Goal: Task Accomplishment & Management: Manage account settings

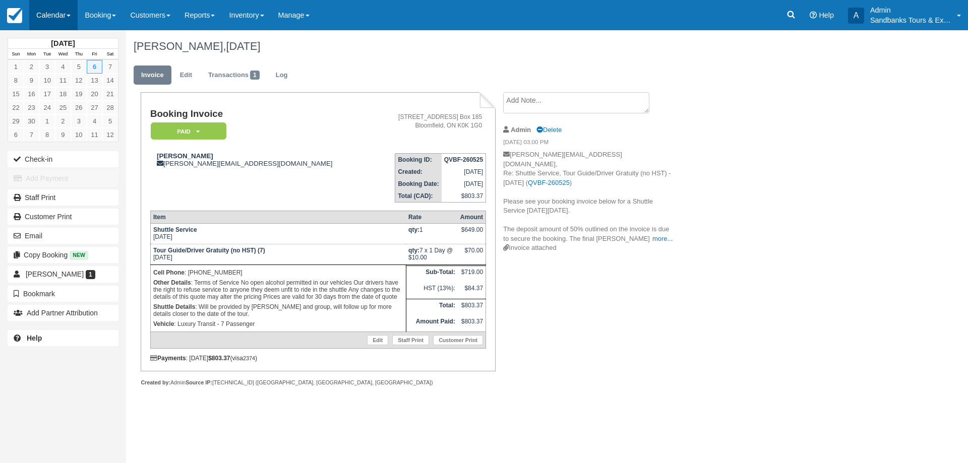
click at [60, 13] on link "Calendar" at bounding box center [53, 15] width 48 height 30
click at [67, 38] on link "Booking" at bounding box center [70, 43] width 80 height 21
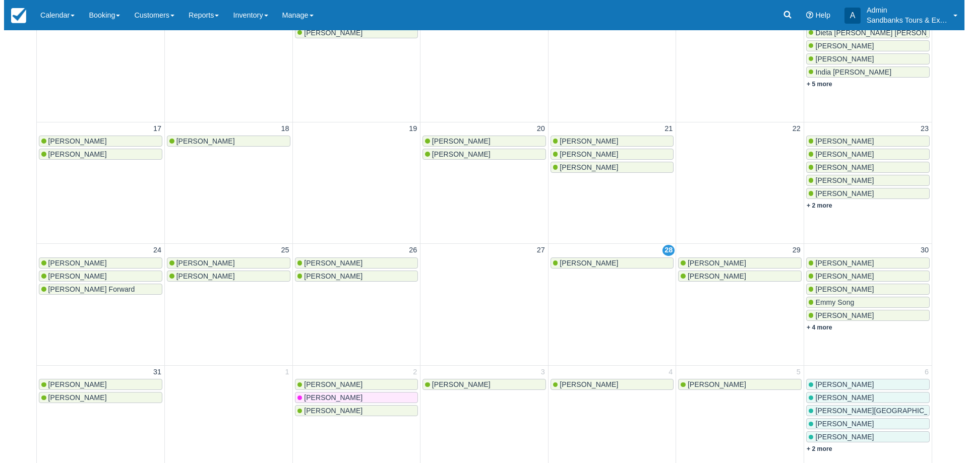
scroll to position [354, 0]
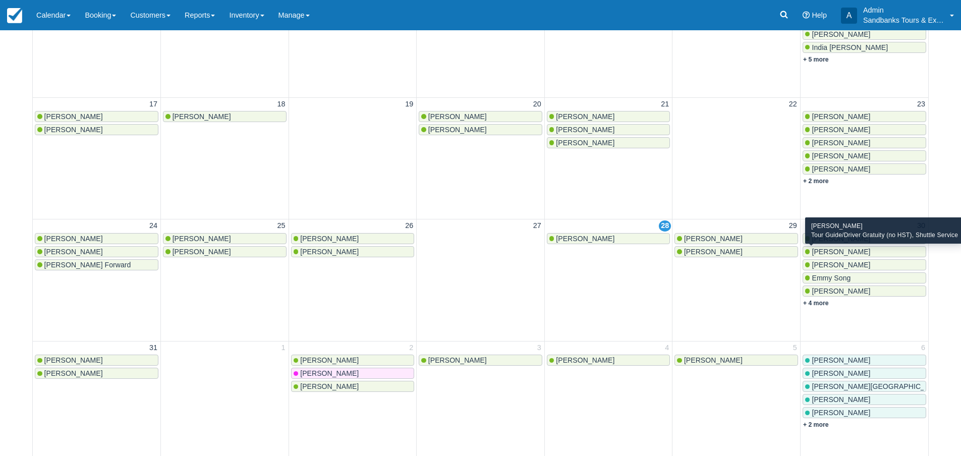
click at [831, 249] on span "Niamh Barry" at bounding box center [840, 252] width 59 height 8
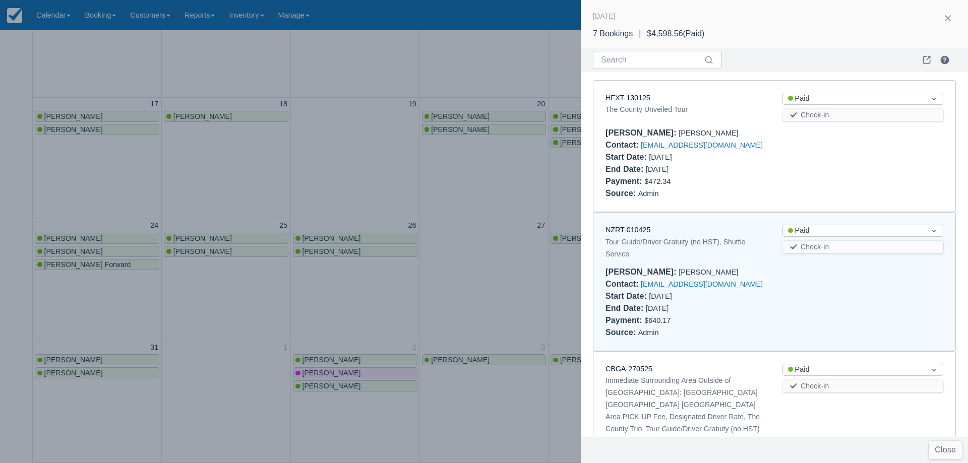
scroll to position [141, 0]
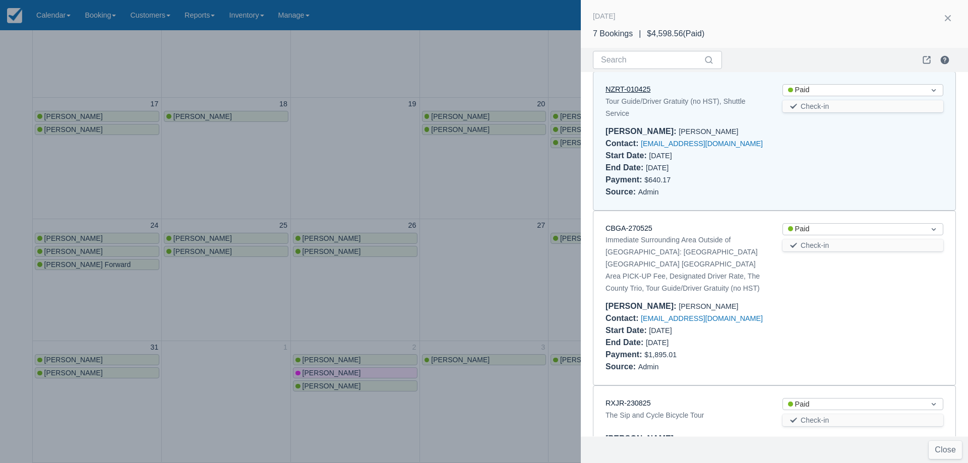
click at [636, 90] on link "NZRT-010425" at bounding box center [628, 89] width 45 height 8
click at [330, 185] on div at bounding box center [484, 231] width 968 height 463
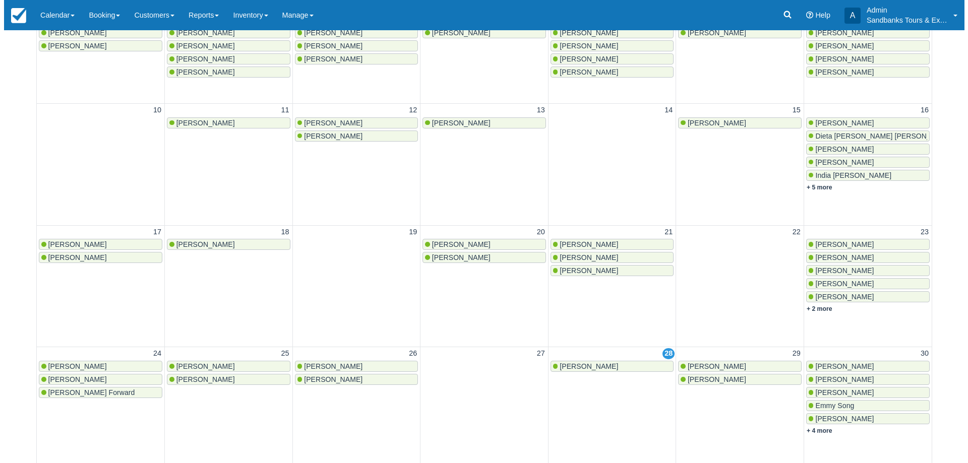
scroll to position [0, 0]
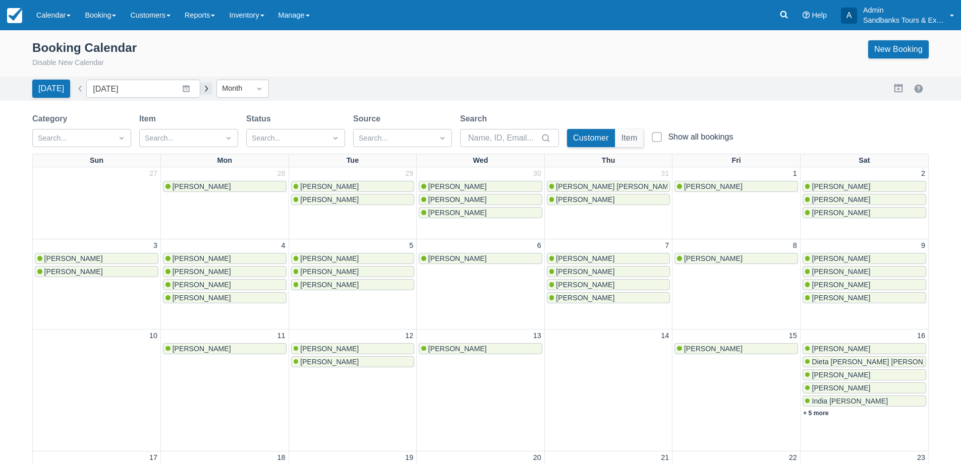
click at [200, 94] on button "button" at bounding box center [206, 89] width 12 height 12
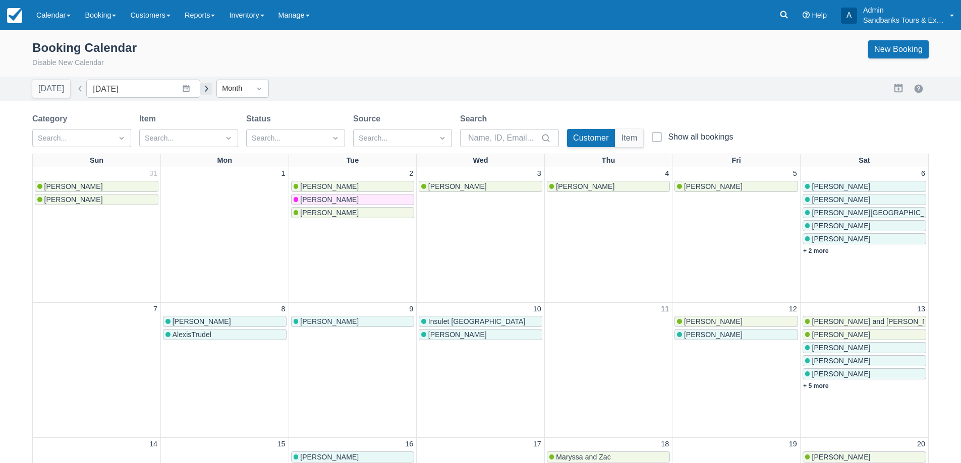
click at [203, 89] on button "button" at bounding box center [206, 89] width 12 height 12
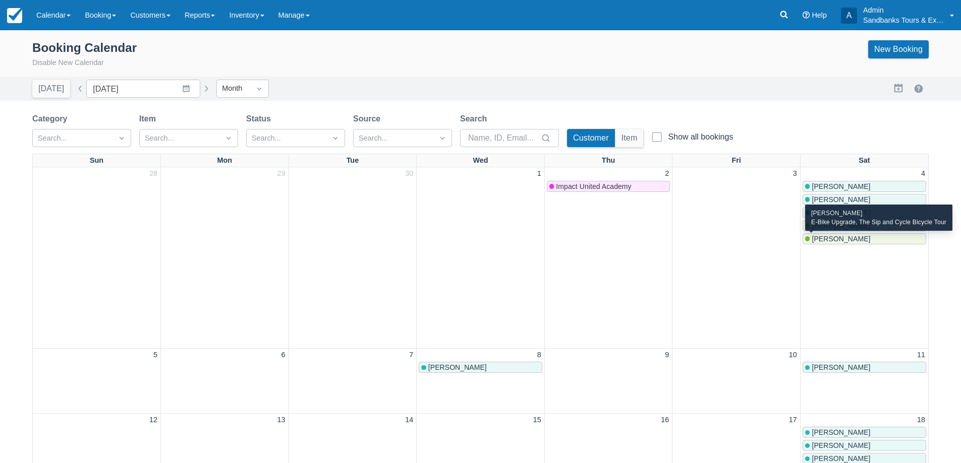
click at [830, 237] on span "Hailly Degagne" at bounding box center [840, 239] width 59 height 8
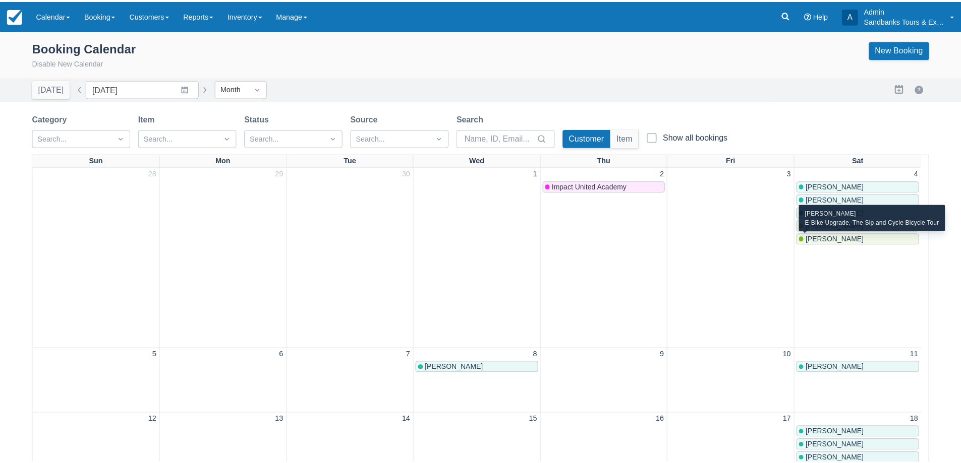
scroll to position [364, 0]
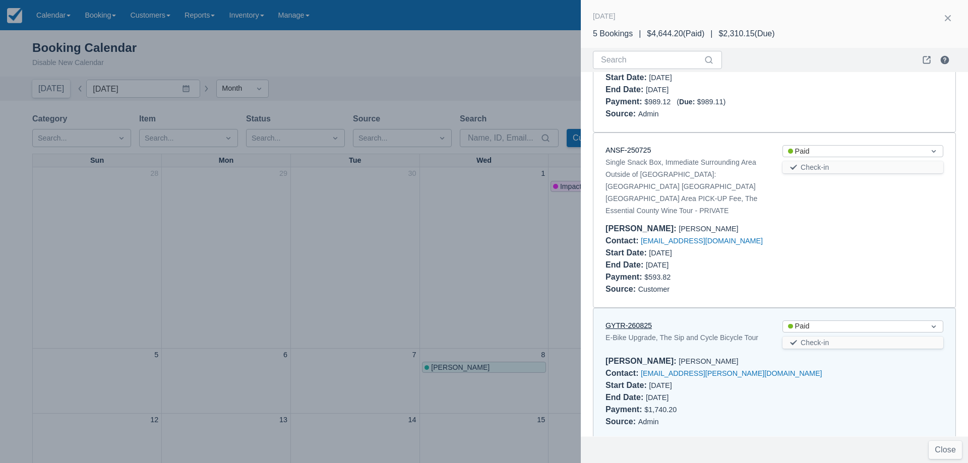
click at [640, 322] on link "GYTR-260825" at bounding box center [629, 326] width 46 height 8
click at [427, 220] on div at bounding box center [484, 231] width 968 height 463
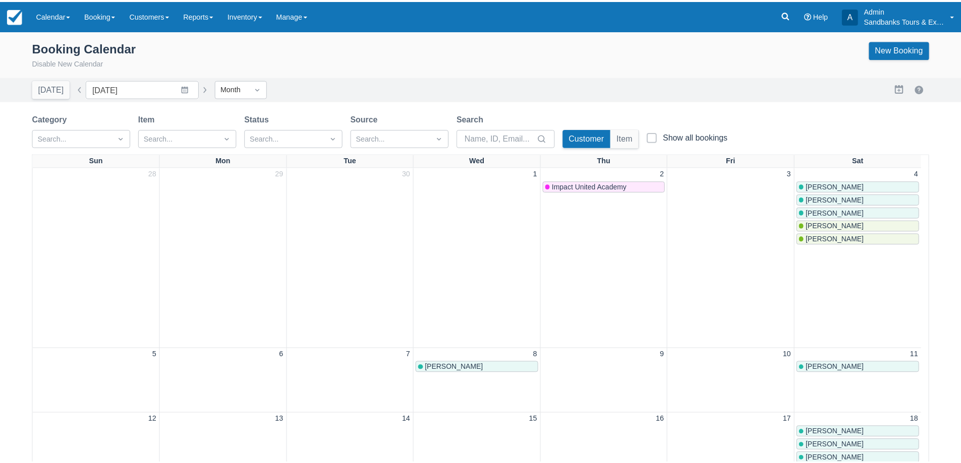
scroll to position [0, 0]
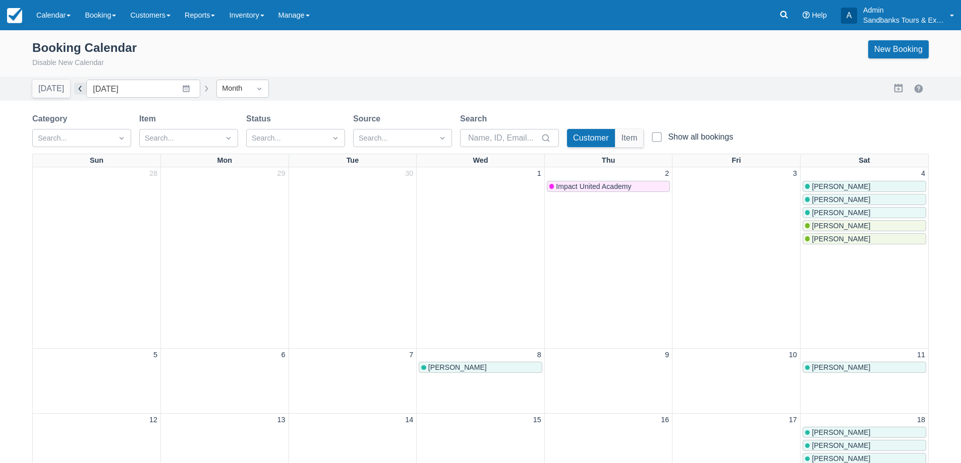
click at [74, 84] on button "button" at bounding box center [80, 89] width 12 height 12
type input "September 2025"
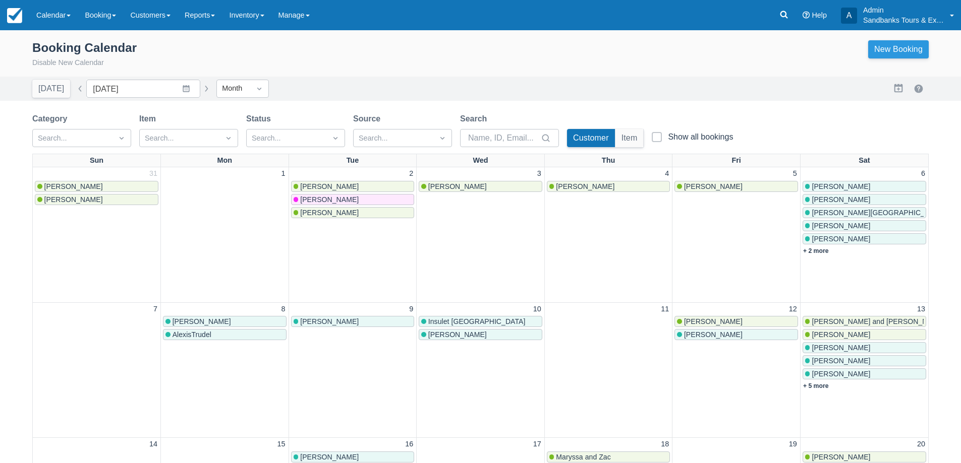
click at [892, 43] on link "New Booking" at bounding box center [898, 49] width 61 height 18
click at [69, 5] on link "Calendar" at bounding box center [53, 15] width 48 height 30
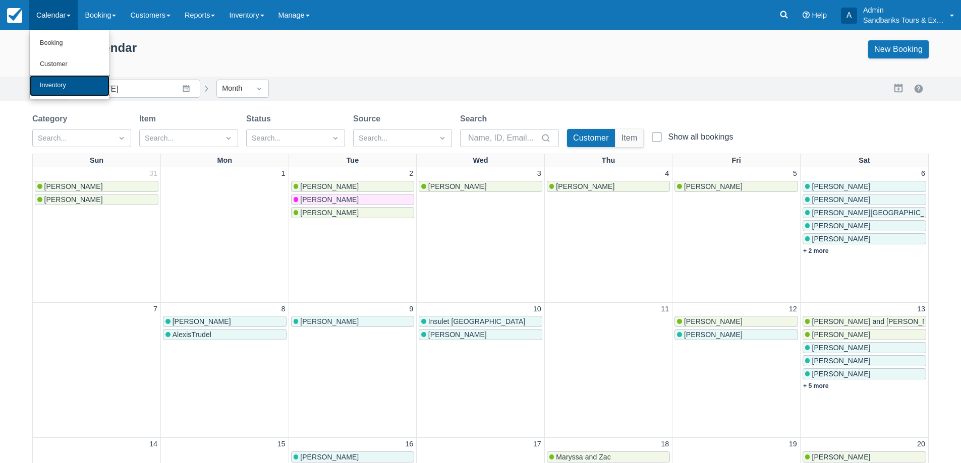
click at [68, 81] on link "Inventory" at bounding box center [70, 85] width 80 height 21
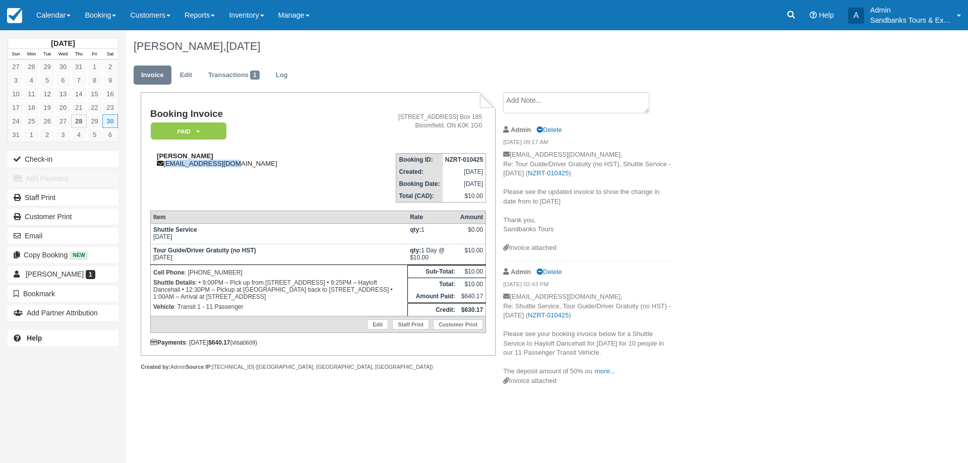
drag, startPoint x: 231, startPoint y: 166, endPoint x: 166, endPoint y: 167, distance: 65.1
click at [166, 167] on div "Niamh Barry nbarry39@gmail.com" at bounding box center [247, 159] width 195 height 15
copy div "nbarry39@gmail.com"
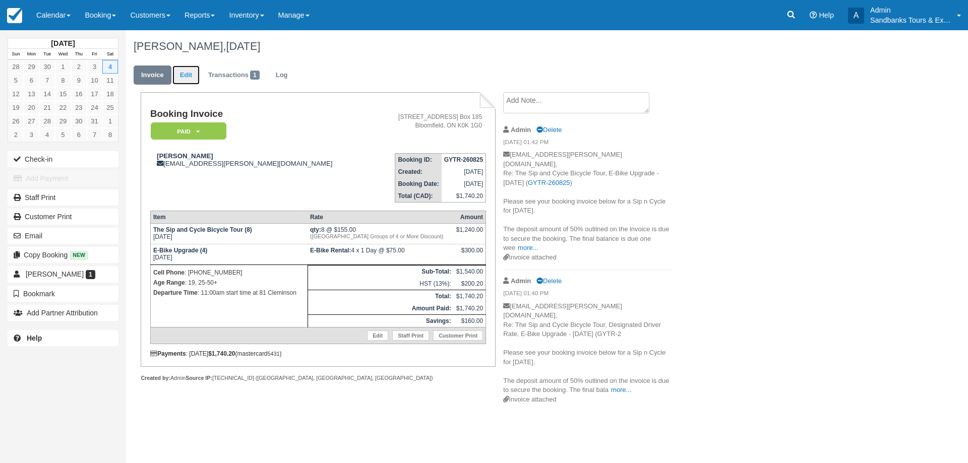
click at [181, 76] on link "Edit" at bounding box center [185, 76] width 27 height 20
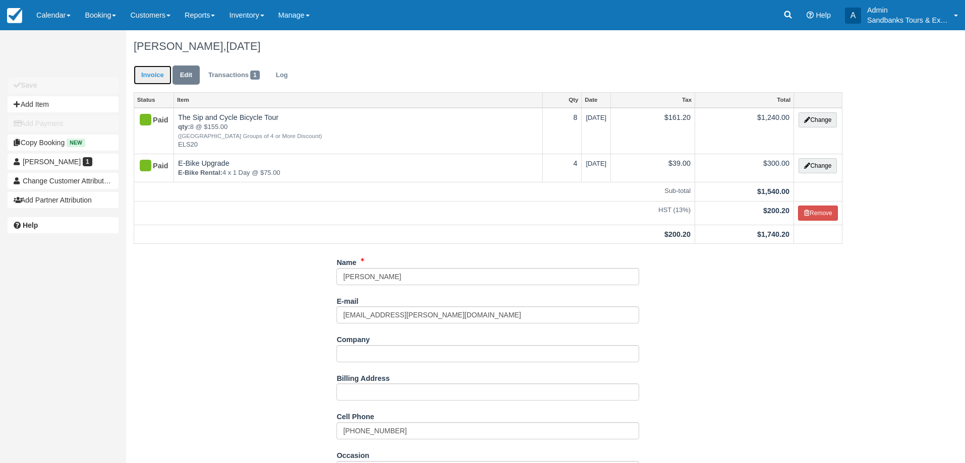
click at [154, 81] on link "Invoice" at bounding box center [153, 76] width 38 height 20
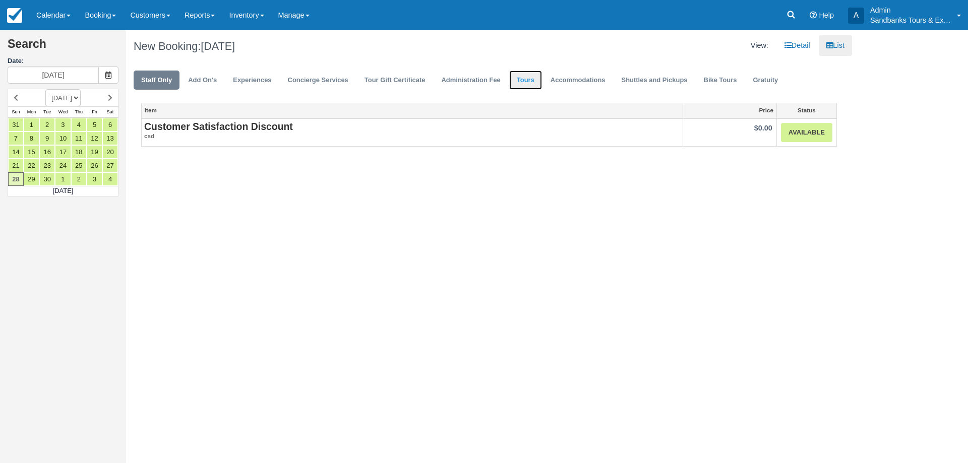
click at [519, 82] on link "Tours" at bounding box center [525, 81] width 33 height 20
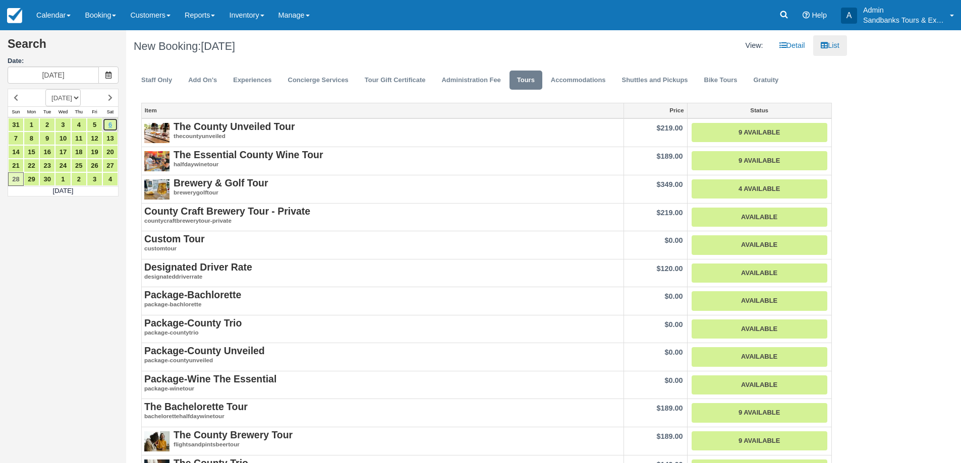
click at [113, 129] on link "6" at bounding box center [110, 125] width 16 height 14
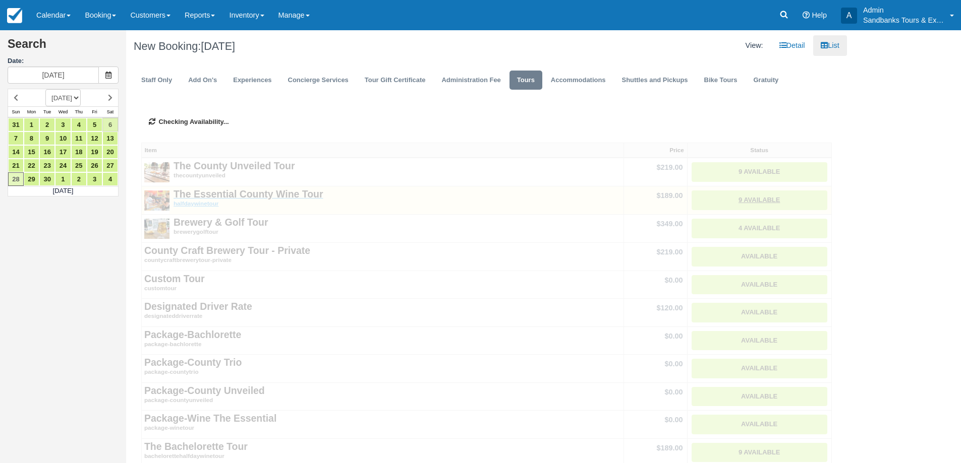
type input "09/06/25"
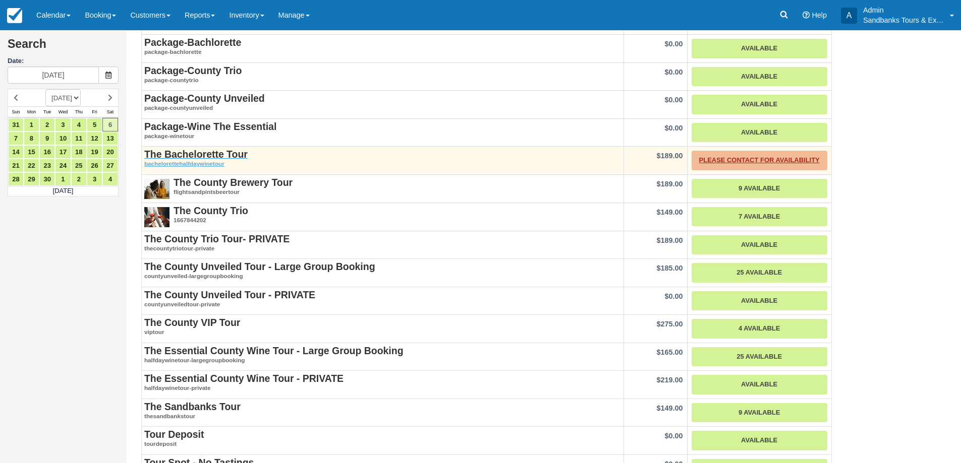
scroll to position [252, 0]
click at [769, 163] on link "Please contact for availability" at bounding box center [759, 161] width 136 height 20
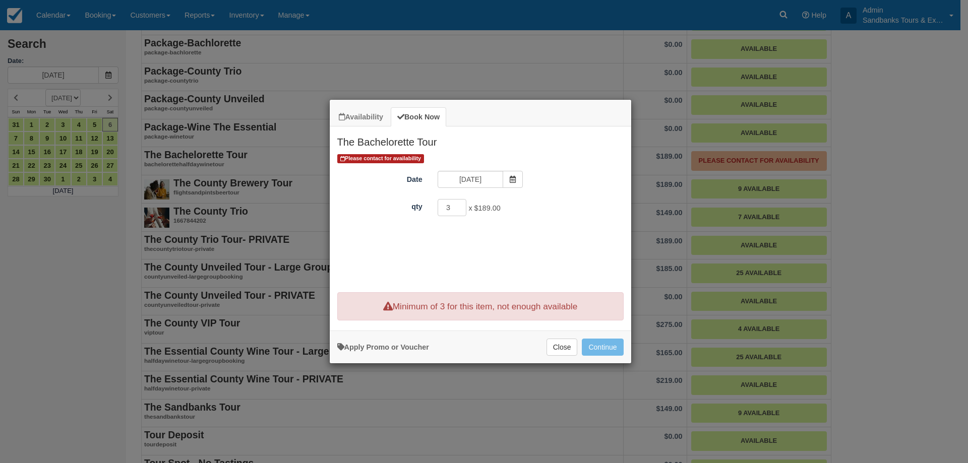
click at [521, 257] on div "Please contact for availability Date 09/06/25 qty 3 x $189.00 Minimum of 3Maxim…" at bounding box center [481, 220] width 302 height 134
click at [554, 343] on button "Close" at bounding box center [562, 347] width 31 height 17
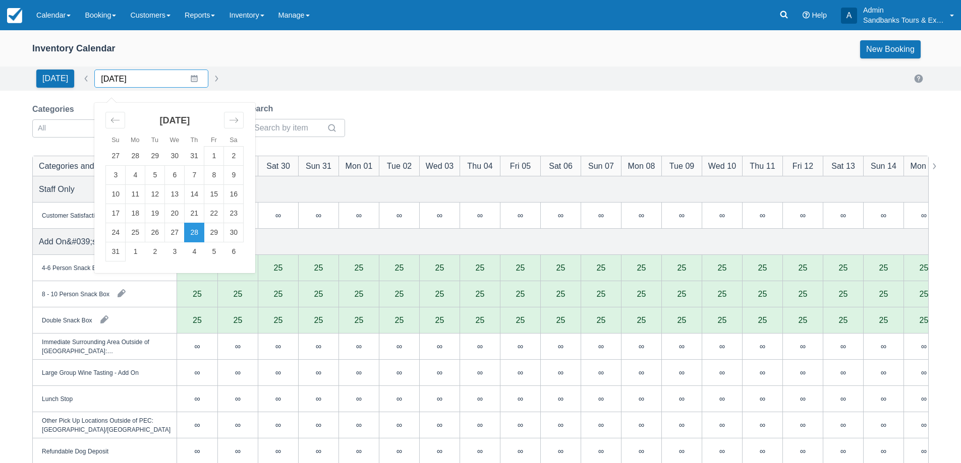
click at [189, 78] on input "[DATE]" at bounding box center [151, 79] width 114 height 18
click at [218, 117] on div "[DATE]" at bounding box center [174, 124] width 138 height 43
click at [224, 117] on div "Move forward to switch to the next month." at bounding box center [234, 120] width 20 height 17
click at [218, 156] on td "5" at bounding box center [214, 156] width 20 height 19
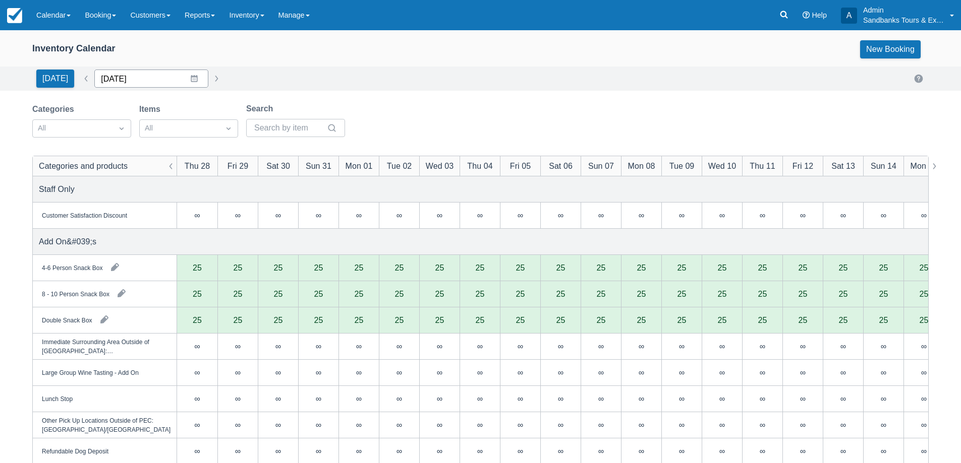
click at [186, 79] on input "08/28/25" at bounding box center [151, 79] width 114 height 18
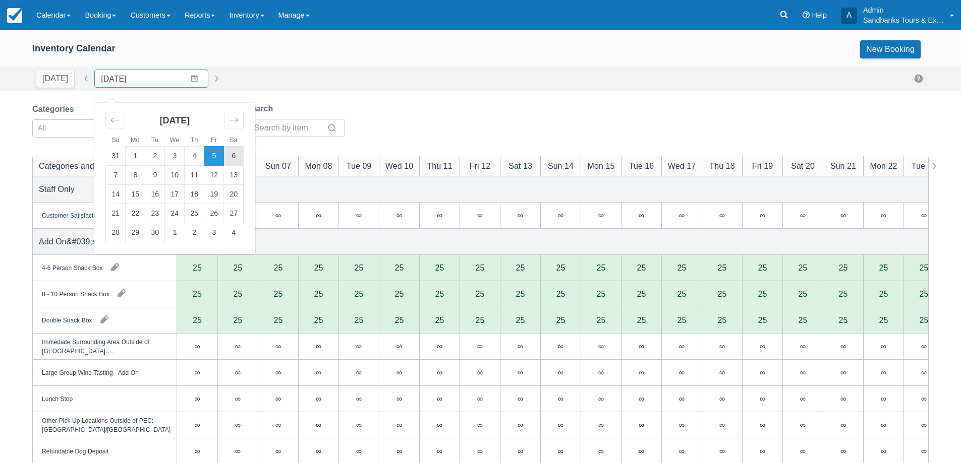
click at [226, 162] on td "6" at bounding box center [234, 156] width 20 height 19
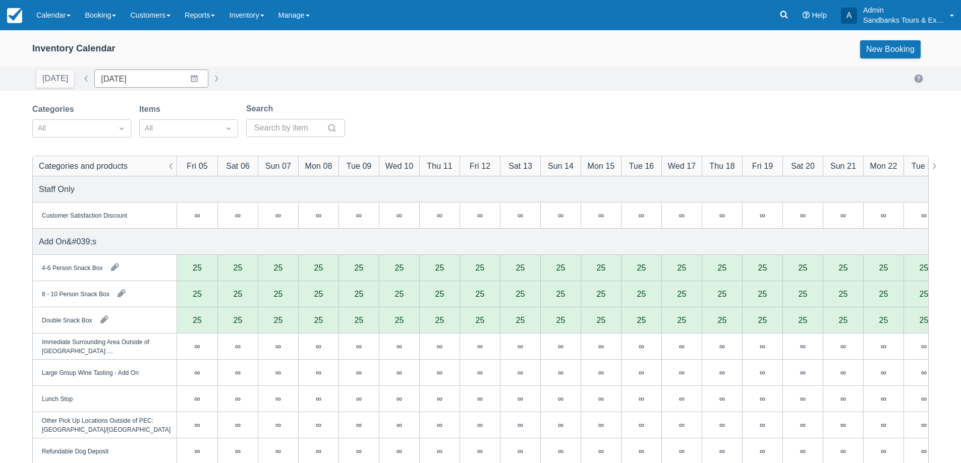
type input "[DATE]"
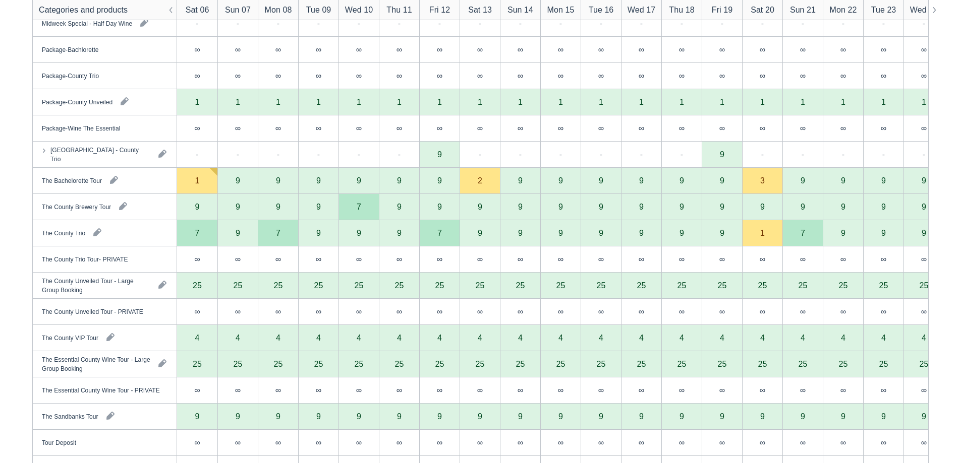
scroll to position [1059, 0]
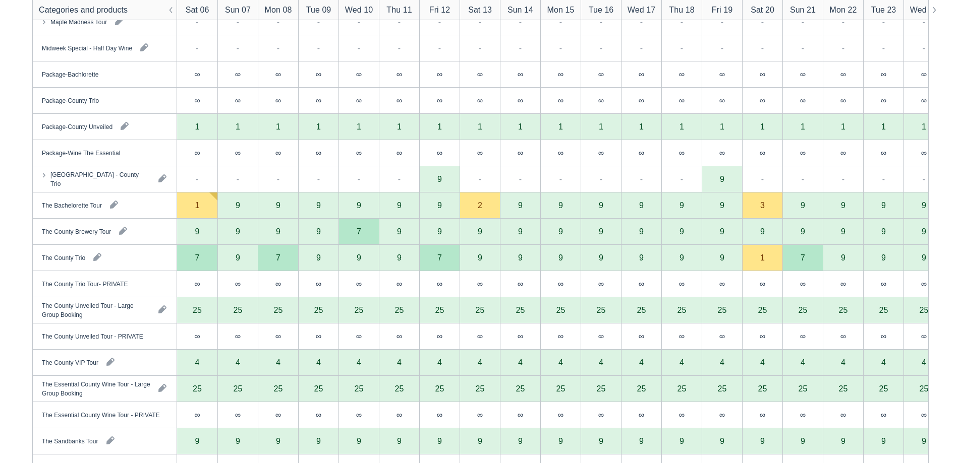
click at [196, 207] on div "1" at bounding box center [197, 205] width 5 height 8
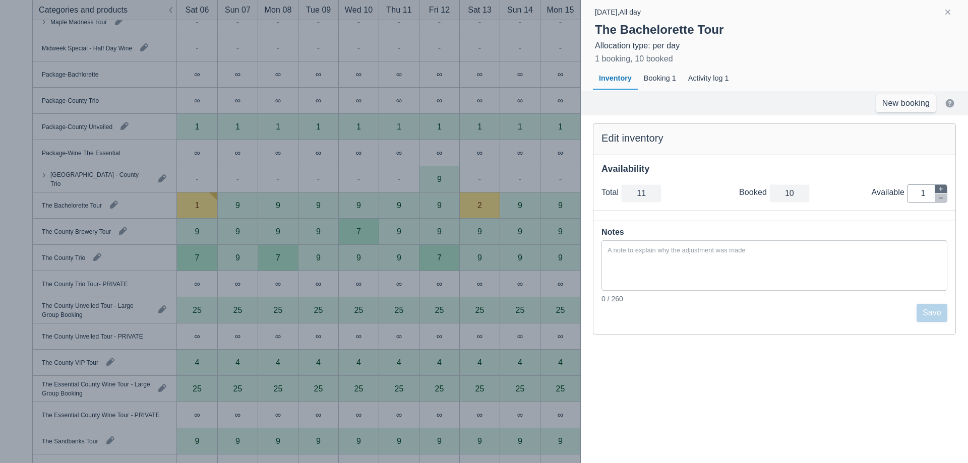
click at [936, 185] on button "button" at bounding box center [941, 189] width 12 height 9
type input "12"
type input "2"
click at [936, 185] on button "button" at bounding box center [941, 189] width 12 height 9
type input "13"
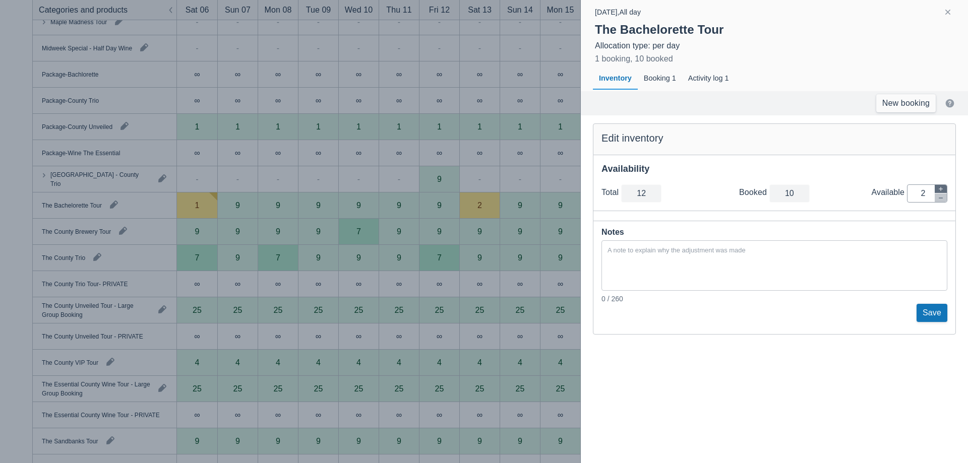
type input "3"
click at [936, 185] on button "button" at bounding box center [941, 189] width 12 height 9
type input "14"
type input "4"
click at [936, 185] on button "button" at bounding box center [941, 189] width 12 height 9
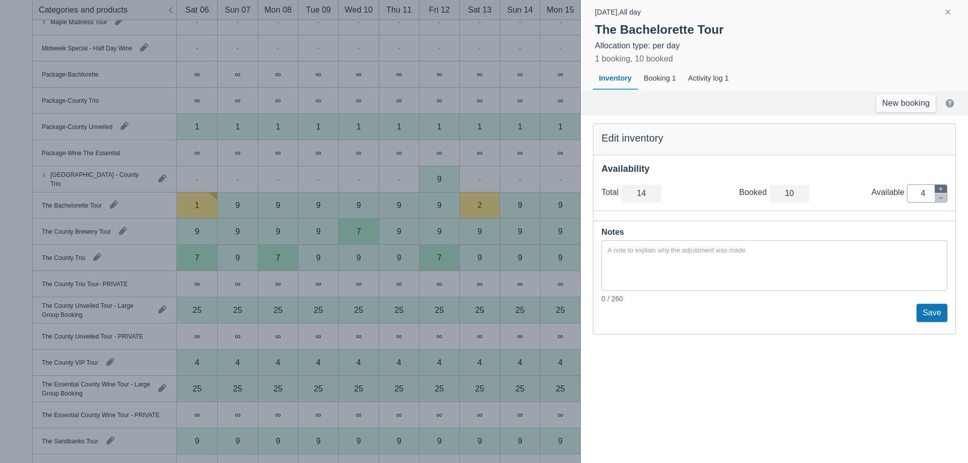
type input "15"
type input "5"
click at [936, 185] on button "button" at bounding box center [941, 189] width 12 height 9
type input "16"
type input "6"
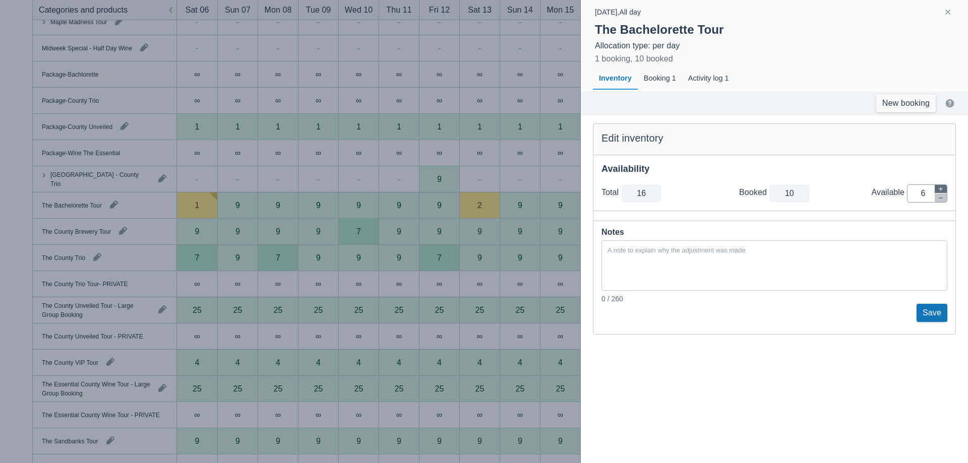
click at [936, 185] on button "button" at bounding box center [941, 189] width 12 height 9
type input "17"
type input "7"
click at [936, 185] on button "button" at bounding box center [941, 189] width 12 height 9
type input "18"
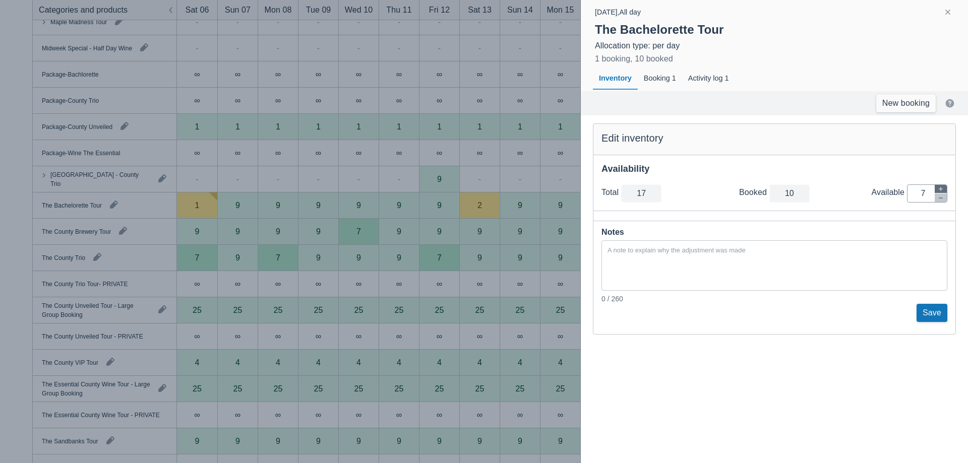
type input "8"
click at [936, 185] on button "button" at bounding box center [941, 189] width 12 height 9
type input "19"
type input "9"
click at [937, 188] on button "button" at bounding box center [941, 189] width 12 height 9
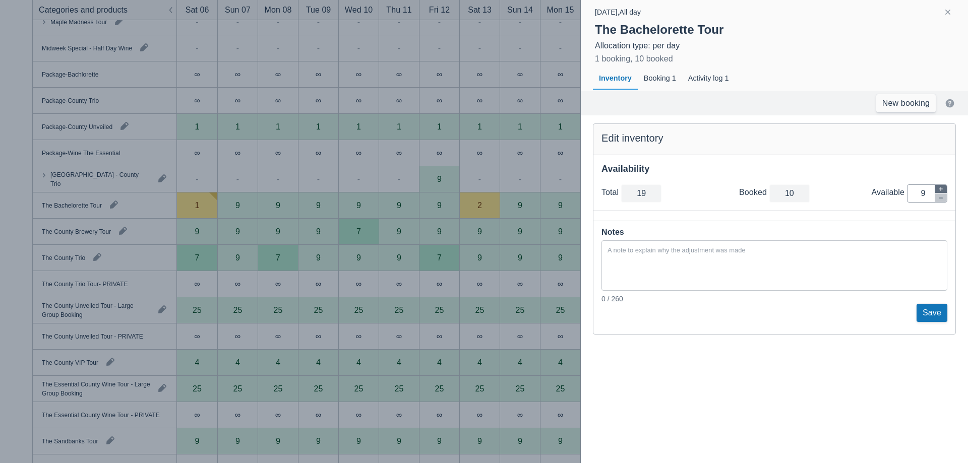
type input "20"
type input "10"
click at [937, 188] on button "button" at bounding box center [941, 189] width 12 height 9
type input "21"
type input "11"
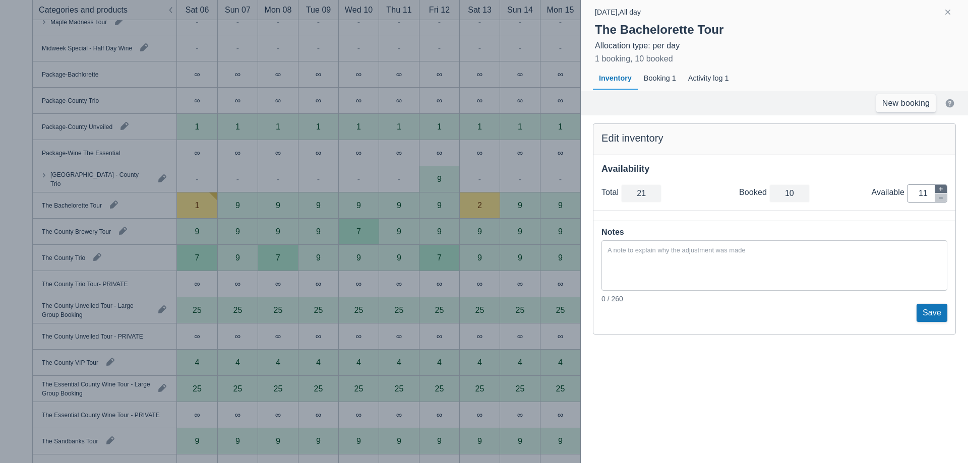
click at [937, 188] on button "button" at bounding box center [941, 189] width 12 height 9
type input "22"
type input "12"
click at [937, 196] on button "button" at bounding box center [941, 198] width 12 height 9
type input "21"
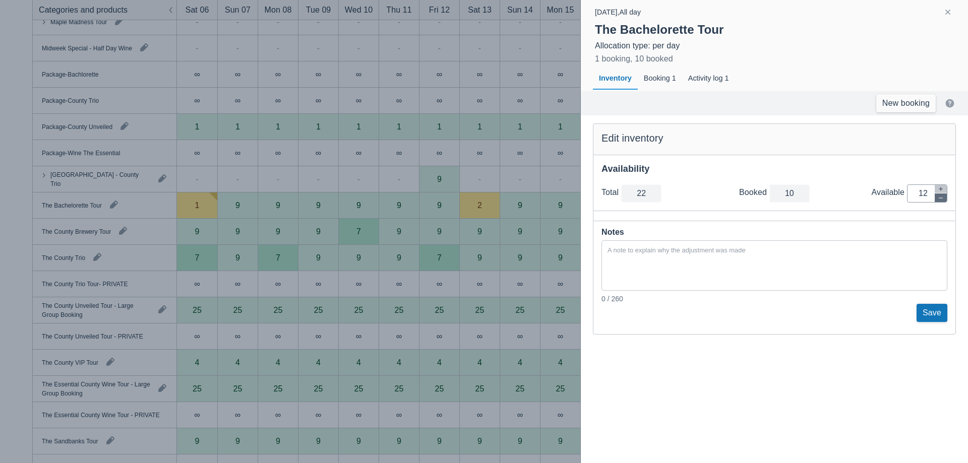
type input "11"
click at [937, 196] on button "button" at bounding box center [941, 198] width 12 height 9
type input "20"
type input "10"
click at [937, 196] on button "button" at bounding box center [941, 198] width 12 height 9
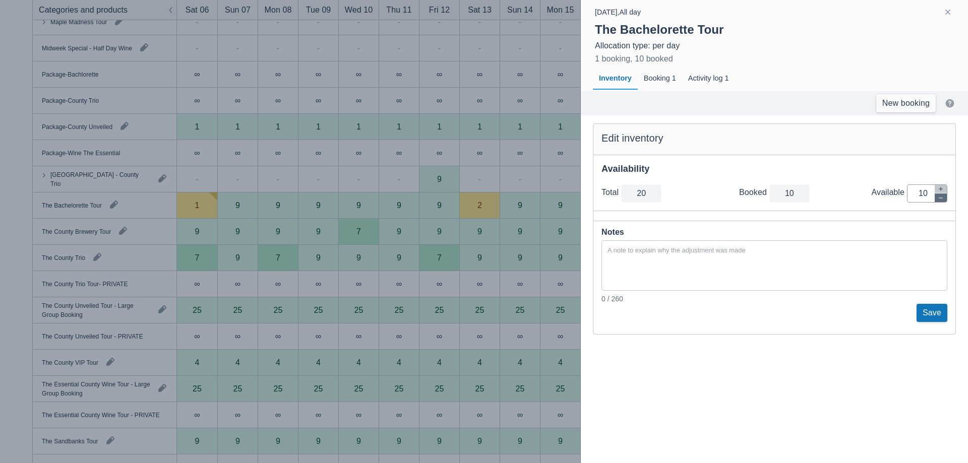
type input "19"
type input "9"
click at [937, 196] on button "button" at bounding box center [941, 198] width 12 height 9
type input "18"
type input "8"
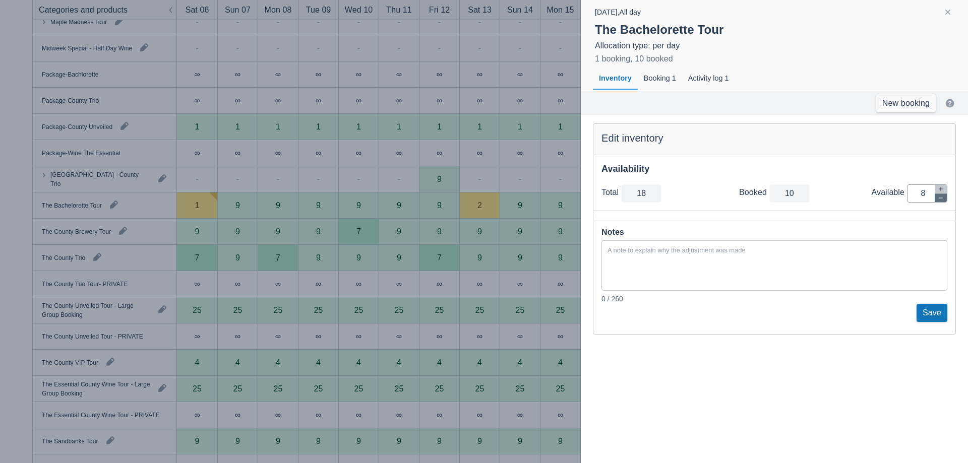
click at [937, 196] on button "button" at bounding box center [941, 198] width 12 height 9
type input "17"
type input "7"
click at [937, 196] on button "button" at bounding box center [941, 198] width 12 height 9
type input "16"
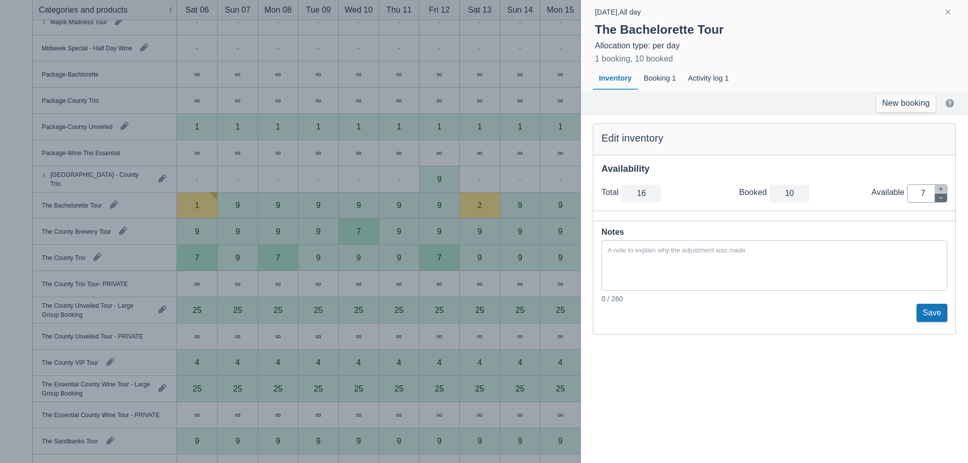
type input "6"
click at [934, 317] on button "Save" at bounding box center [932, 313] width 31 height 18
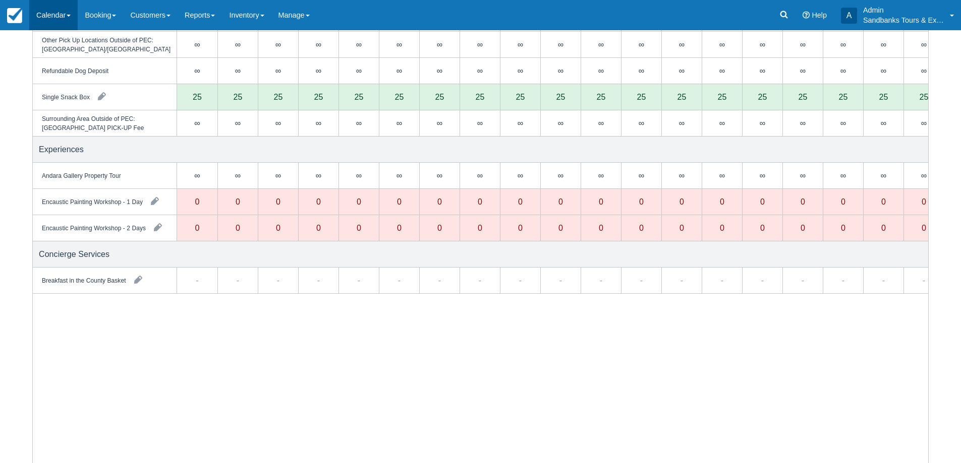
scroll to position [0, 0]
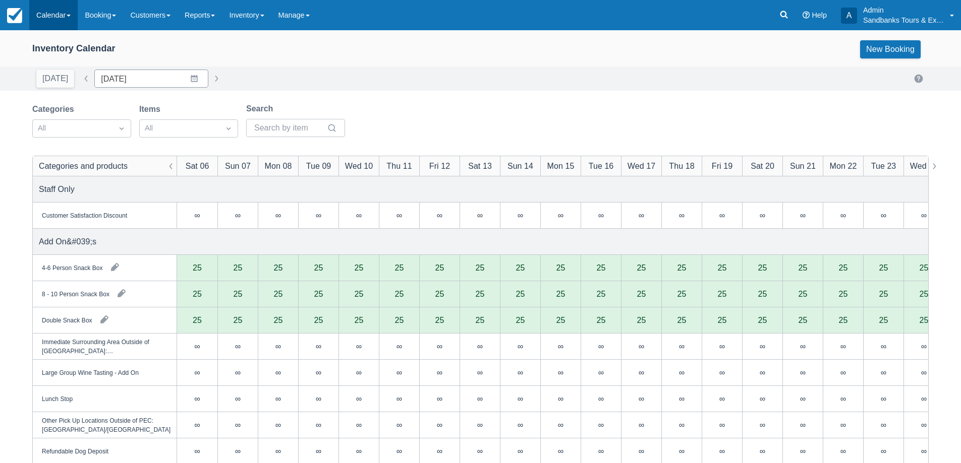
click at [61, 18] on link "Calendar" at bounding box center [53, 15] width 48 height 30
click at [66, 44] on link "Booking" at bounding box center [70, 43] width 80 height 21
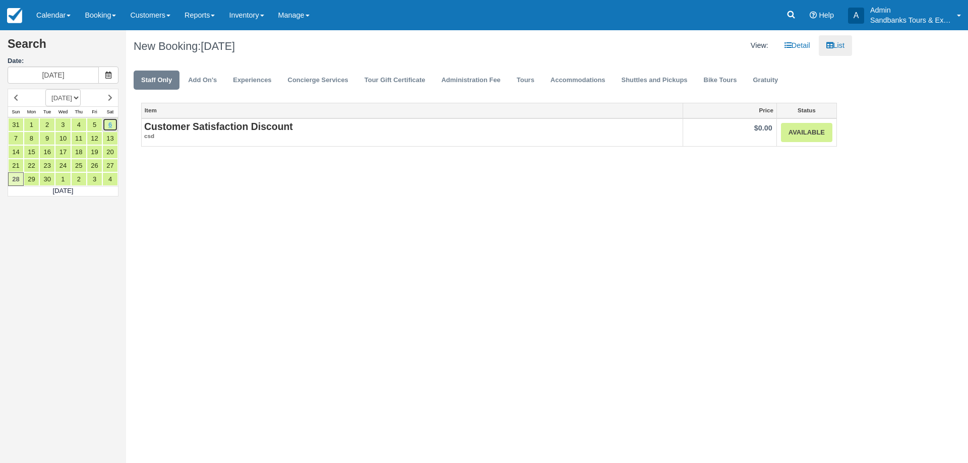
click at [108, 122] on link "6" at bounding box center [110, 125] width 16 height 14
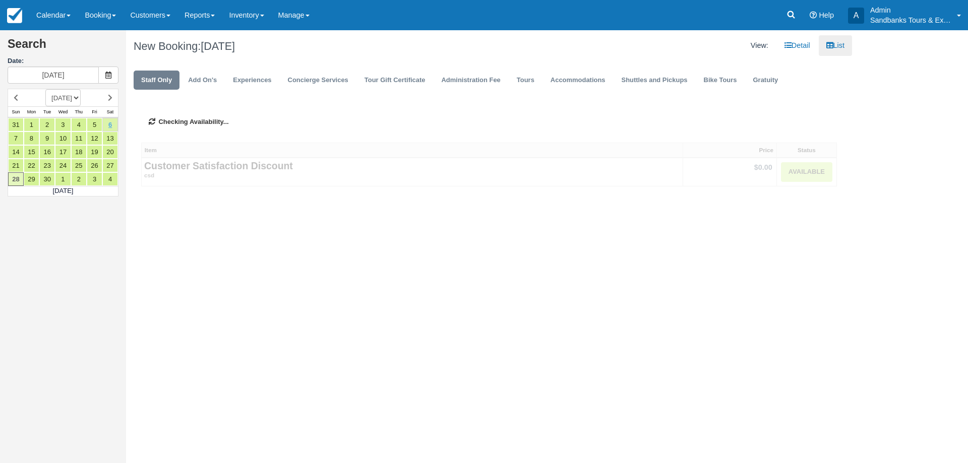
type input "[DATE]"
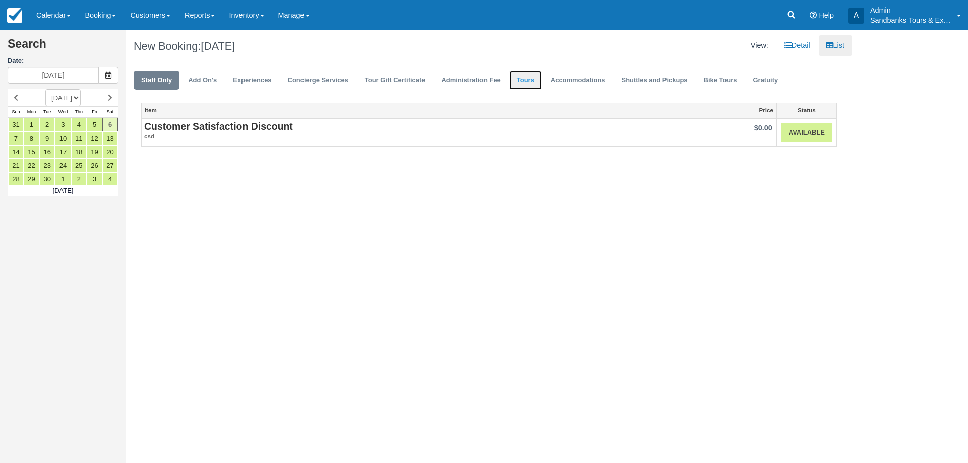
click at [517, 75] on link "Tours" at bounding box center [525, 81] width 33 height 20
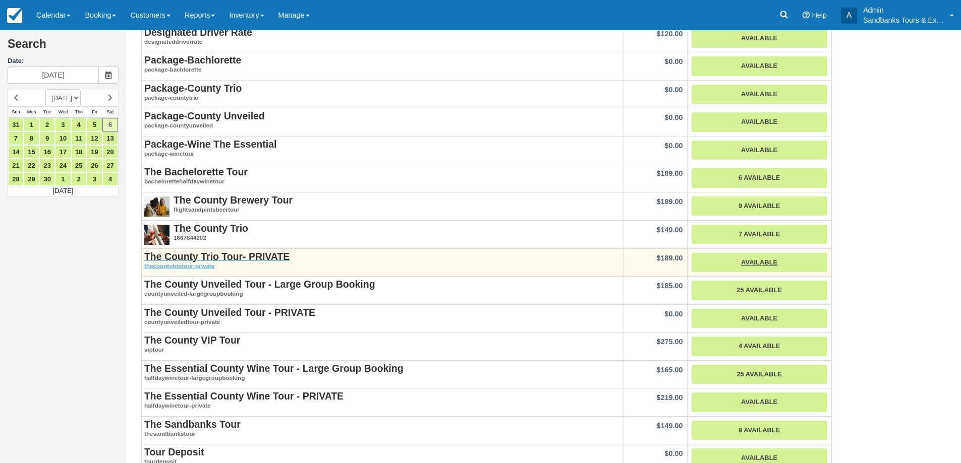
scroll to position [202, 0]
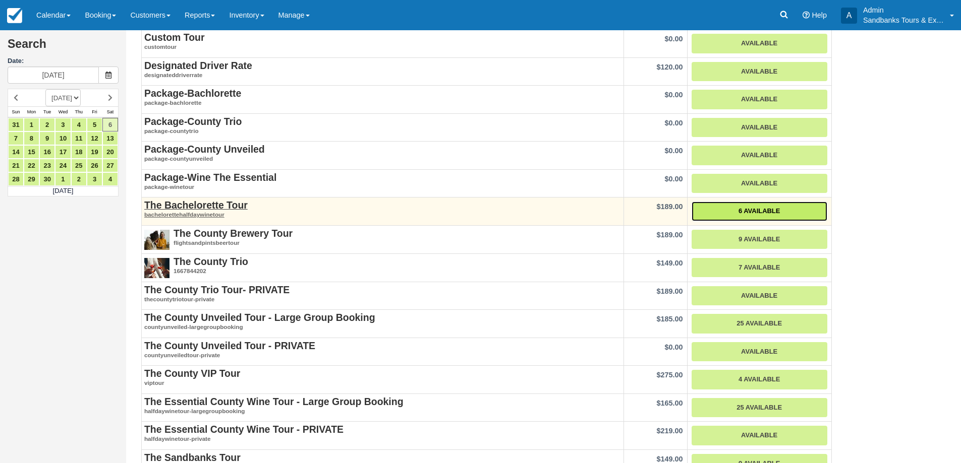
click at [722, 208] on link "6 Available" at bounding box center [759, 212] width 136 height 20
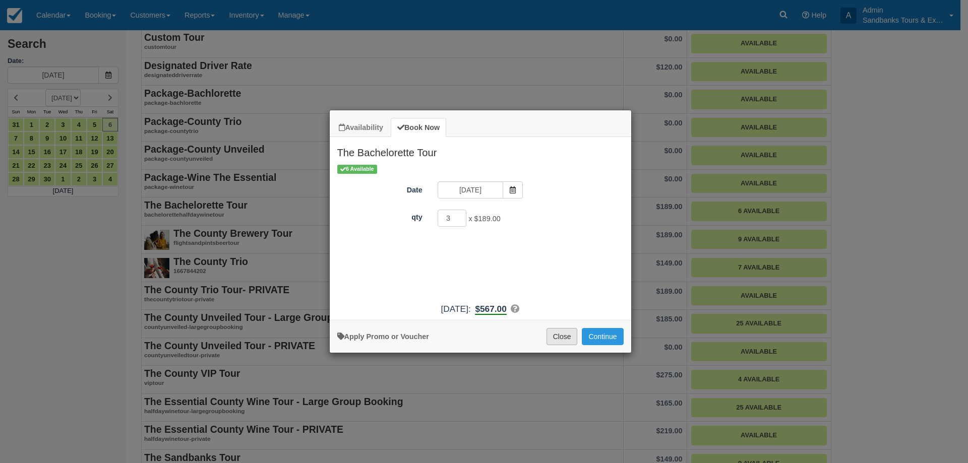
click at [567, 333] on button "Close" at bounding box center [562, 336] width 31 height 17
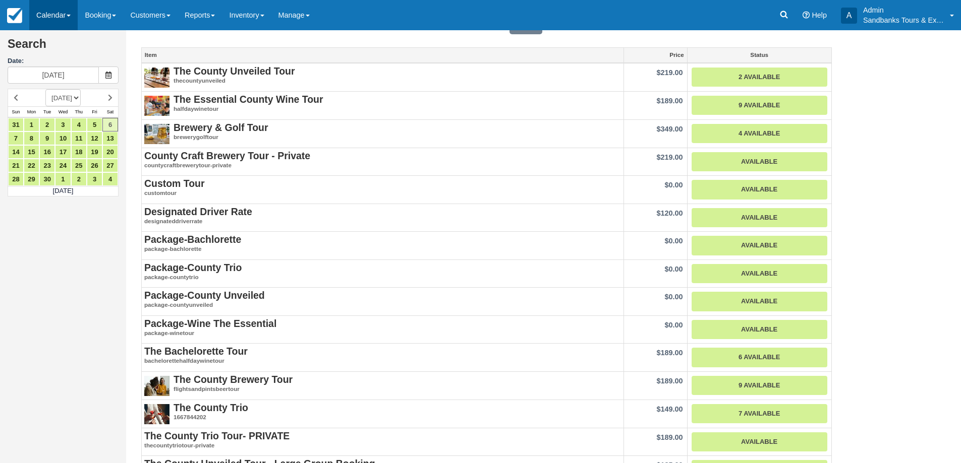
scroll to position [0, 0]
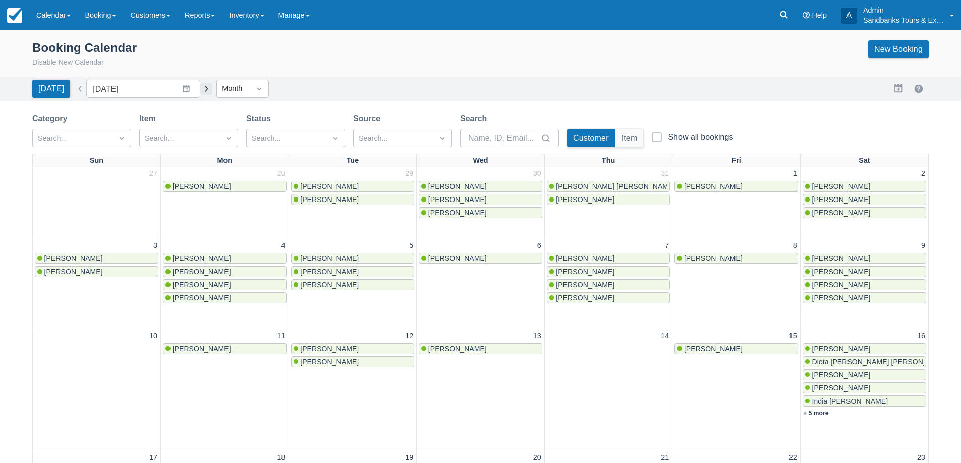
click at [200, 88] on button "button" at bounding box center [206, 89] width 12 height 12
type input "[DATE]"
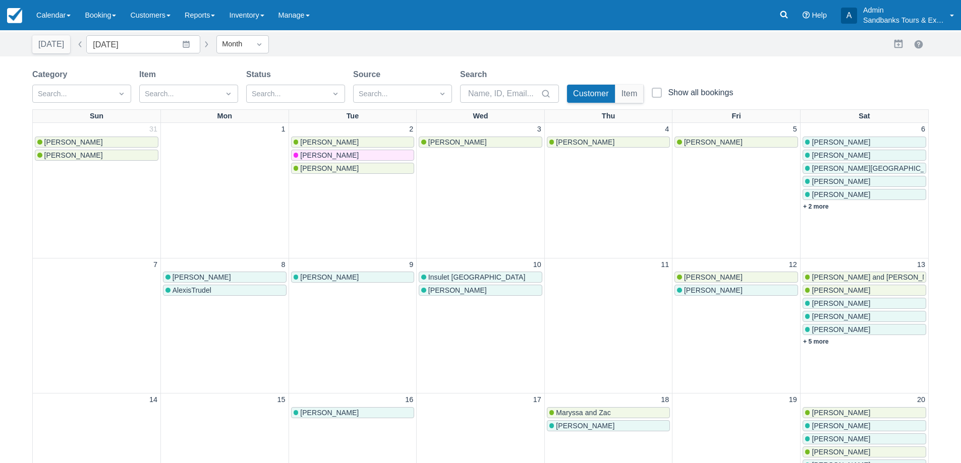
scroll to position [101, 0]
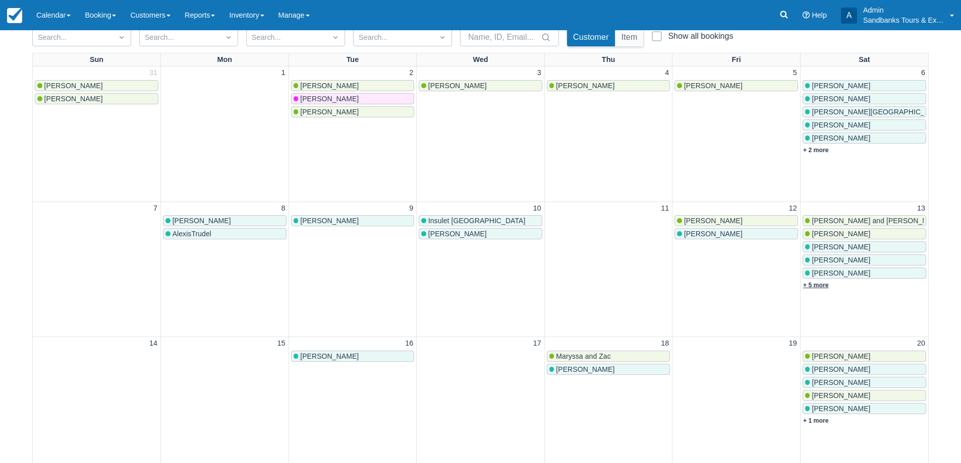
click at [815, 284] on link "+ 5 more" at bounding box center [816, 285] width 26 height 7
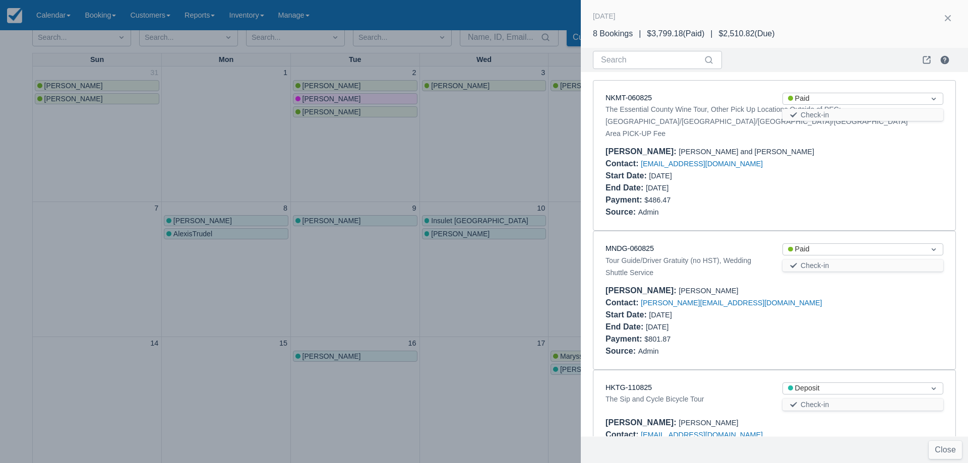
click at [481, 150] on div at bounding box center [484, 231] width 968 height 463
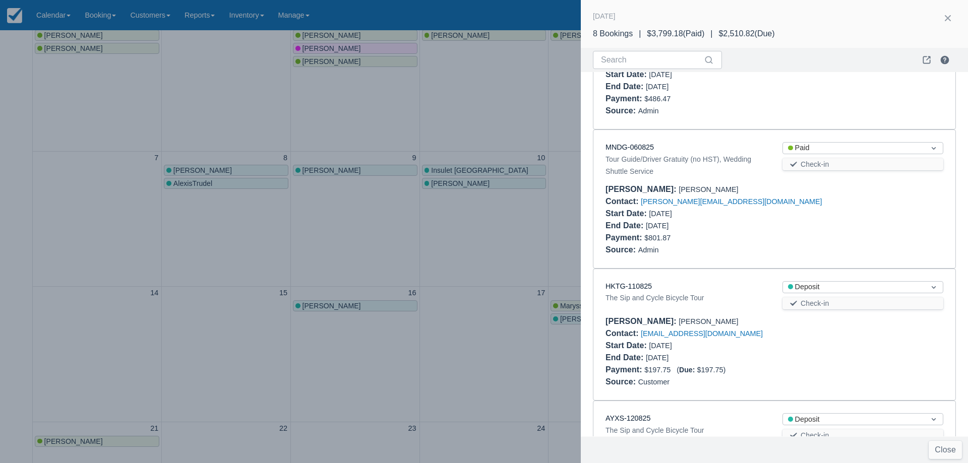
scroll to position [0, 0]
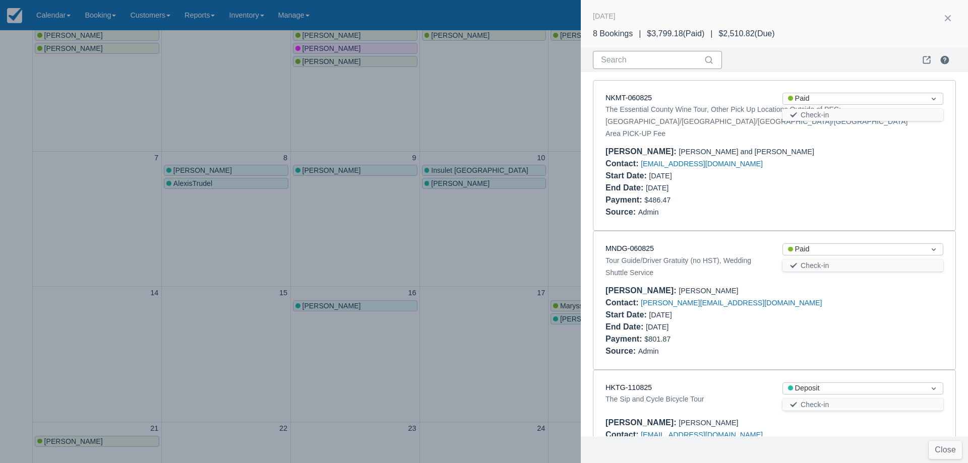
click at [615, 53] on input "Search" at bounding box center [651, 60] width 101 height 18
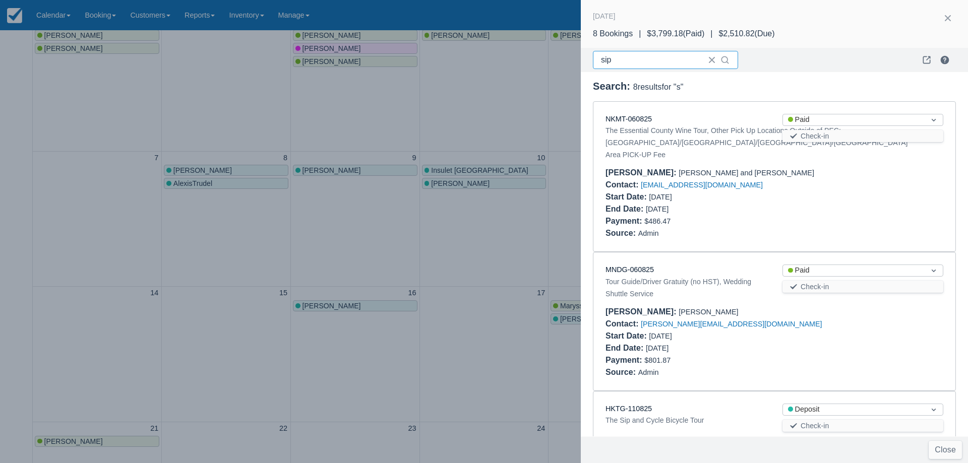
type input "sip"
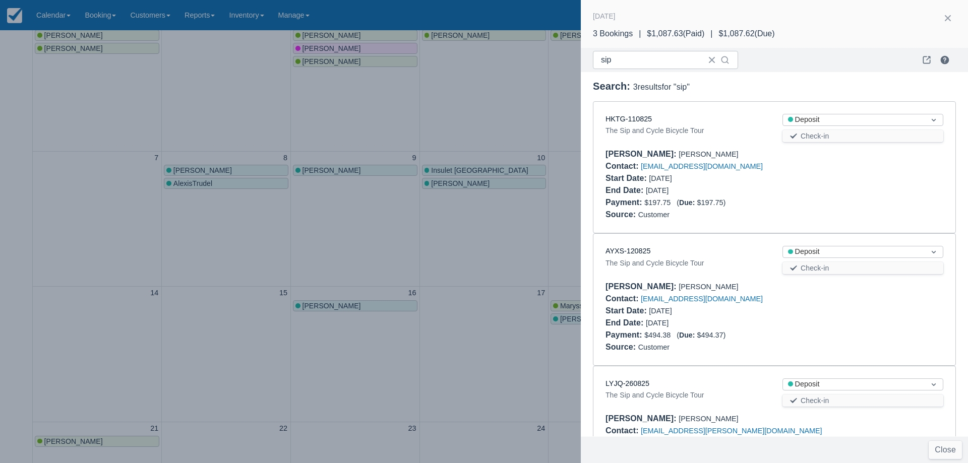
click at [483, 241] on div at bounding box center [484, 231] width 968 height 463
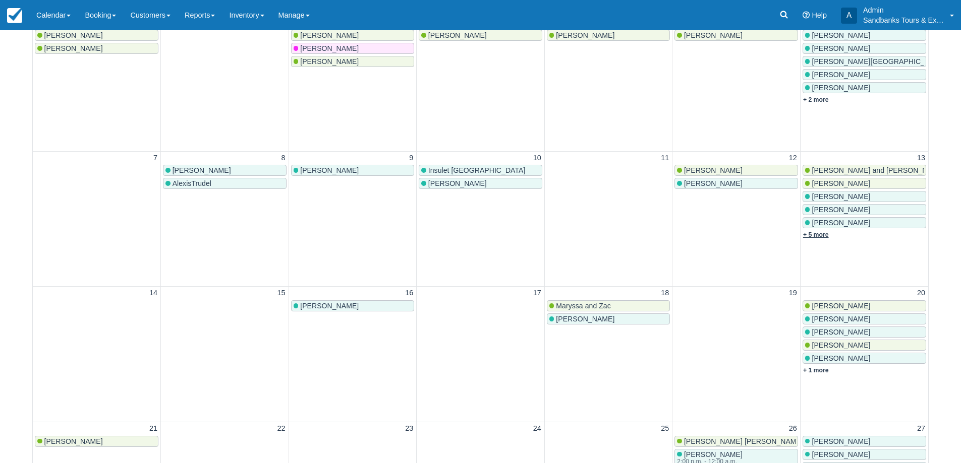
click at [825, 235] on link "+ 5 more" at bounding box center [816, 234] width 26 height 7
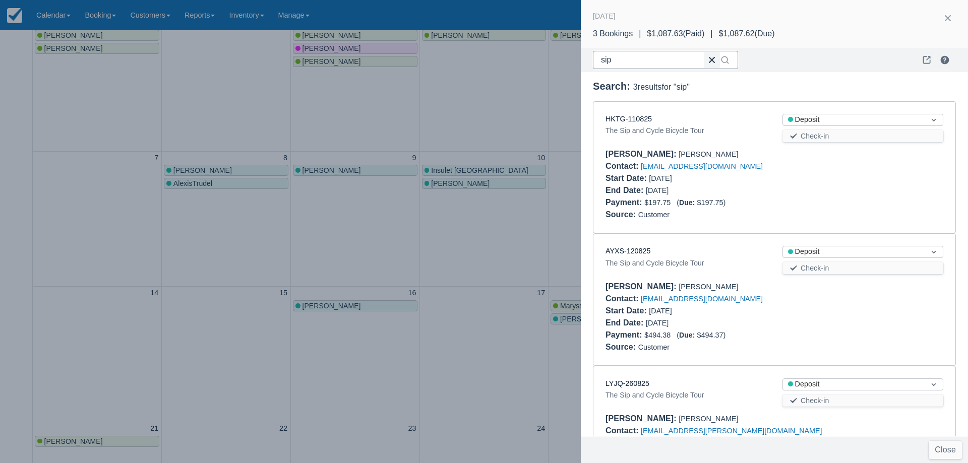
click at [707, 62] on button "button" at bounding box center [712, 60] width 16 height 16
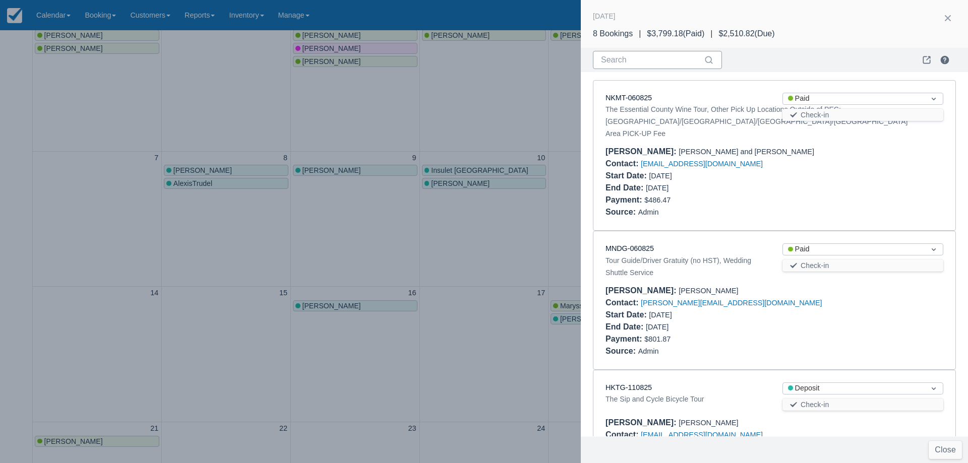
click at [218, 117] on div at bounding box center [484, 231] width 968 height 463
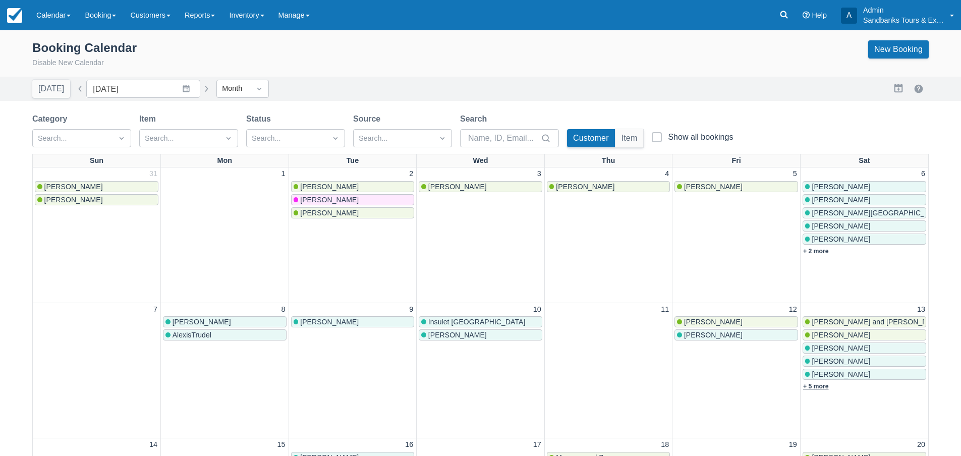
click at [816, 384] on link "+ 5 more" at bounding box center [816, 386] width 26 height 7
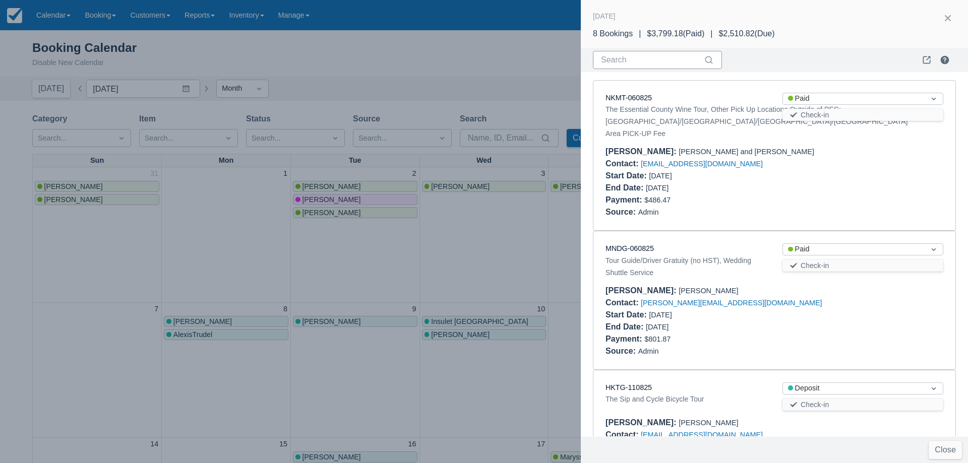
click at [506, 210] on div at bounding box center [484, 231] width 968 height 463
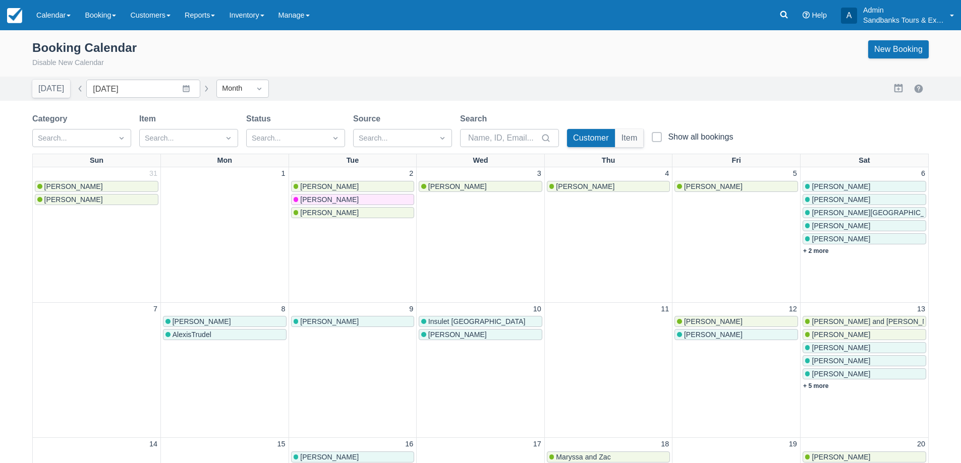
click at [707, 189] on span "Courtney Enright" at bounding box center [713, 187] width 59 height 8
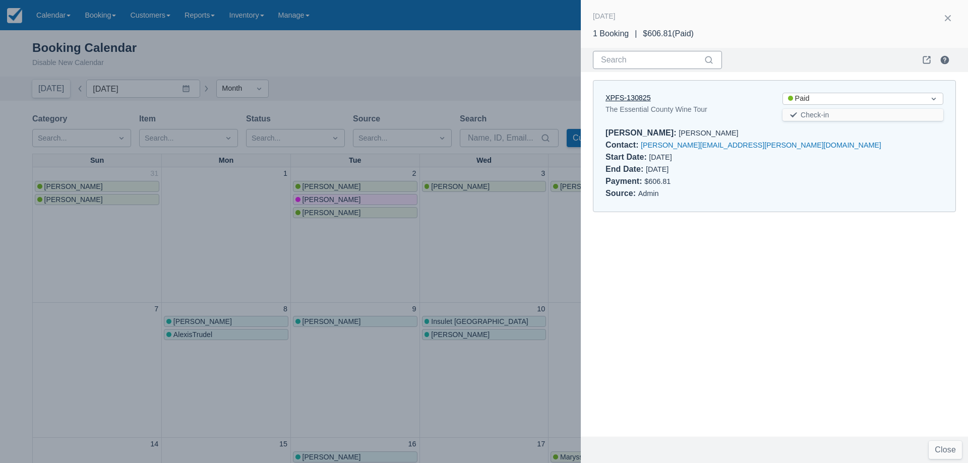
click at [646, 96] on link "XPFS-130825" at bounding box center [628, 98] width 45 height 8
click at [239, 189] on div at bounding box center [484, 231] width 968 height 463
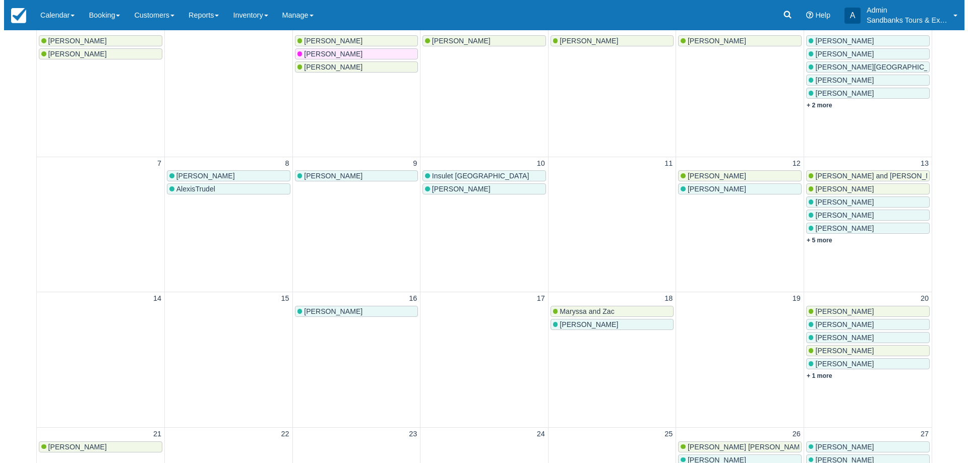
scroll to position [151, 0]
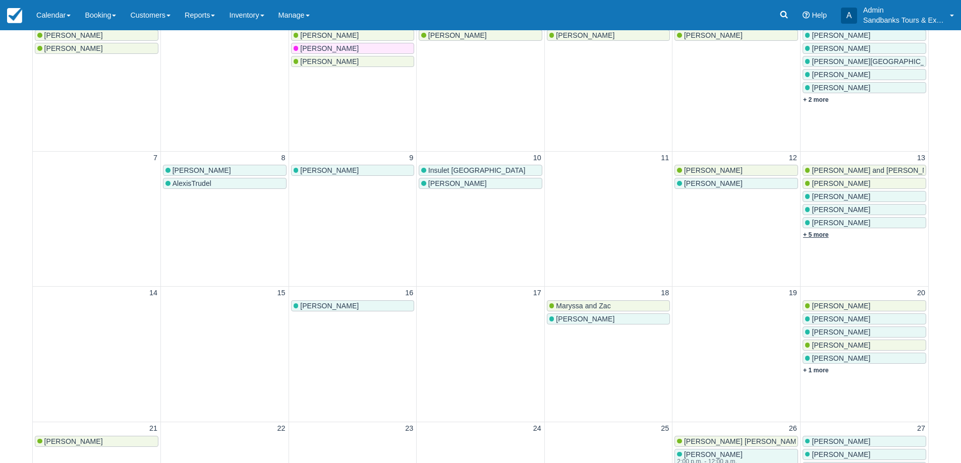
click at [819, 236] on link "+ 5 more" at bounding box center [816, 234] width 26 height 7
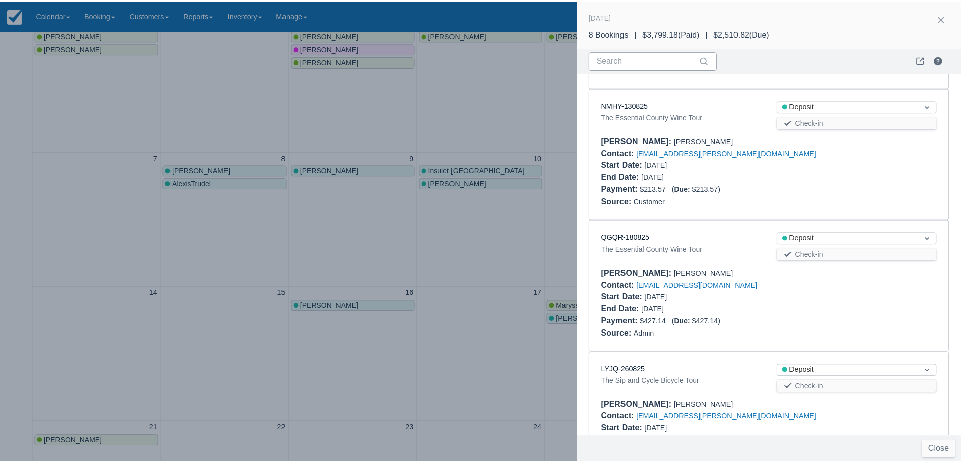
scroll to position [755, 0]
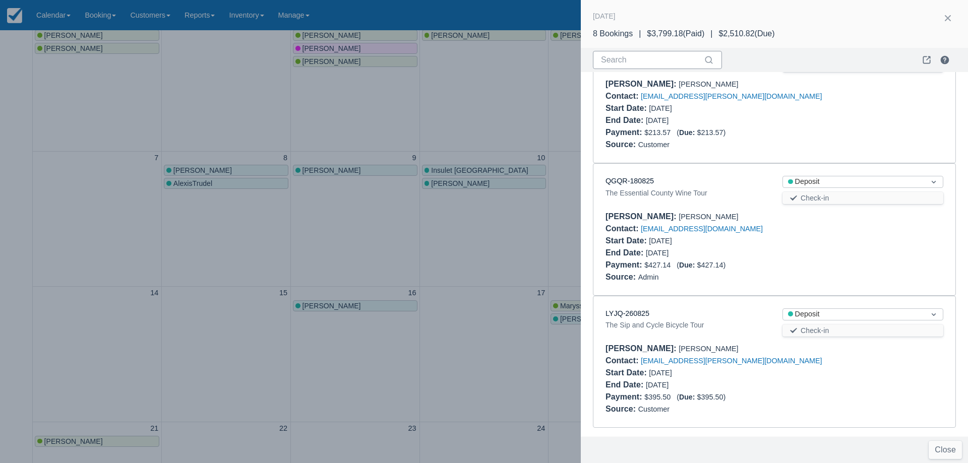
click at [480, 266] on div at bounding box center [484, 231] width 968 height 463
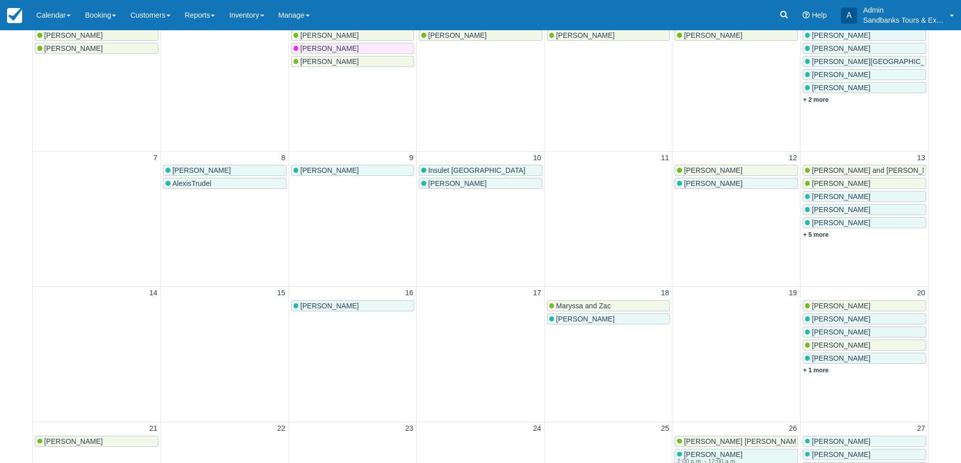
scroll to position [0, 0]
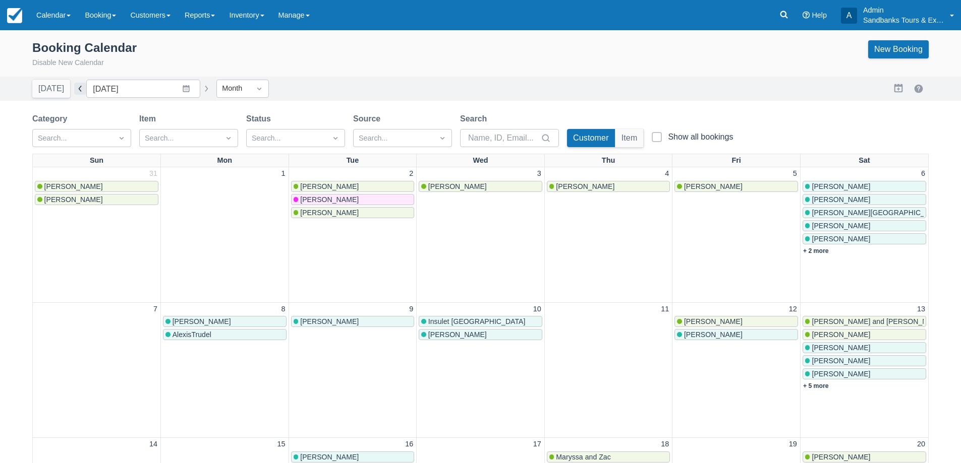
click at [79, 84] on button "button" at bounding box center [80, 89] width 12 height 12
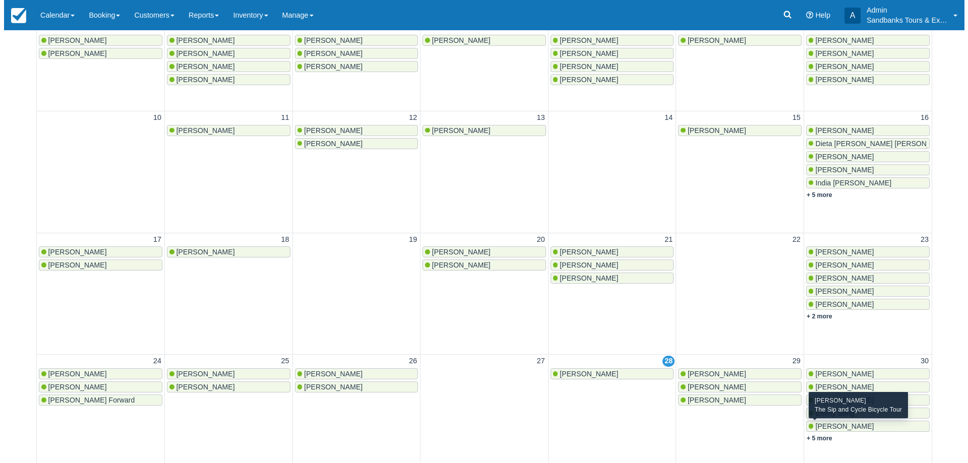
scroll to position [354, 0]
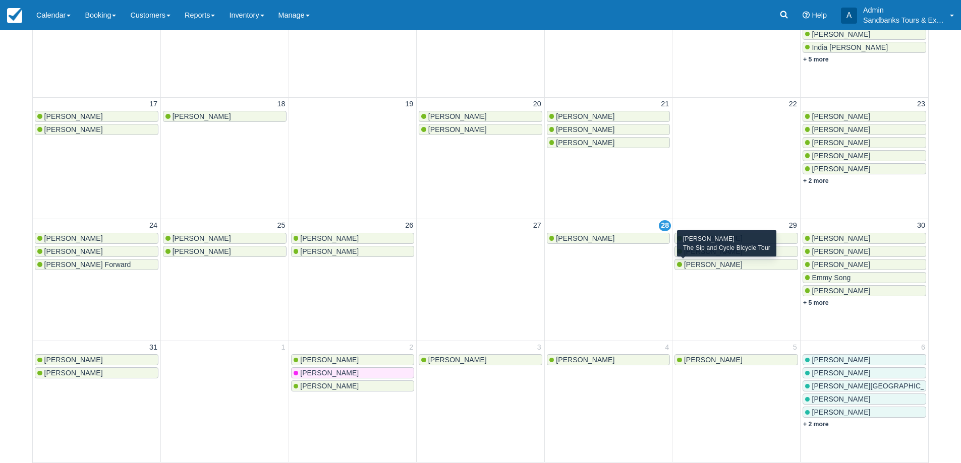
click at [716, 264] on span "Sarah Vermaeten" at bounding box center [713, 265] width 59 height 8
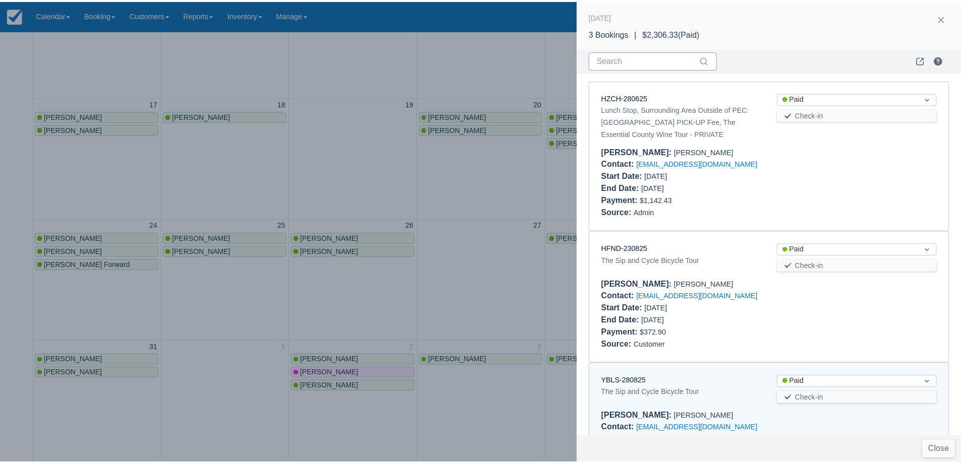
scroll to position [68, 0]
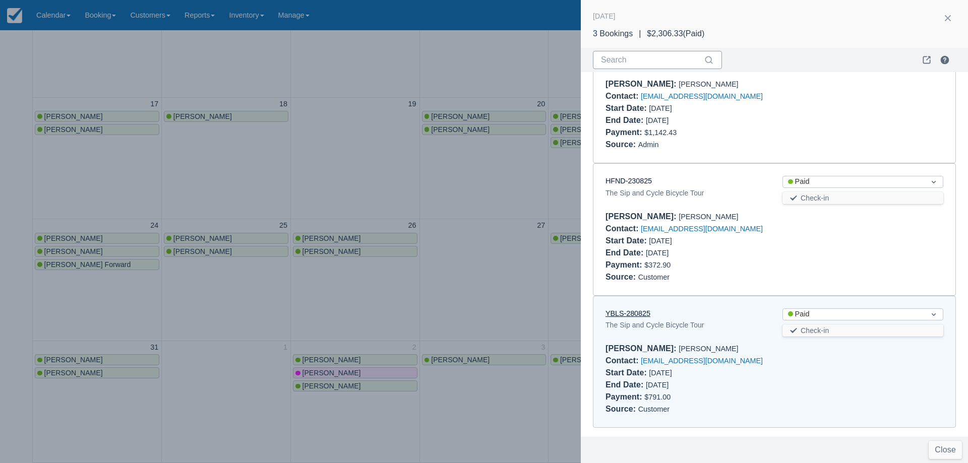
click at [612, 317] on link "YBLS-280825" at bounding box center [628, 314] width 45 height 8
click at [459, 215] on div at bounding box center [484, 231] width 968 height 463
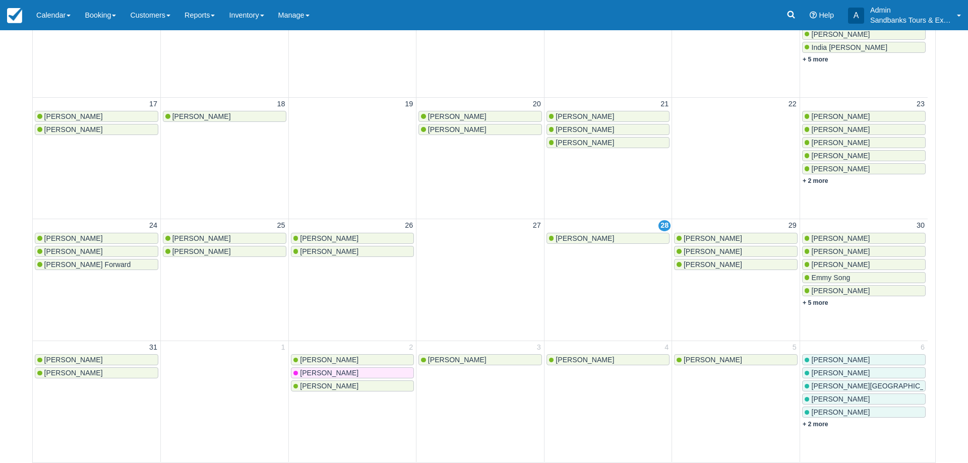
scroll to position [0, 0]
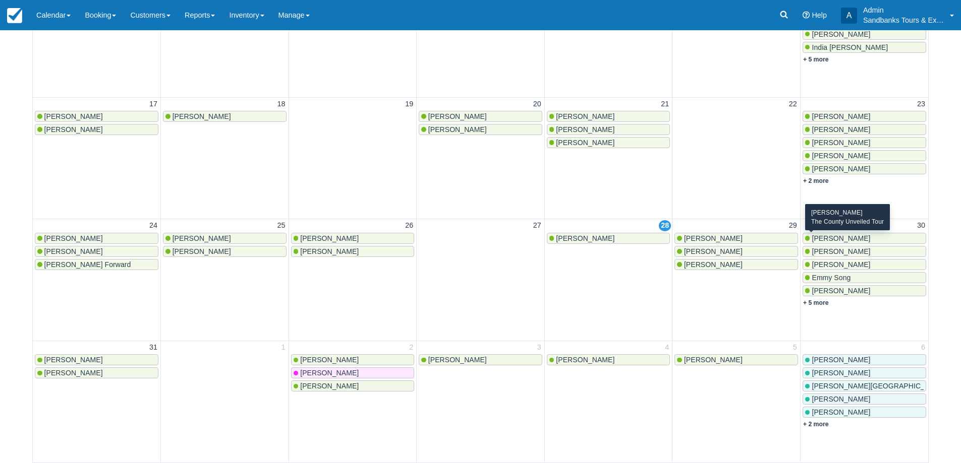
click at [839, 242] on span "Andrea Dolecek" at bounding box center [840, 239] width 59 height 8
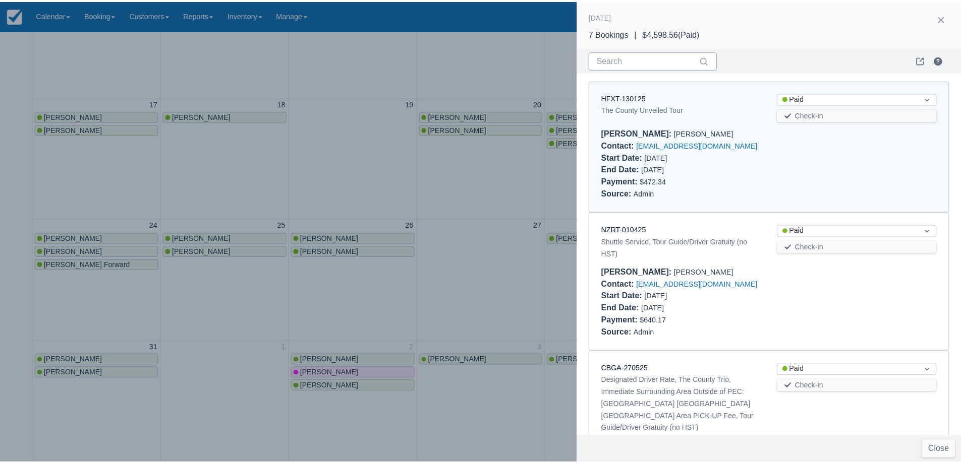
scroll to position [8, 0]
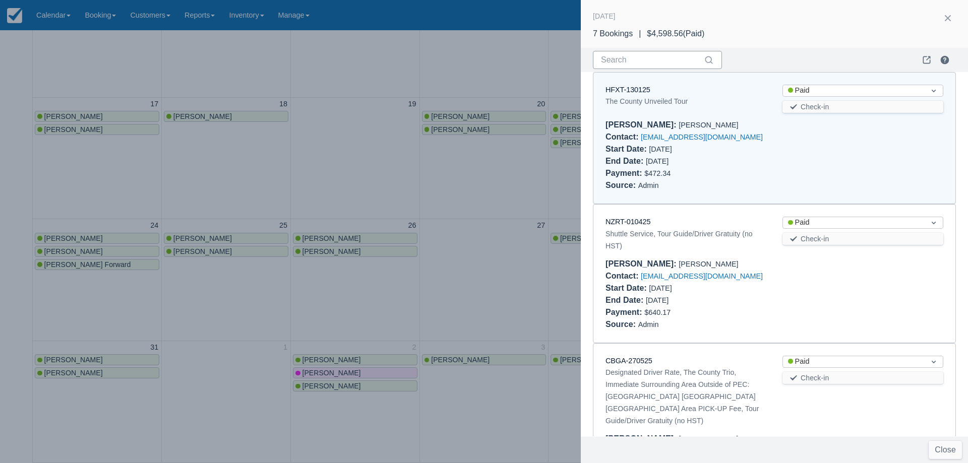
click at [632, 94] on div "HFXT-130125" at bounding box center [686, 90] width 161 height 11
click at [632, 92] on link "HFXT-130125" at bounding box center [628, 90] width 45 height 8
click at [373, 178] on div at bounding box center [484, 231] width 968 height 463
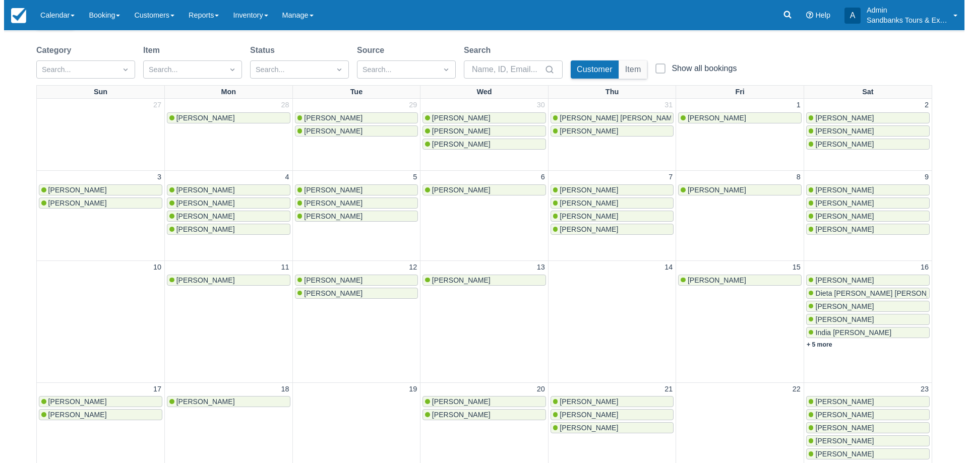
scroll to position [0, 0]
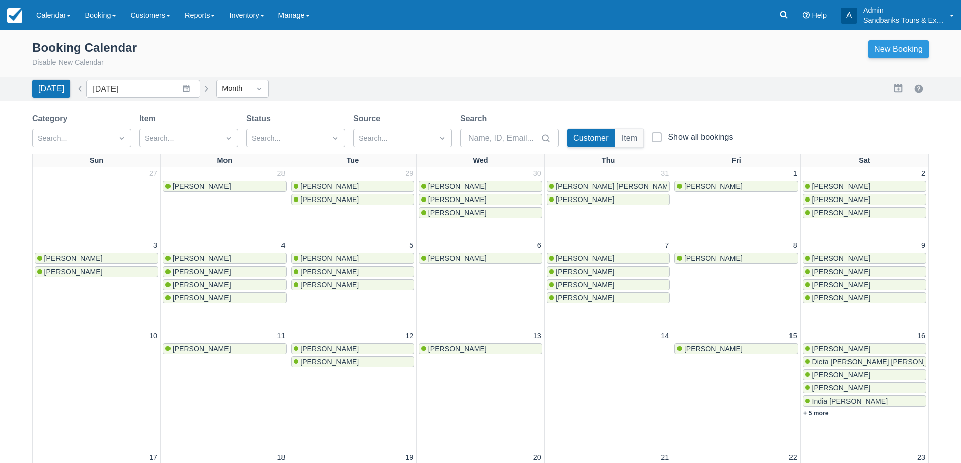
click at [886, 47] on link "New Booking" at bounding box center [898, 49] width 61 height 18
click at [201, 86] on button "button" at bounding box center [206, 89] width 12 height 12
type input "September 2025"
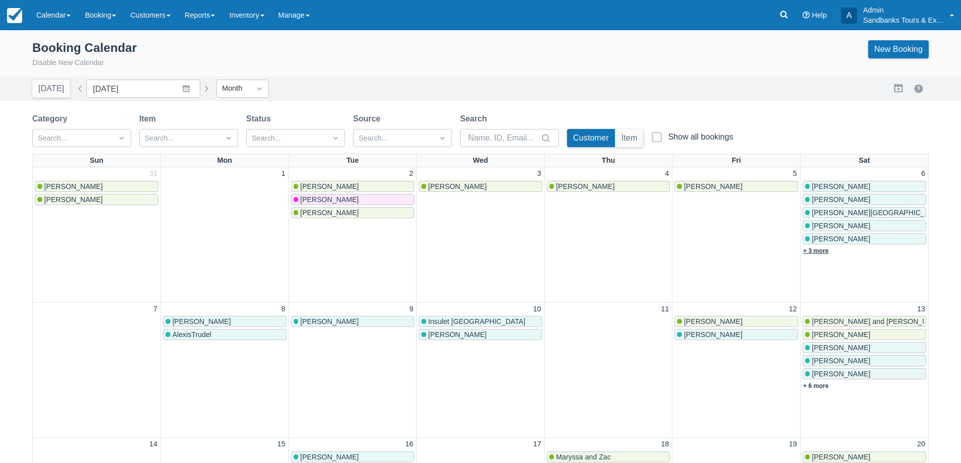
click at [822, 251] on link "+ 3 more" at bounding box center [816, 251] width 26 height 7
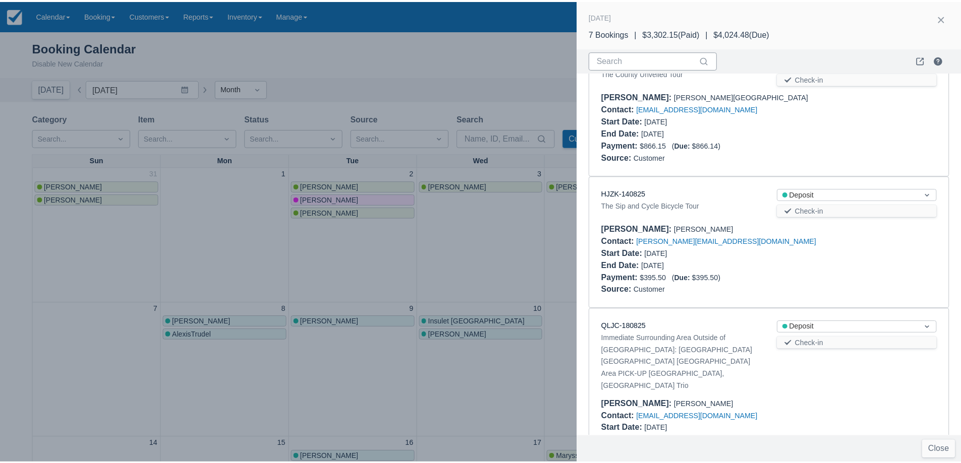
scroll to position [163, 0]
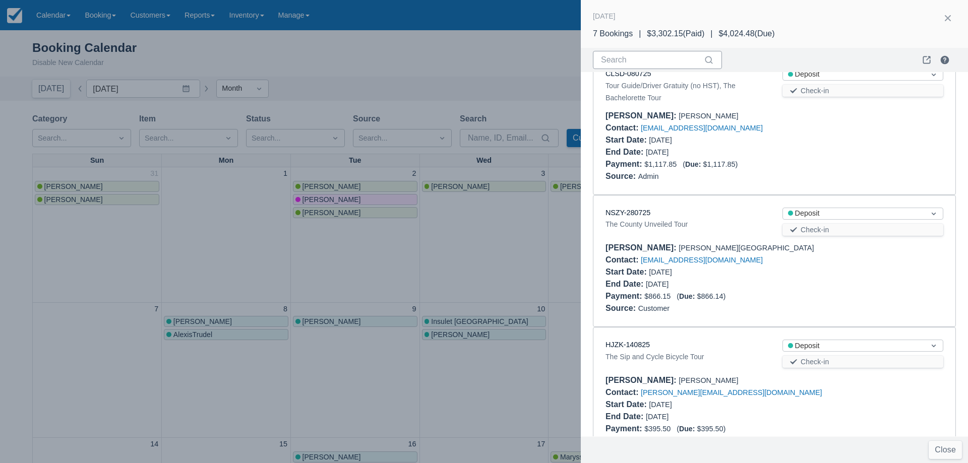
click at [512, 226] on div at bounding box center [484, 231] width 968 height 463
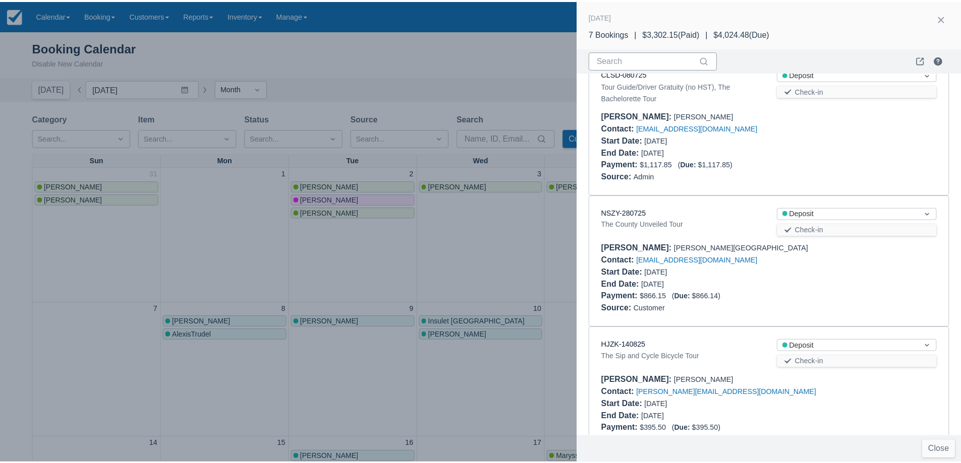
scroll to position [0, 0]
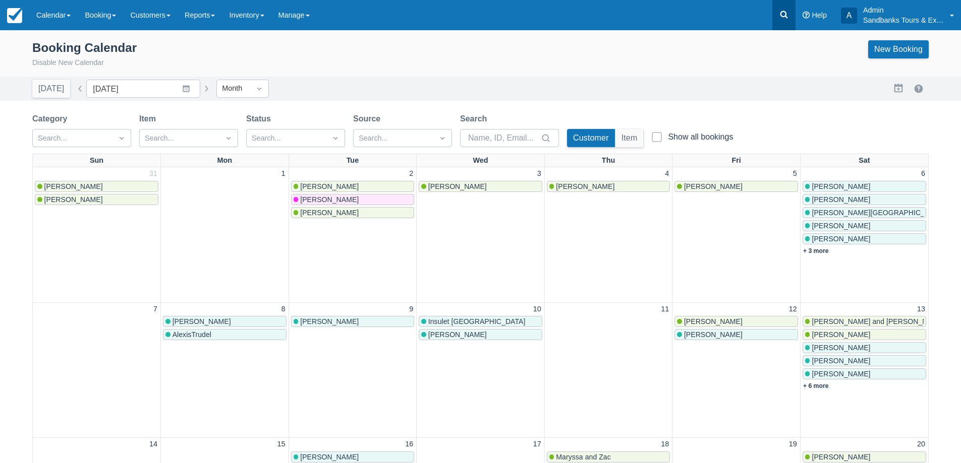
click at [781, 19] on icon at bounding box center [784, 15] width 10 height 10
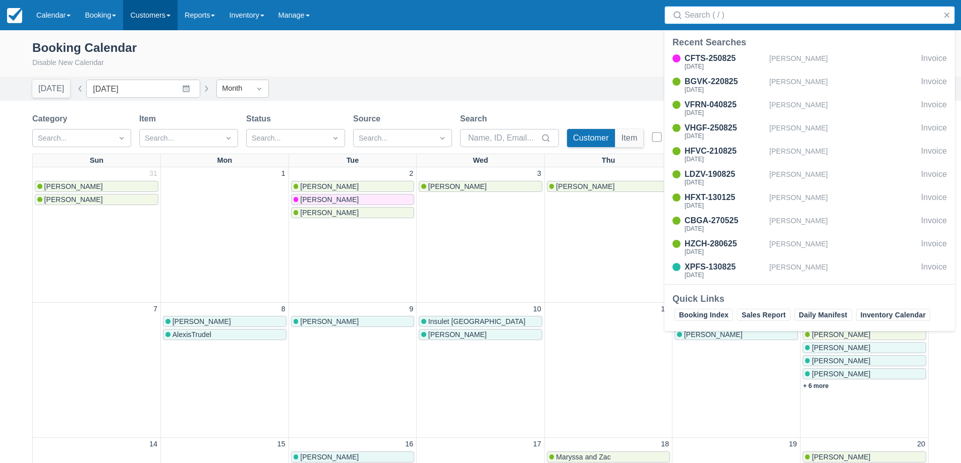
drag, startPoint x: 283, startPoint y: 35, endPoint x: 153, endPoint y: 3, distance: 134.6
click at [282, 34] on div "Booking Calendar Disable New Calendar New Booking" at bounding box center [480, 53] width 961 height 46
click at [209, 12] on link "Reports" at bounding box center [200, 15] width 44 height 30
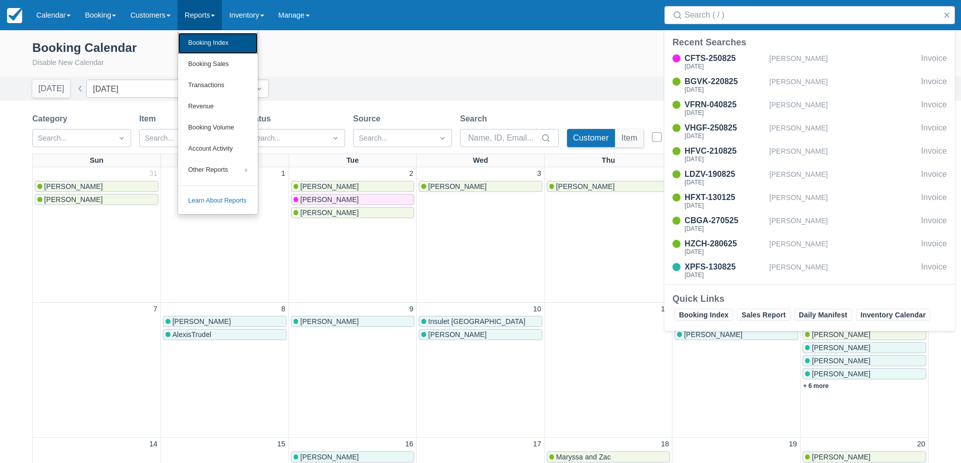
click at [225, 53] on link "Booking Index" at bounding box center [218, 43] width 80 height 21
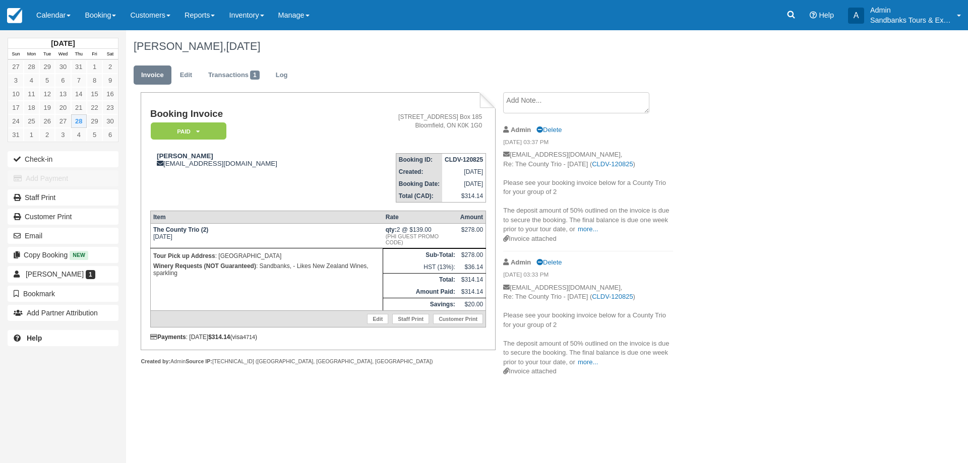
click at [52, 20] on link "Calendar" at bounding box center [53, 15] width 48 height 30
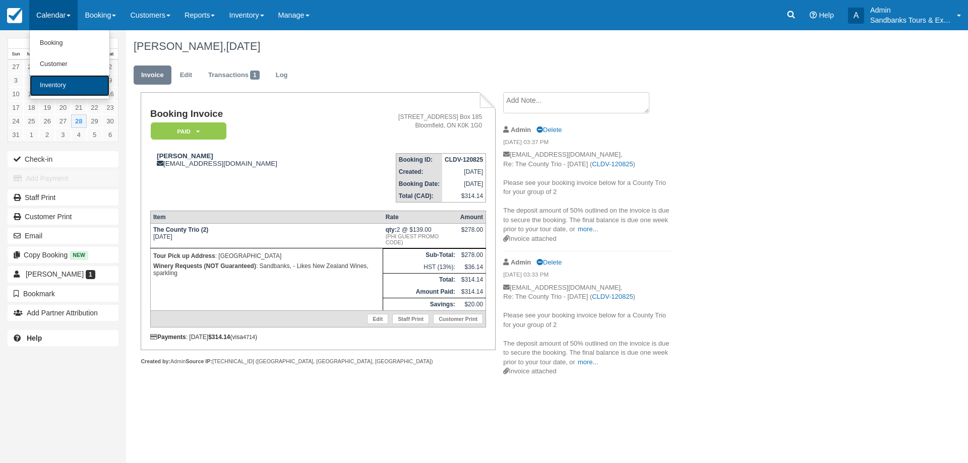
click at [60, 81] on link "Inventory" at bounding box center [70, 85] width 80 height 21
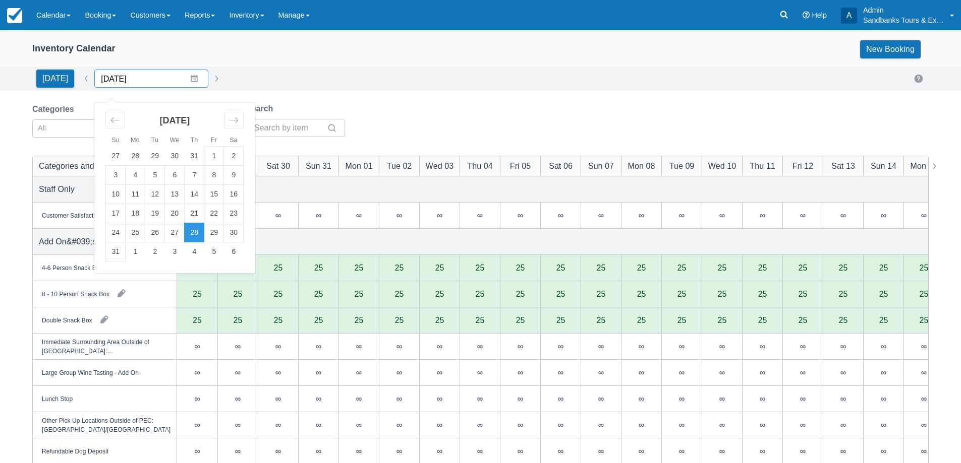
click at [192, 80] on input "08/28/25" at bounding box center [151, 79] width 114 height 18
click at [229, 121] on icon "Move forward to switch to the next month." at bounding box center [234, 120] width 10 height 10
click at [238, 178] on td "13" at bounding box center [234, 175] width 20 height 19
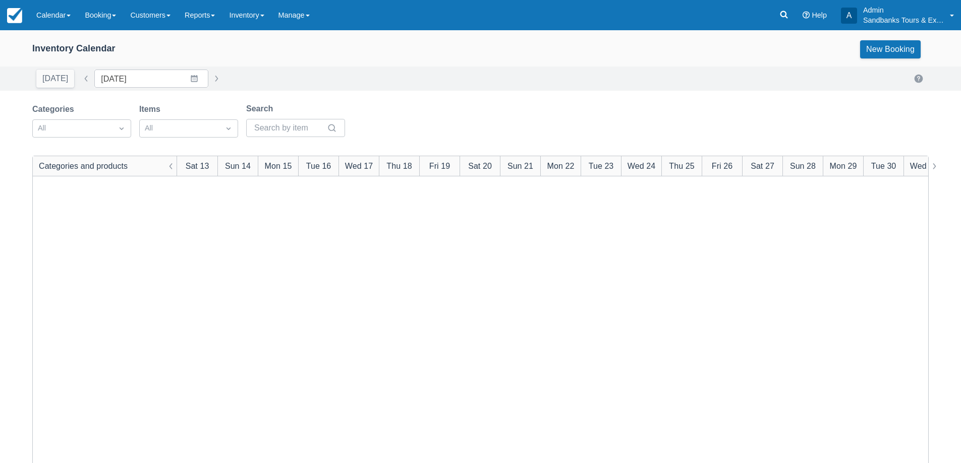
type input "09/13/25"
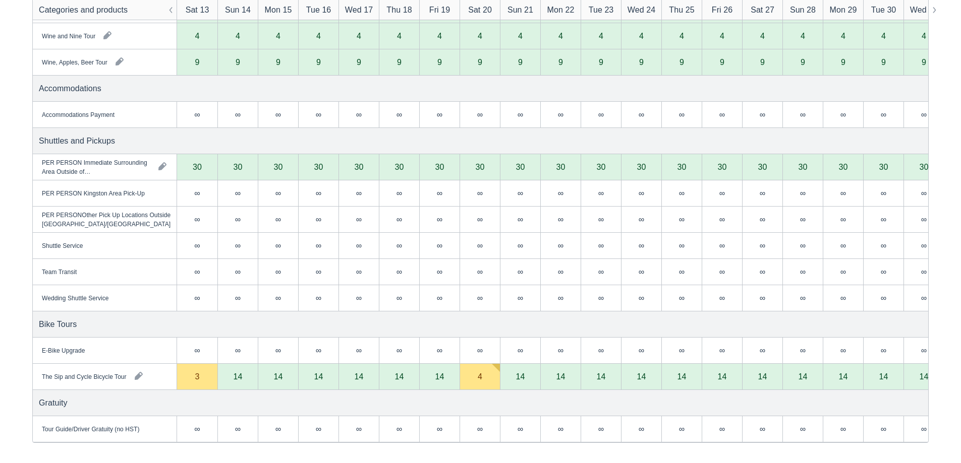
click at [199, 374] on div "3" at bounding box center [197, 377] width 5 height 8
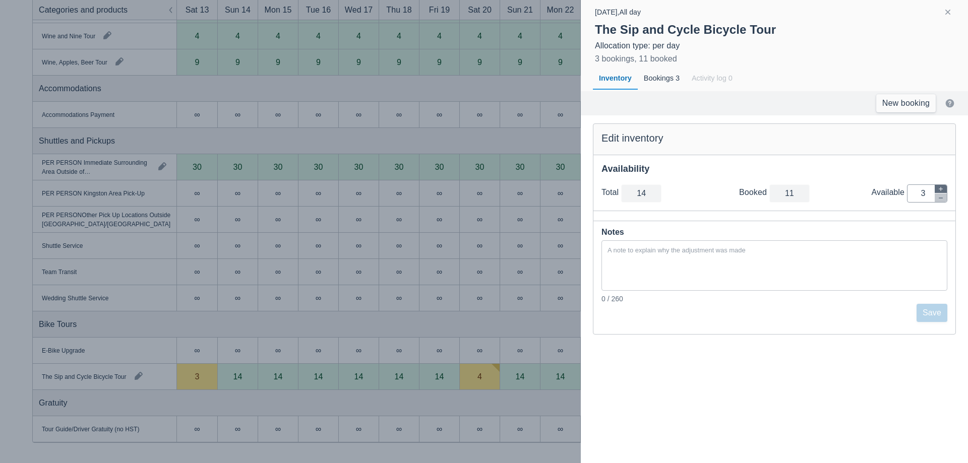
click at [942, 192] on icon "button" at bounding box center [941, 189] width 6 height 6
type input "15"
type input "4"
click at [933, 315] on button "Save" at bounding box center [932, 313] width 31 height 18
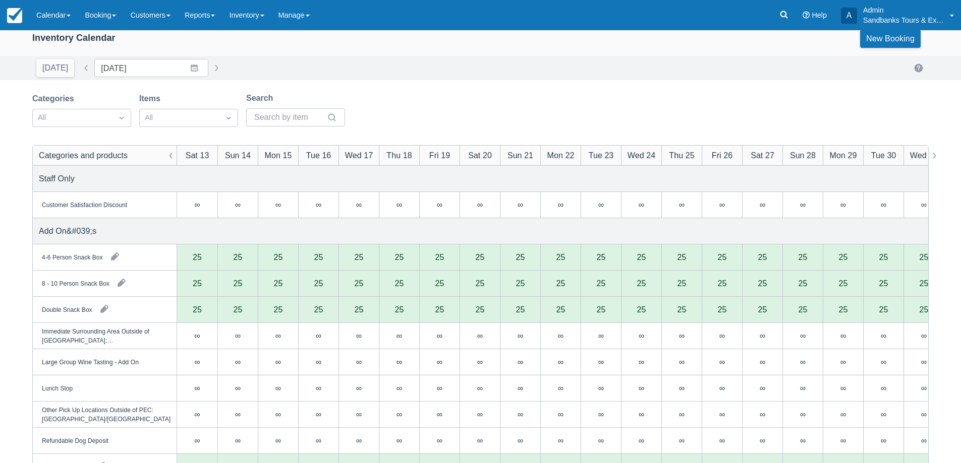
scroll to position [0, 0]
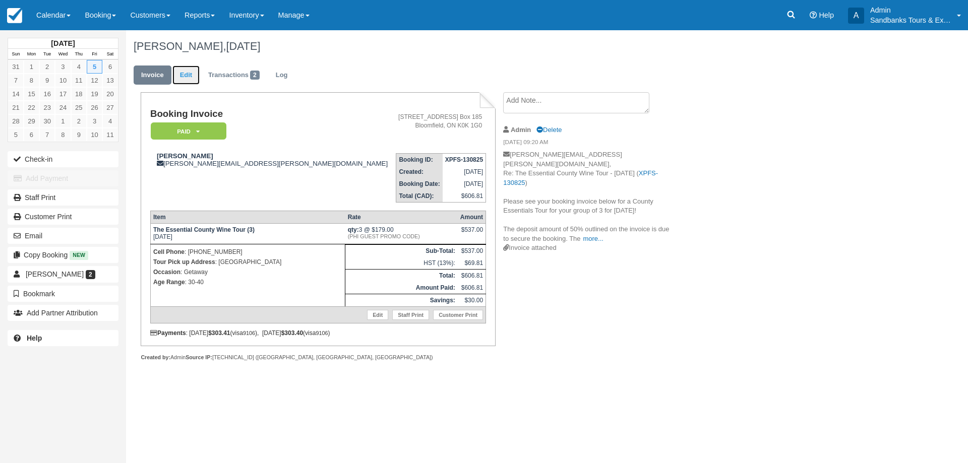
click at [190, 80] on link "Edit" at bounding box center [185, 76] width 27 height 20
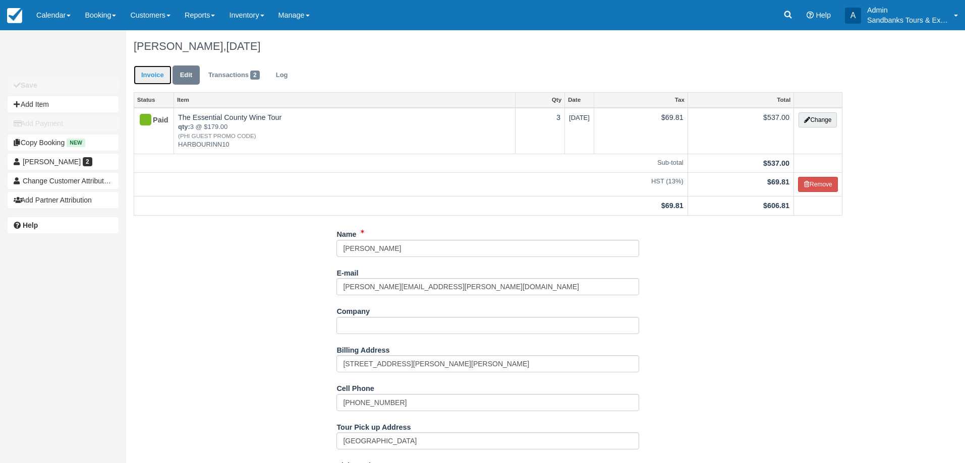
click at [142, 78] on link "Invoice" at bounding box center [153, 76] width 38 height 20
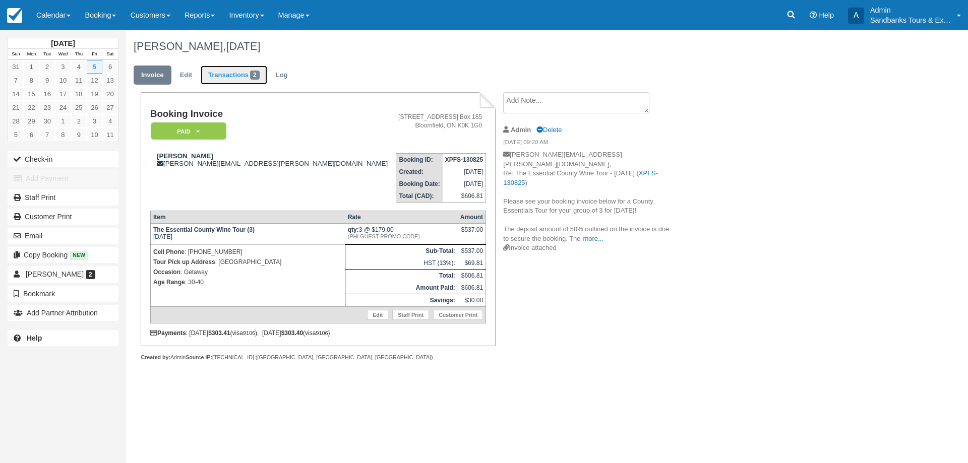
click at [248, 79] on link "Transactions 2" at bounding box center [234, 76] width 67 height 20
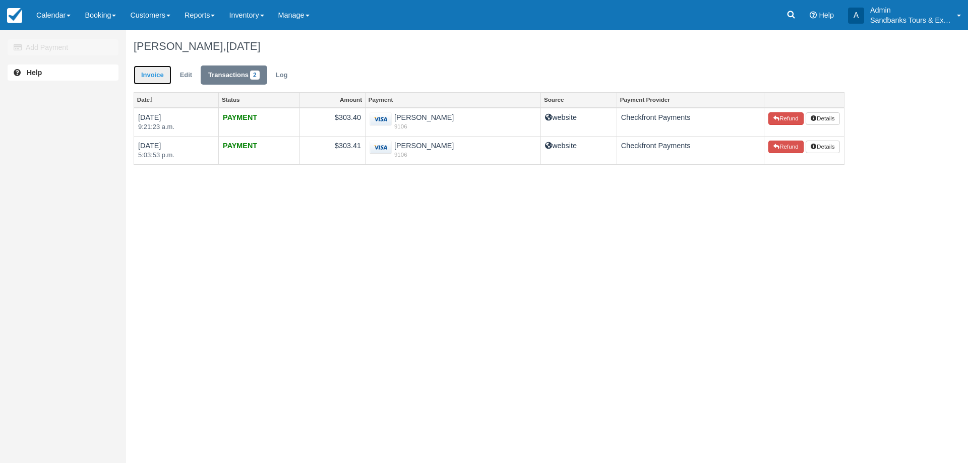
click at [147, 69] on link "Invoice" at bounding box center [153, 76] width 38 height 20
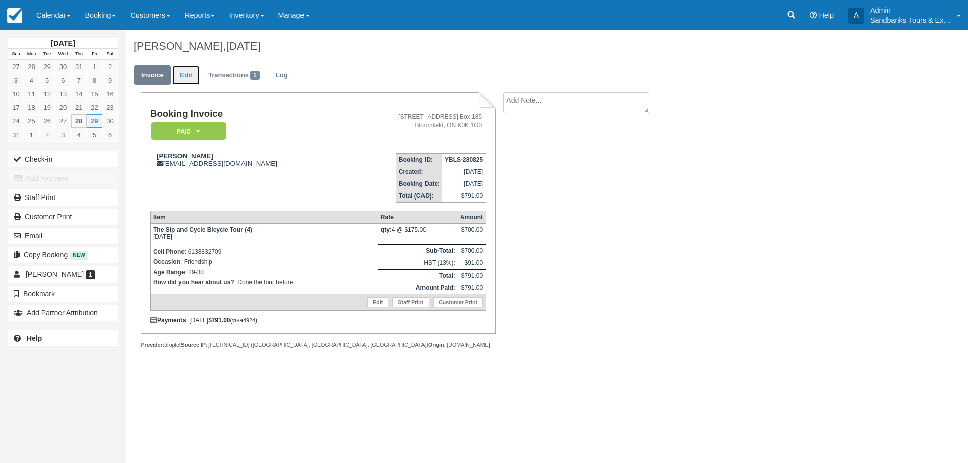
click at [197, 83] on link "Edit" at bounding box center [185, 76] width 27 height 20
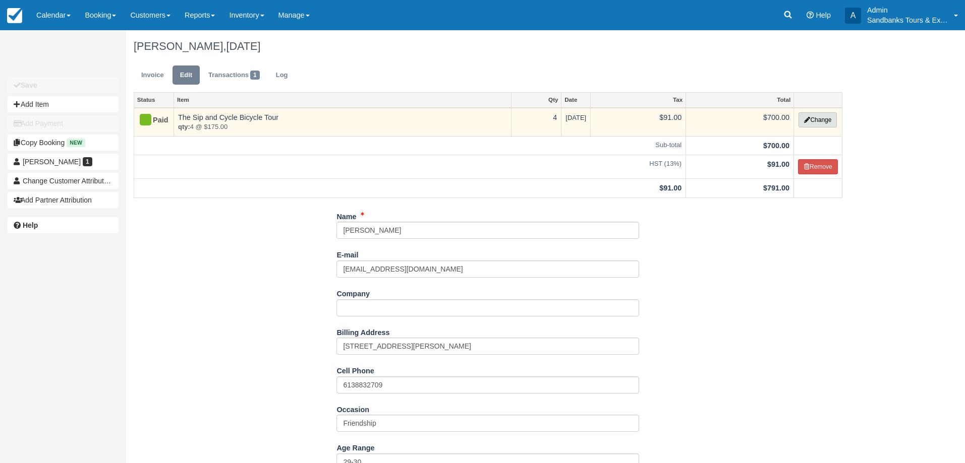
click at [822, 120] on button "Change" at bounding box center [817, 119] width 38 height 15
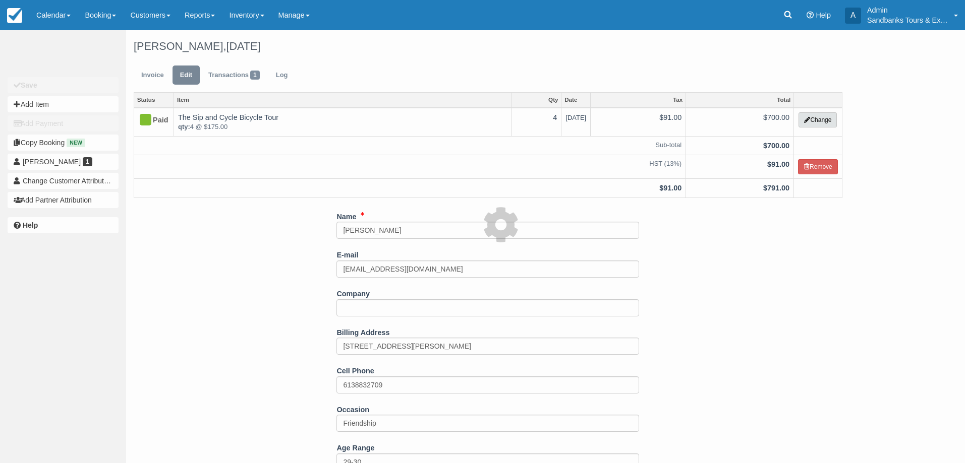
select select "40"
type input "700.00"
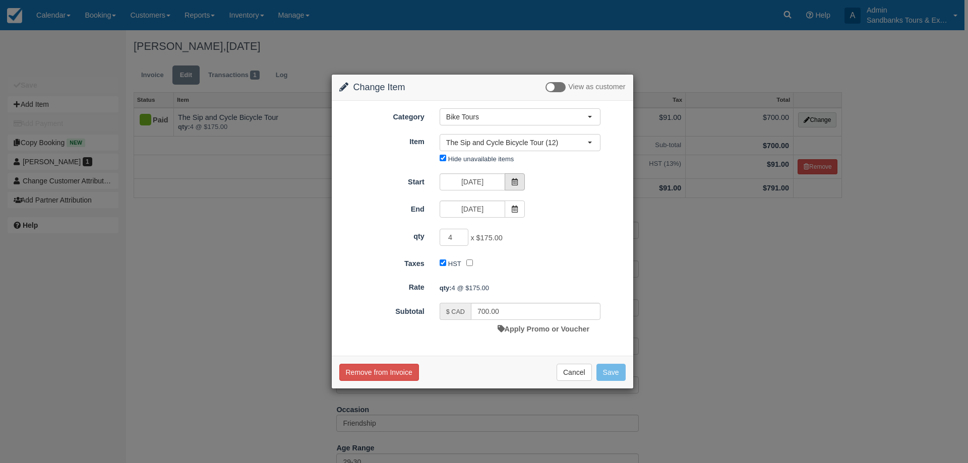
click at [518, 183] on icon at bounding box center [514, 182] width 7 height 7
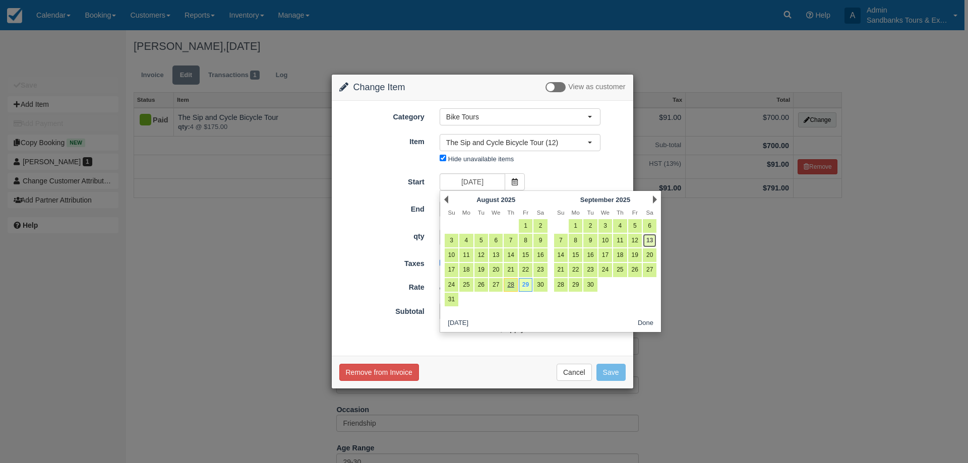
click at [652, 241] on link "13" at bounding box center [650, 241] width 14 height 14
type input "09/13/25"
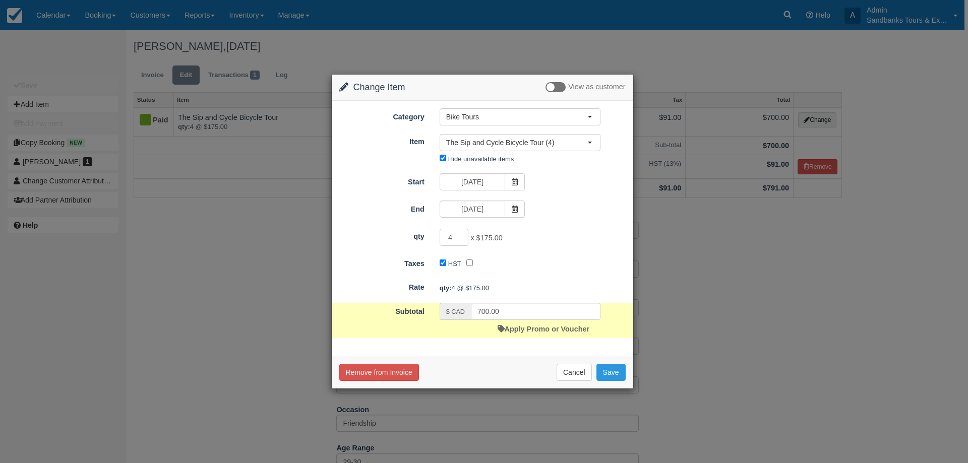
click at [614, 383] on div "Remove from Invoice Cancel Save" at bounding box center [483, 372] width 302 height 33
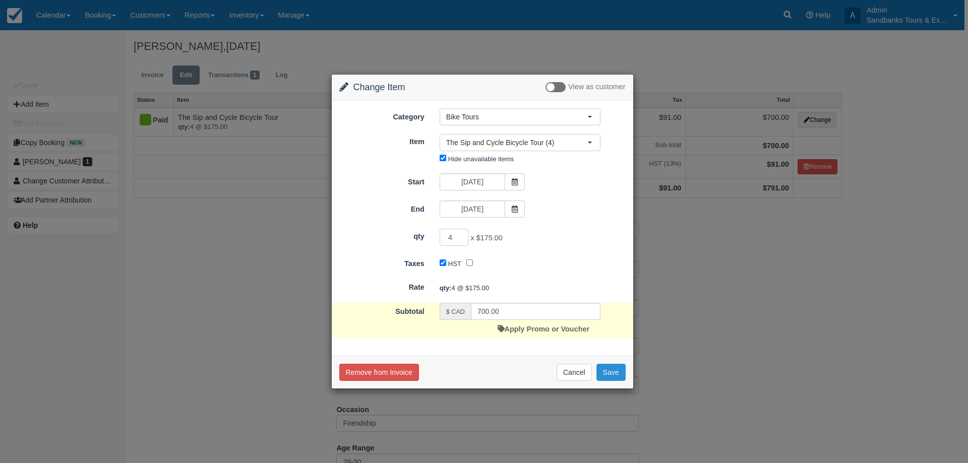
click at [613, 375] on button "Save" at bounding box center [611, 372] width 29 height 17
checkbox input "false"
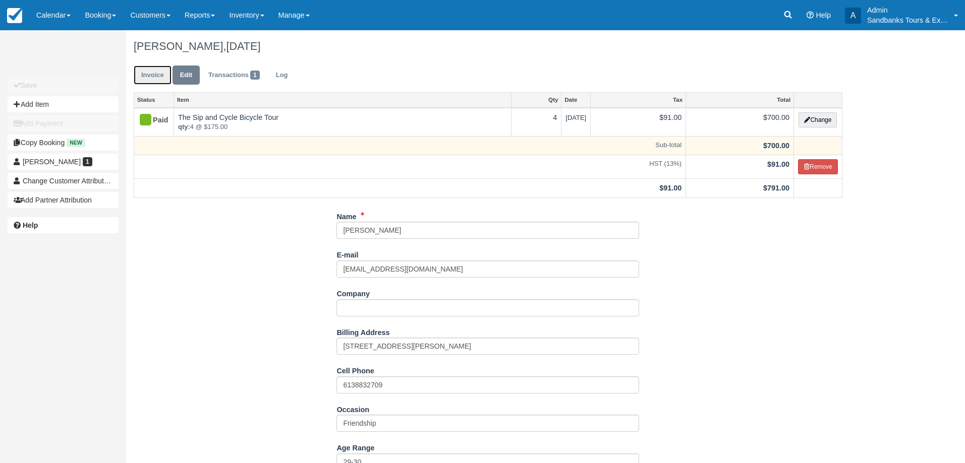
click at [161, 70] on link "Invoice" at bounding box center [153, 76] width 38 height 20
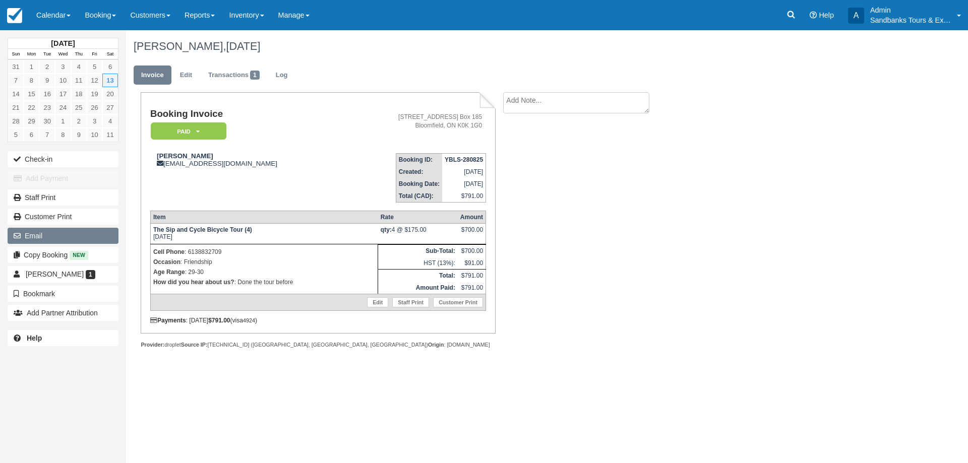
click at [44, 235] on button "Email" at bounding box center [63, 236] width 111 height 16
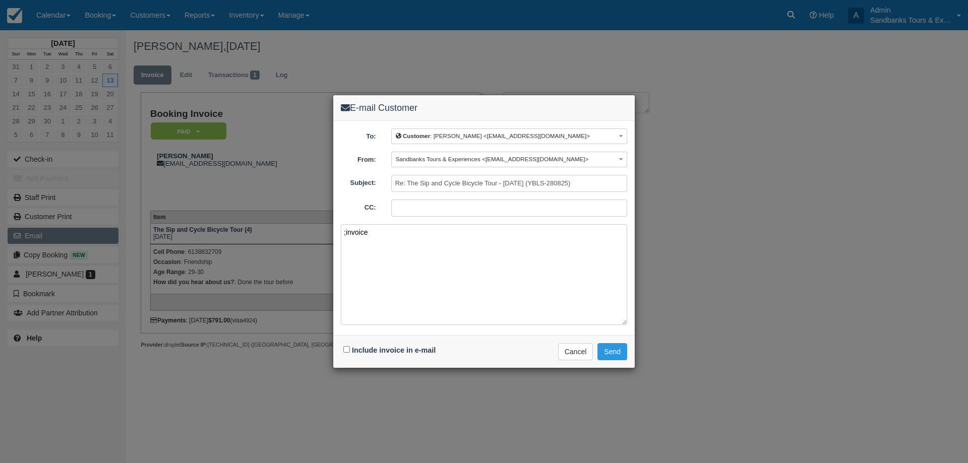
paste textarea "Please see your booking invoice below for a XXX tour for your group of XXX for …"
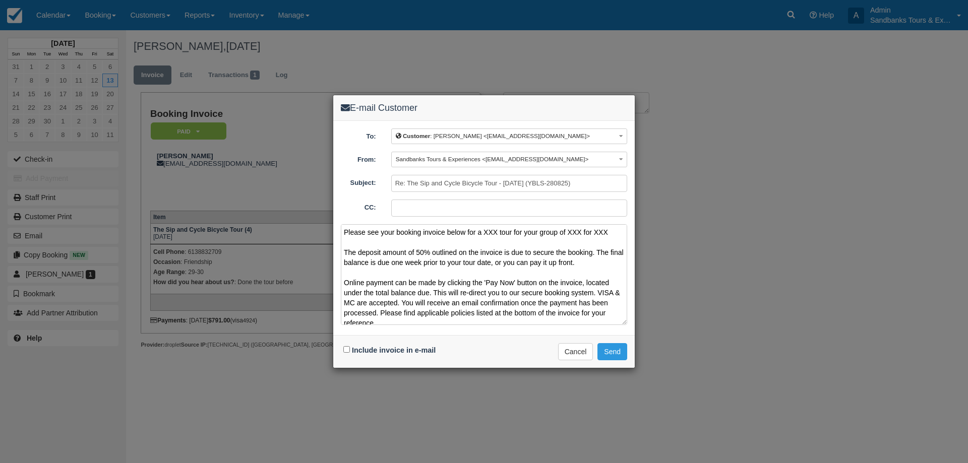
scroll to position [56, 0]
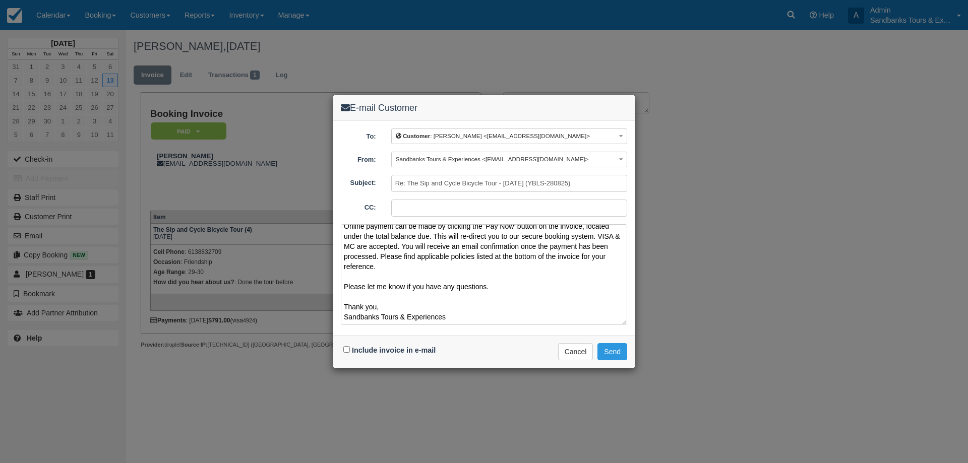
drag, startPoint x: 424, startPoint y: 260, endPoint x: 329, endPoint y: 251, distance: 94.7
click at [329, 251] on div "E-mail Customer To: Customer : [PERSON_NAME] <[EMAIL_ADDRESS][DOMAIN_NAME]> Cus…" at bounding box center [484, 231] width 968 height 463
click at [394, 266] on textarea "Please see your booking invoice below for a XXX tour for your group of XXX for …" at bounding box center [484, 274] width 286 height 101
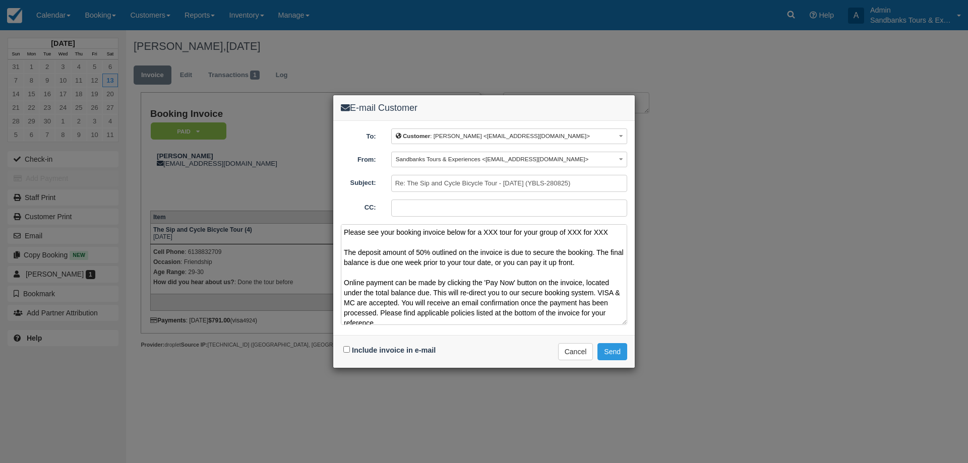
drag, startPoint x: 392, startPoint y: 267, endPoint x: 340, endPoint y: 241, distance: 57.7
click at [340, 241] on div "To: Customer : [PERSON_NAME] <[EMAIL_ADDRESS][DOMAIN_NAME]> Customer : [PERSON_…" at bounding box center [484, 228] width 302 height 214
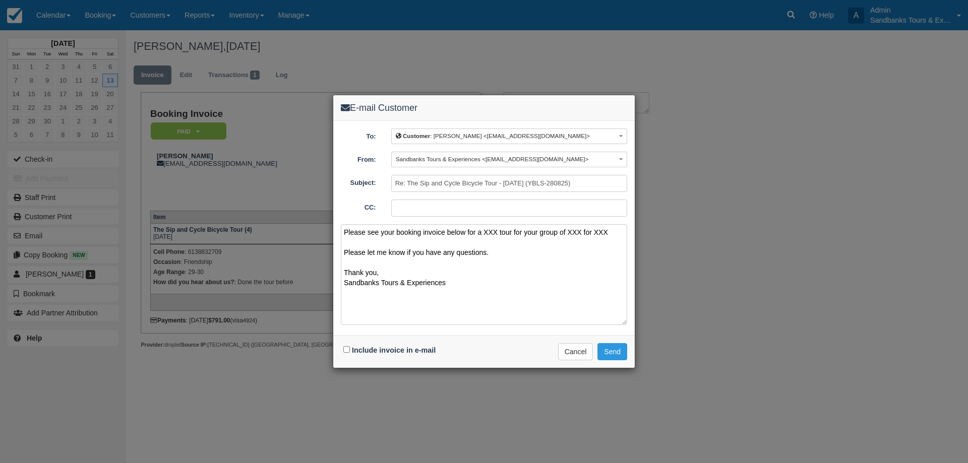
type textarea "Please see your booking invoice below for a XXX tour for your group of XXX for …"
drag, startPoint x: 346, startPoint y: 346, endPoint x: 418, endPoint y: 362, distance: 72.9
click at [346, 346] on div "Include invoice in e-mail" at bounding box center [391, 350] width 100 height 15
click at [348, 347] on input "Include invoice in e-mail" at bounding box center [346, 349] width 7 height 7
checkbox input "true"
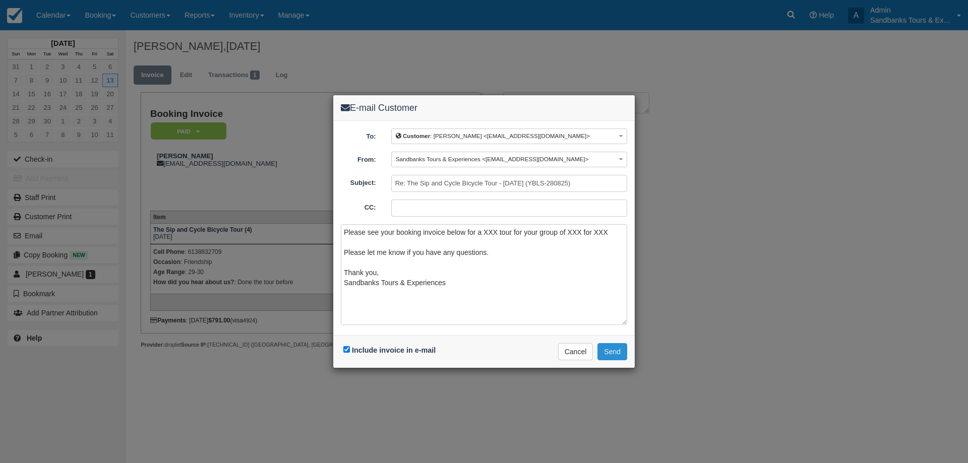
click at [624, 351] on button "Send" at bounding box center [613, 351] width 30 height 17
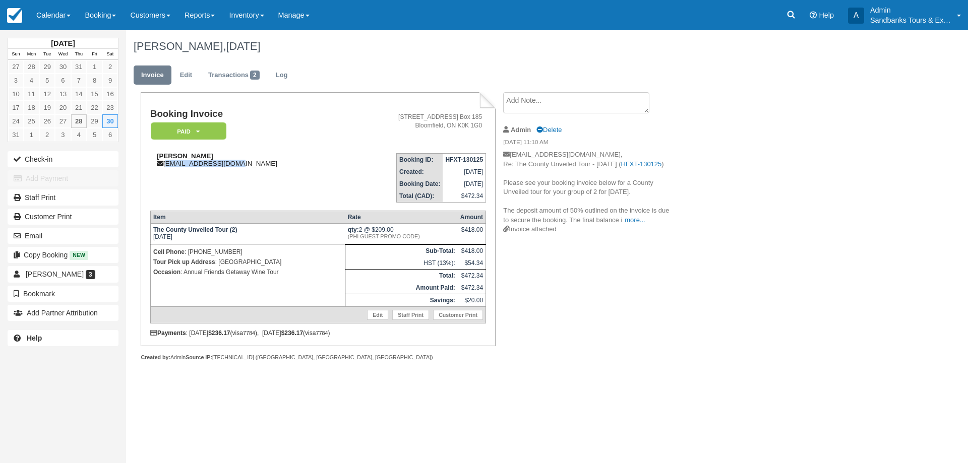
drag, startPoint x: 239, startPoint y: 166, endPoint x: 166, endPoint y: 165, distance: 73.1
click at [166, 165] on div "[PERSON_NAME] [EMAIL_ADDRESS][DOMAIN_NAME]" at bounding box center [247, 159] width 195 height 15
copy div "[EMAIL_ADDRESS][DOMAIN_NAME]"
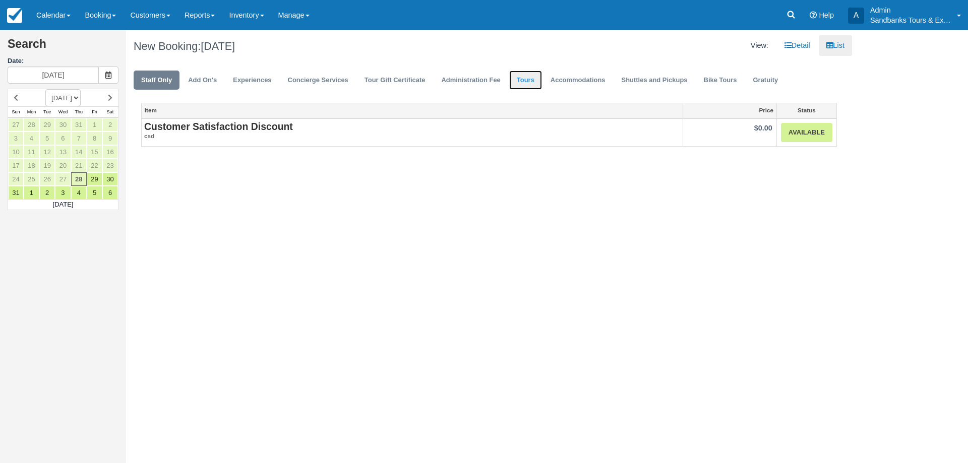
click at [539, 85] on link "Tours" at bounding box center [525, 81] width 33 height 20
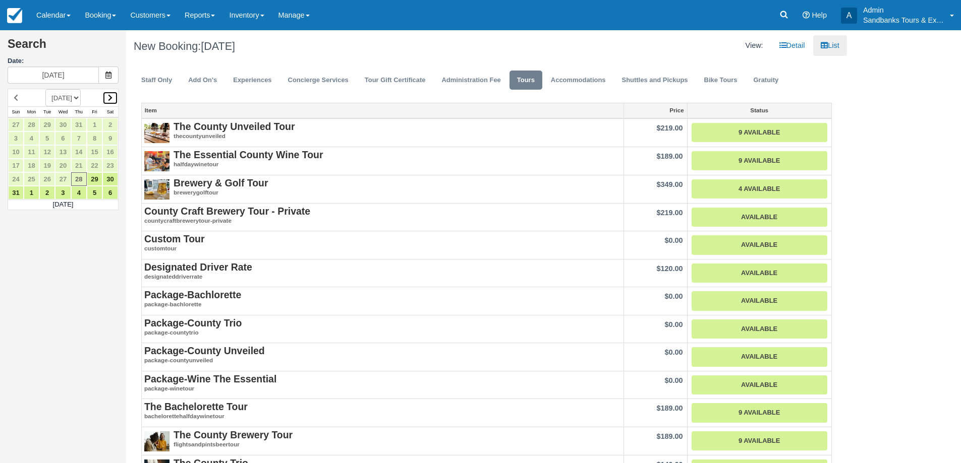
click at [113, 100] on link at bounding box center [110, 98] width 16 height 14
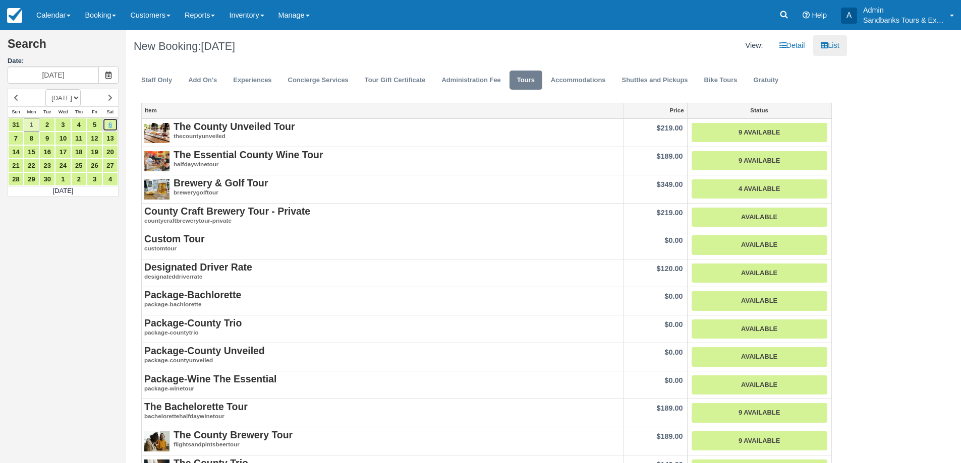
click at [110, 128] on link "6" at bounding box center [110, 125] width 16 height 14
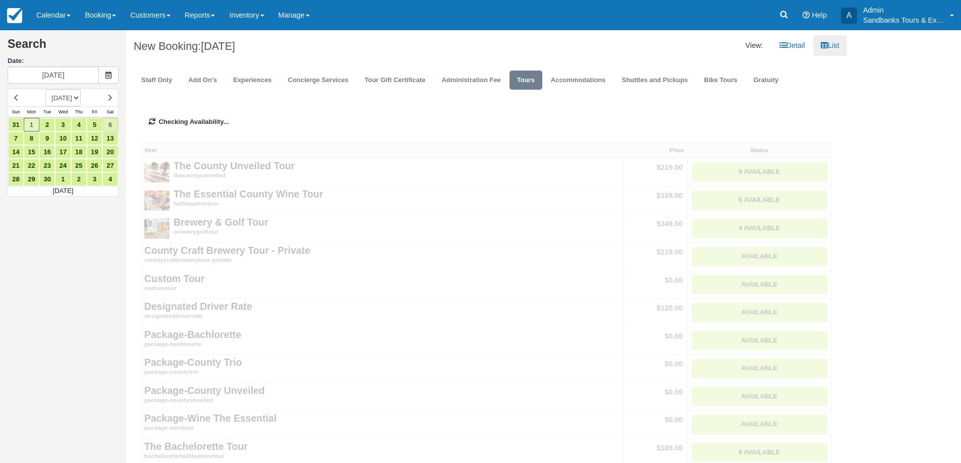
type input "09/06/25"
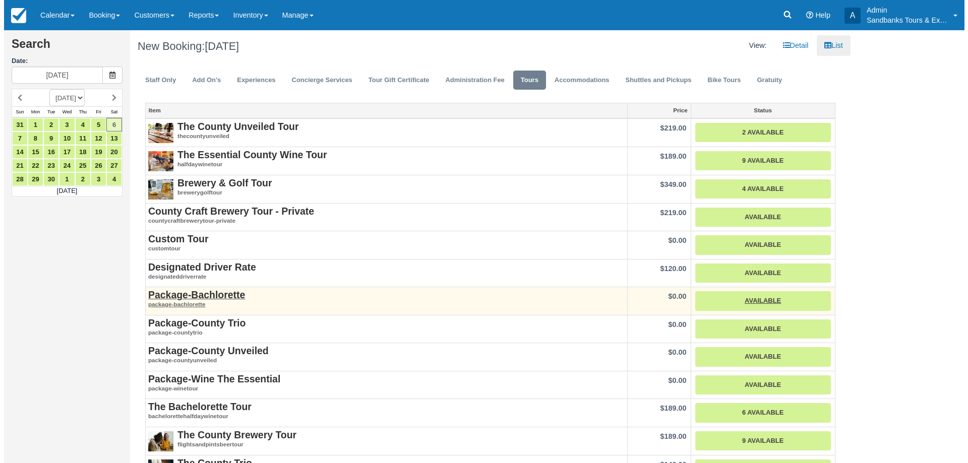
scroll to position [252, 0]
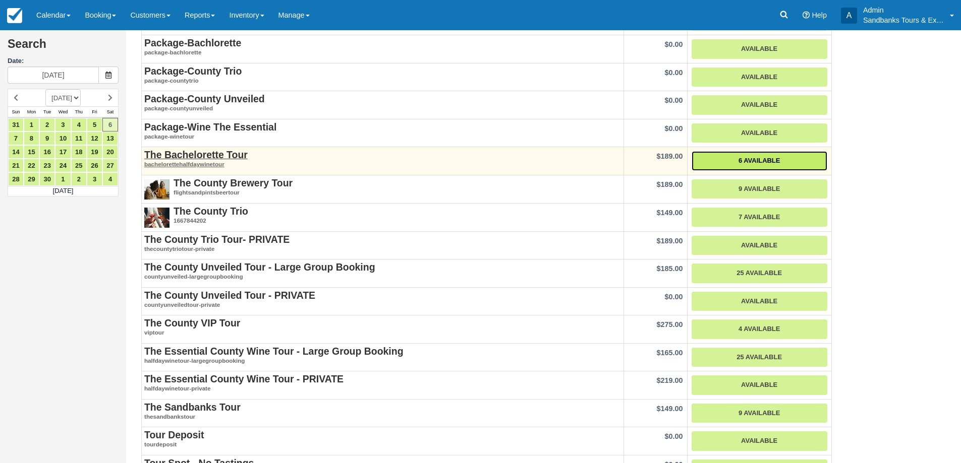
click at [788, 155] on link "6 Available" at bounding box center [759, 161] width 136 height 20
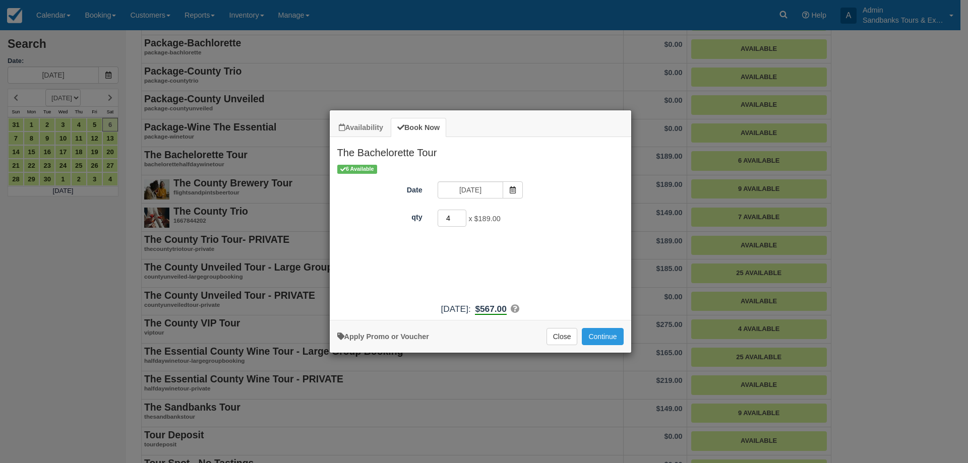
click at [463, 218] on input "4" at bounding box center [452, 218] width 29 height 17
type input "5"
click at [463, 218] on input "5" at bounding box center [452, 218] width 29 height 17
click at [611, 335] on button "Continue" at bounding box center [602, 336] width 41 height 17
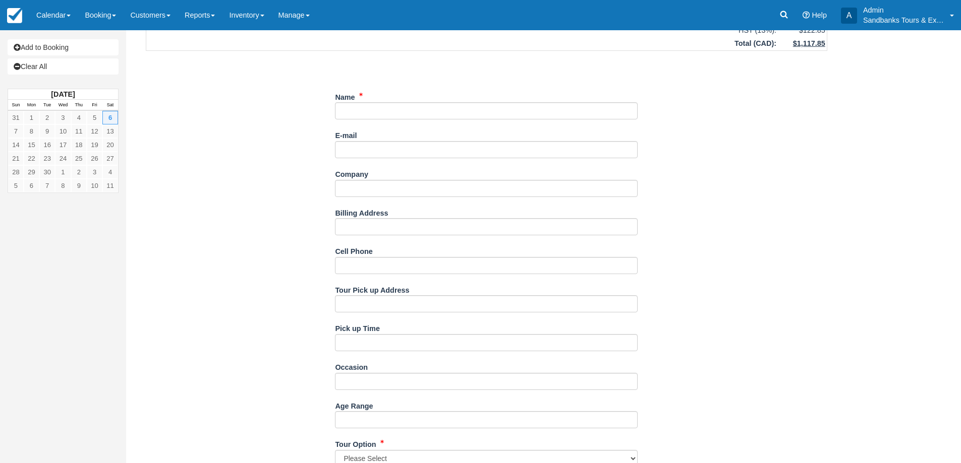
scroll to position [303, 0]
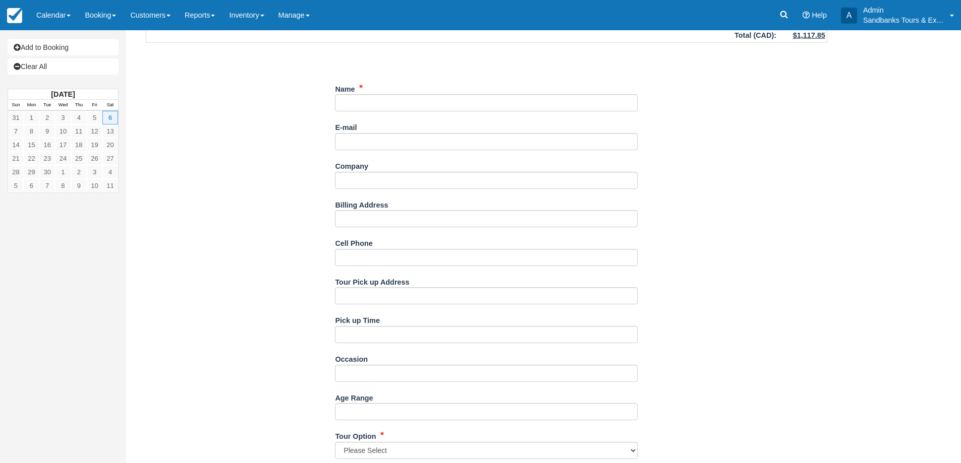
click at [383, 93] on div "Name" at bounding box center [486, 96] width 303 height 31
click at [383, 109] on input "Name" at bounding box center [486, 102] width 303 height 17
paste input "• [PERSON_NAME]"
type input "• [PERSON_NAME]"
click at [395, 141] on input "E-mail" at bounding box center [486, 141] width 303 height 17
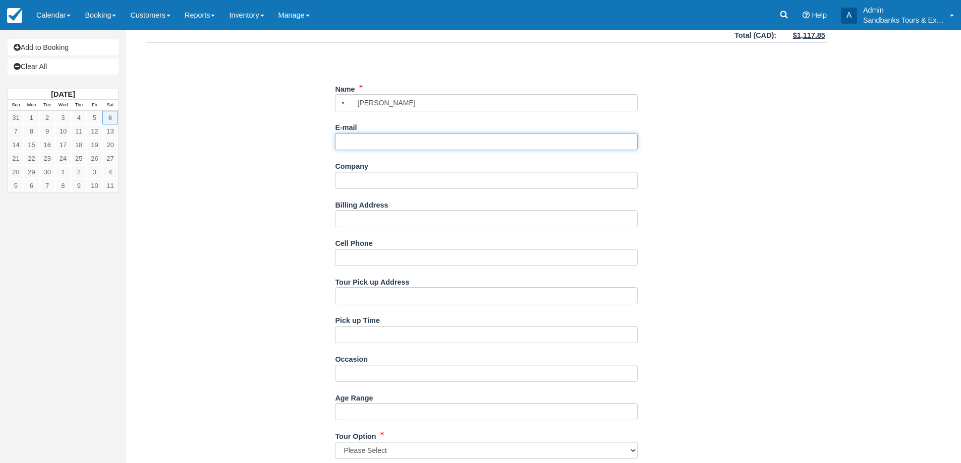
paste input "[PERSON_NAME] <[EMAIL_ADDRESS][DOMAIN_NAME]>"
type input "[PERSON_NAME] <[EMAIL_ADDRESS][DOMAIN_NAME]>"
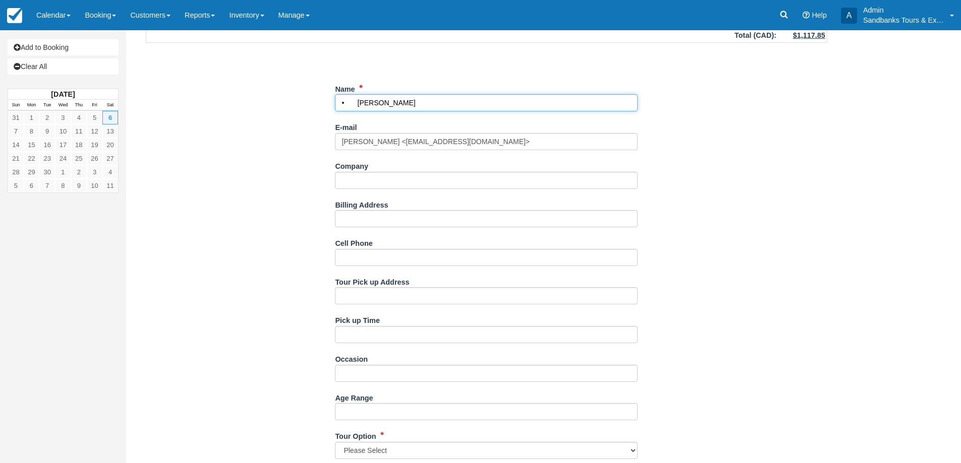
click at [359, 105] on input "Name" at bounding box center [486, 102] width 303 height 17
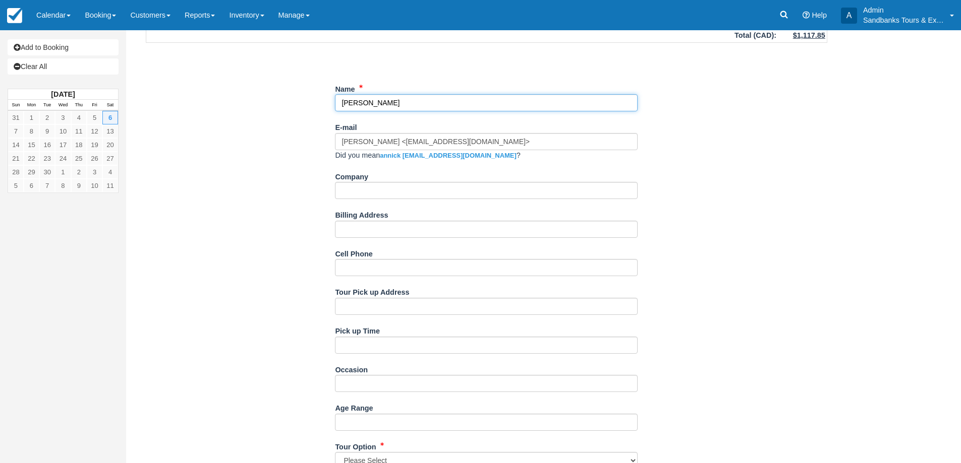
type input "[PERSON_NAME]"
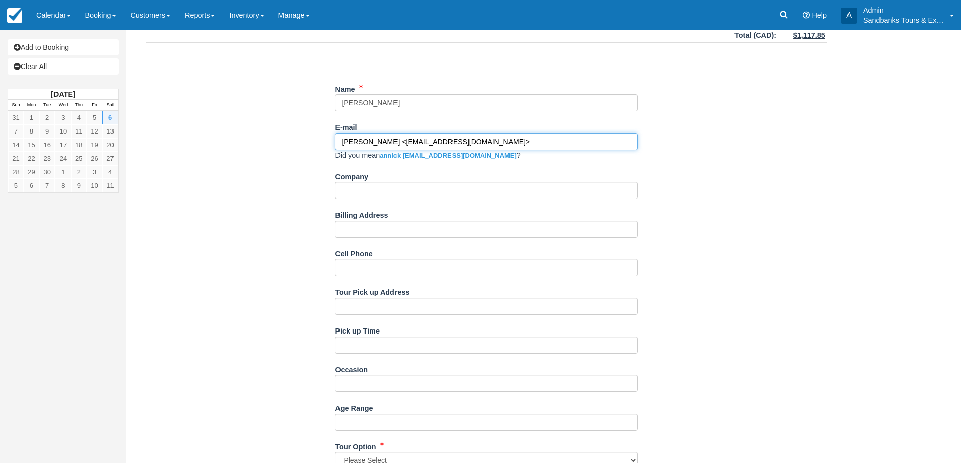
drag, startPoint x: 404, startPoint y: 143, endPoint x: 318, endPoint y: 140, distance: 86.3
click at [318, 140] on div "Item Rate Amount The Bachelorette Tour [DATE] qty: 5 @ $189.00 $945.00 Tour Gui…" at bounding box center [487, 316] width 706 height 1112
click at [487, 140] on input "[EMAIL_ADDRESS][DOMAIN_NAME]>" at bounding box center [486, 141] width 303 height 17
type input "[EMAIL_ADDRESS][DOMAIN_NAME]"
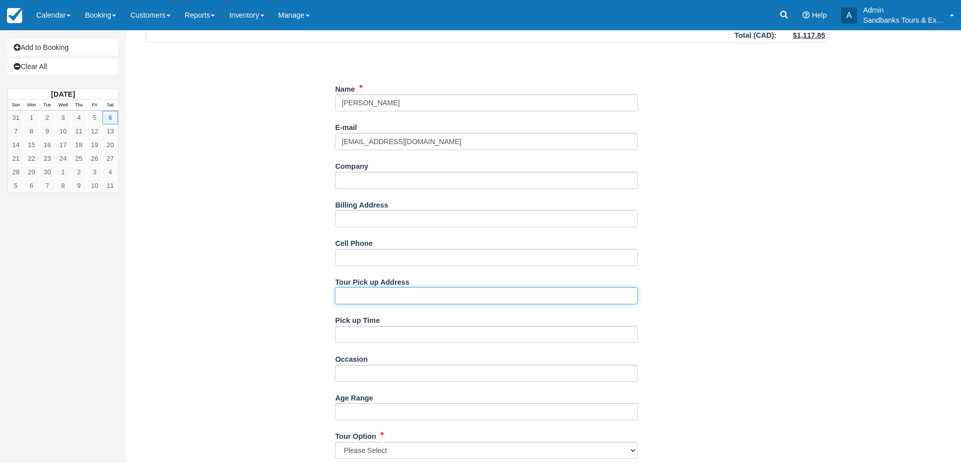
click at [370, 295] on input "Tour Pick up Address" at bounding box center [486, 295] width 303 height 17
paste input "3004 County Rd 12 Picton, Ontario K0K2T0 613-393-3319"
drag, startPoint x: 543, startPoint y: 299, endPoint x: 450, endPoint y: 295, distance: 92.9
click at [450, 295] on input "3004 County Rd 12 Picton, Ontario K0K2T0 613-393-3319" at bounding box center [486, 295] width 303 height 17
type input "3004 County Rd 12 Picton, Sandbanks Prov Park"
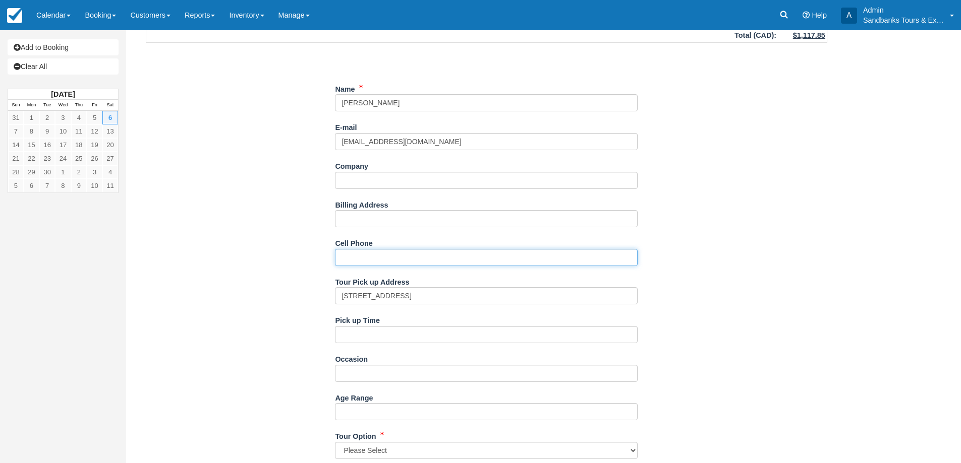
click at [387, 252] on input "Cell Phone" at bounding box center [486, 257] width 303 height 17
paste input "• 819-918-9655"
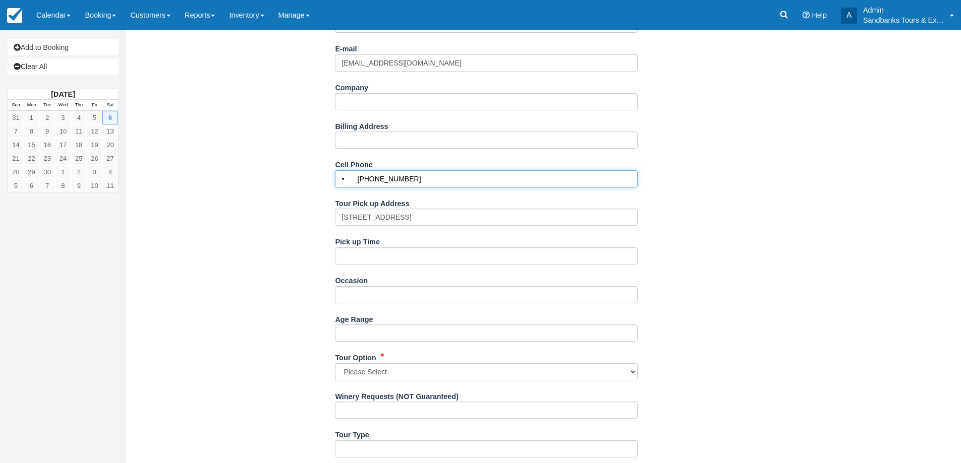
scroll to position [504, 0]
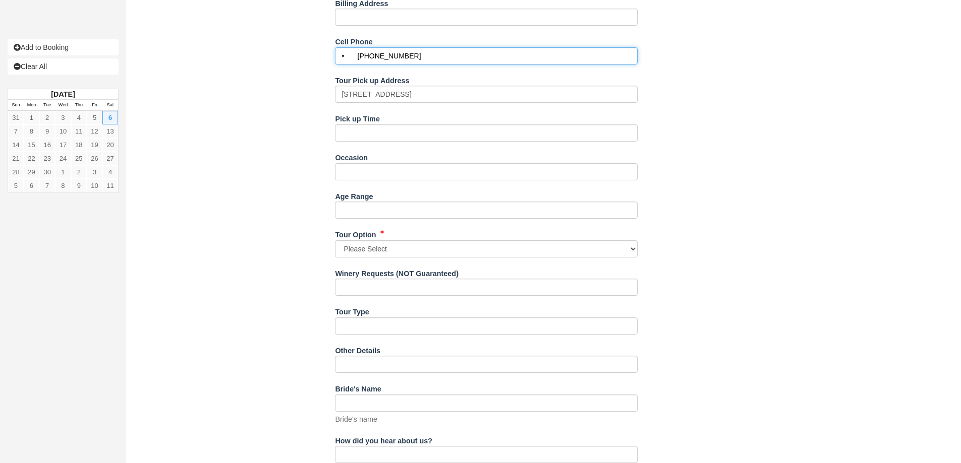
type input "• 819-918-9655"
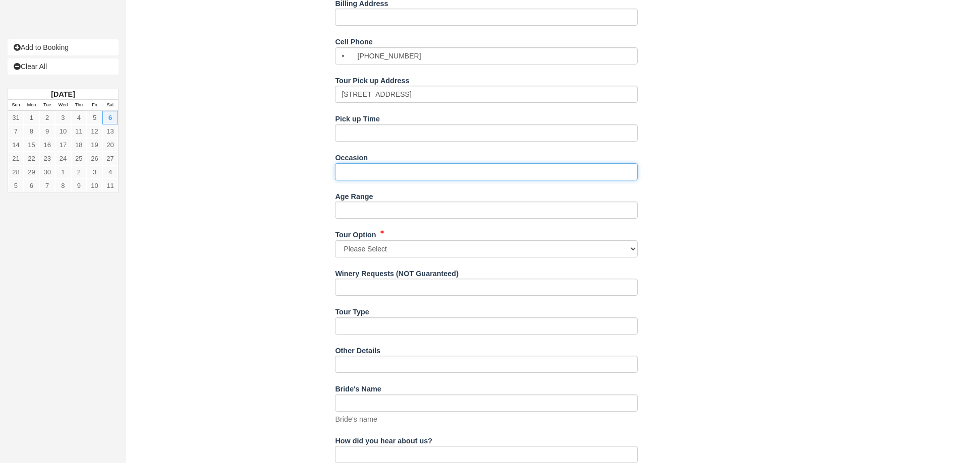
click at [364, 177] on input "Occasion" at bounding box center [486, 171] width 303 height 17
type input "F"
type input "Trip with Friends"
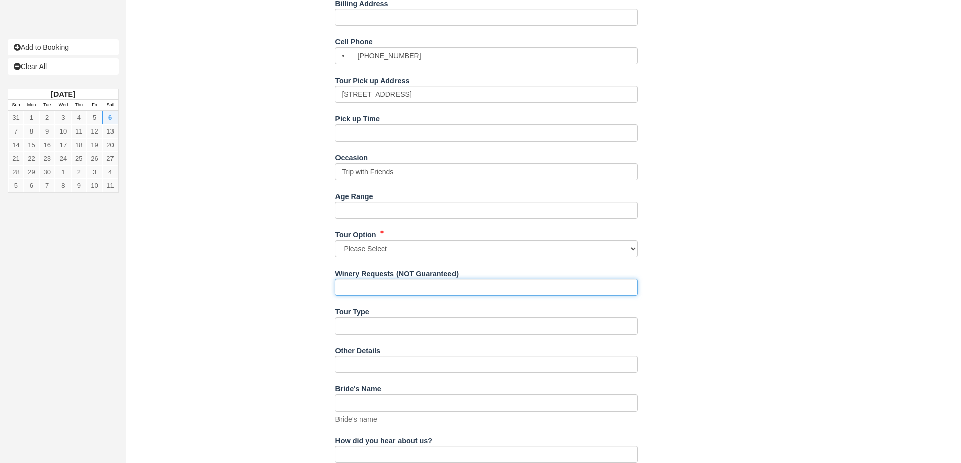
click at [372, 291] on input "Winery Requests (NOT Guaranteed)" at bounding box center [486, 287] width 303 height 17
type input "Fans of White Wines"
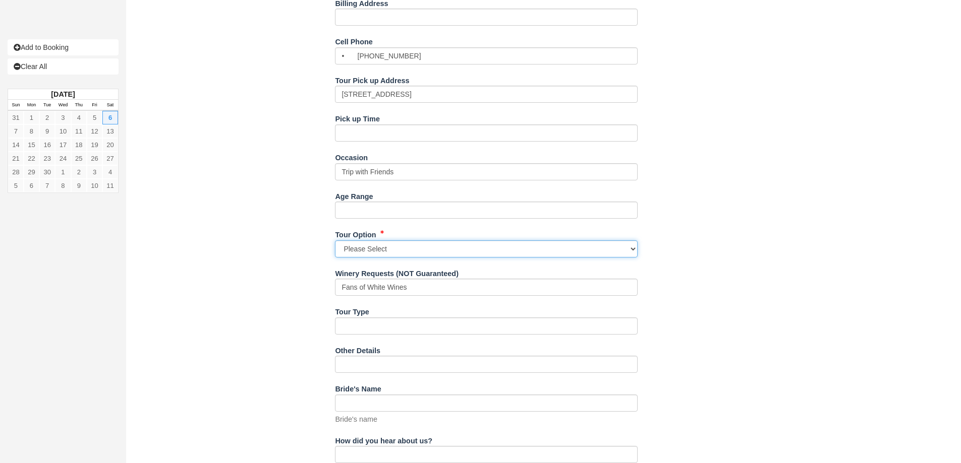
click at [370, 249] on select "Please Select Option 1: 4 Wineries Option 2: 3 Wineries, 1 Cidery Option 3: 2 W…" at bounding box center [486, 249] width 303 height 17
select select "Option 1: 4 Wineries"
click at [335, 241] on select "Please Select Option 1: 4 Wineries Option 2: 3 Wineries, 1 Cidery Option 3: 2 W…" at bounding box center [486, 249] width 303 height 17
click at [280, 232] on div "Item Rate Amount The Bachelorette Tour Sat Sept 6, 2025 qty: 5 @ $189.00 $945.0…" at bounding box center [487, 108] width 706 height 1101
click at [313, 209] on div "Item Rate Amount The Bachelorette Tour Sat Sept 6, 2025 qty: 5 @ $189.00 $945.0…" at bounding box center [487, 108] width 706 height 1101
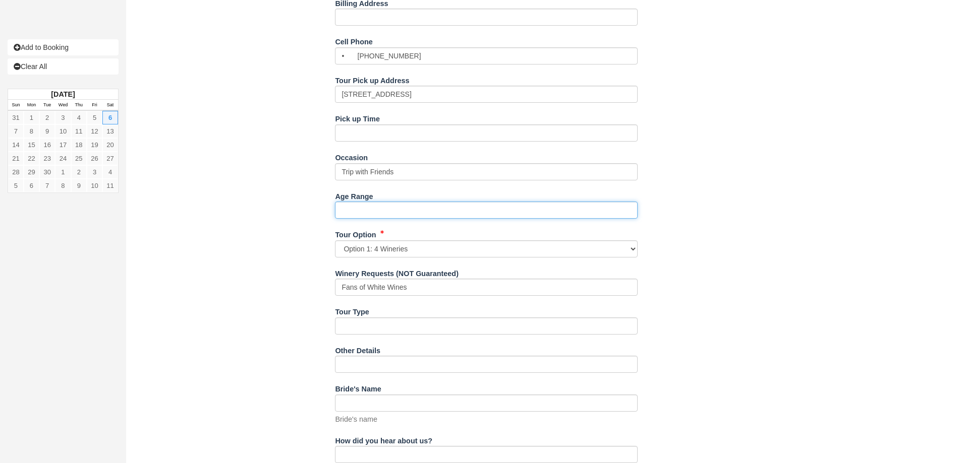
click at [357, 214] on input "Age Range" at bounding box center [486, 210] width 303 height 17
type input "40-60"
click at [237, 176] on div "Item Rate Amount The Bachelorette Tour Sat Sept 6, 2025 qty: 5 @ $189.00 $945.0…" at bounding box center [487, 108] width 706 height 1101
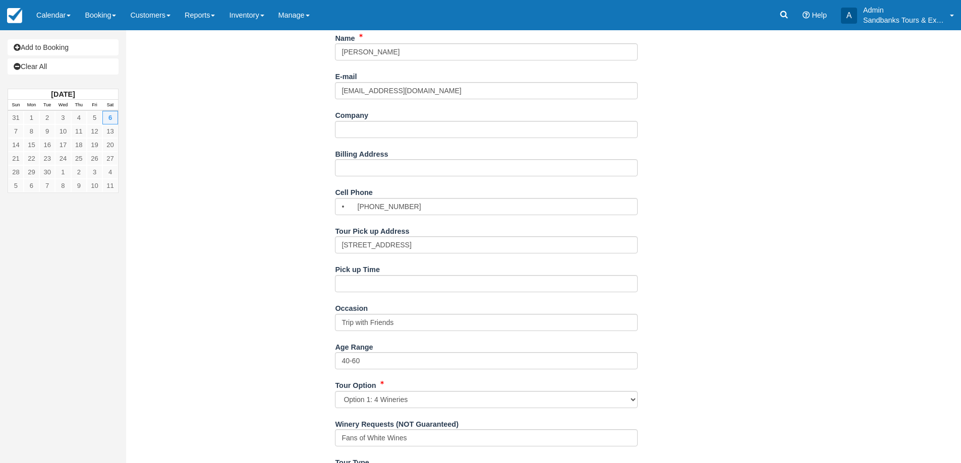
scroll to position [353, 0]
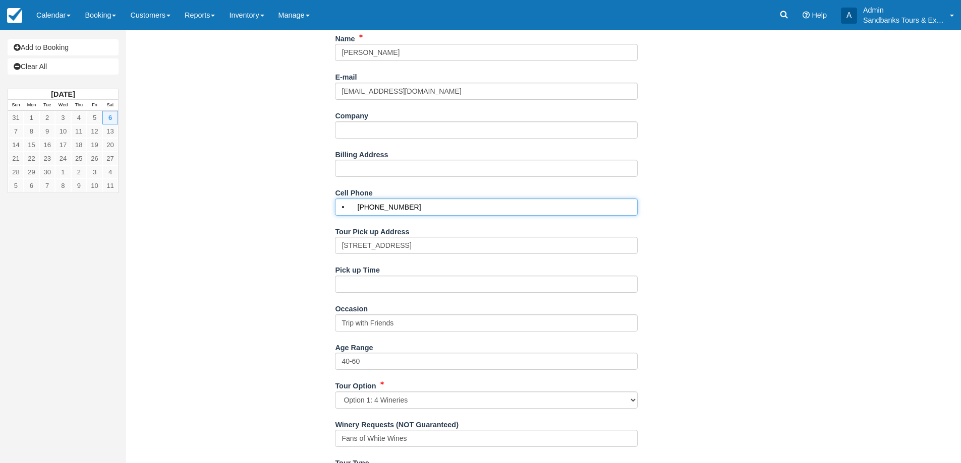
click at [358, 204] on input "• 819-918-9655" at bounding box center [486, 207] width 303 height 17
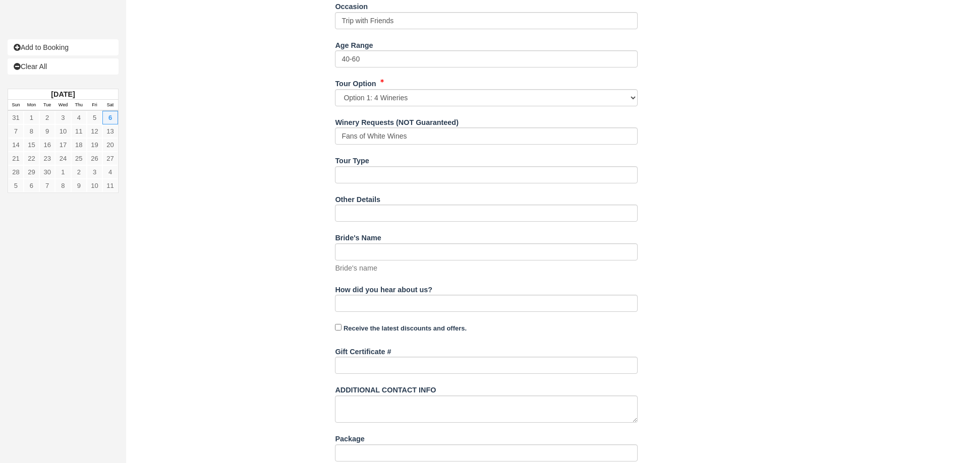
scroll to position [725, 0]
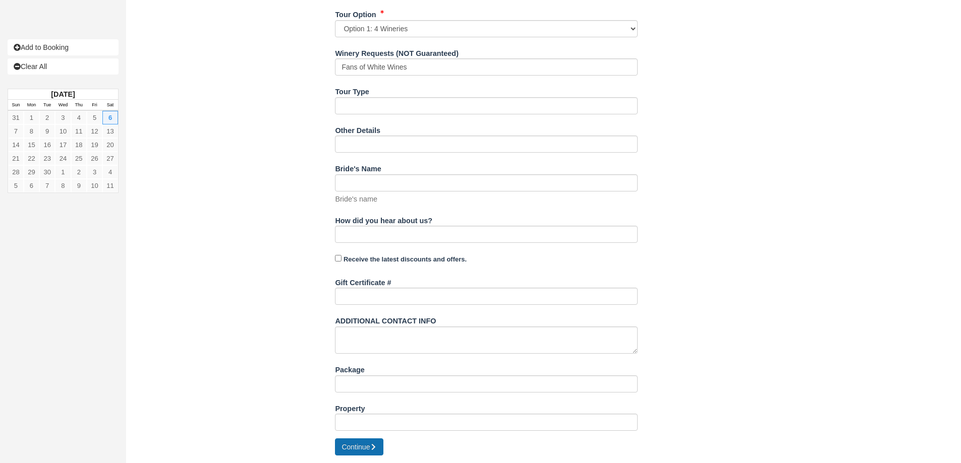
type input "819-918-9655"
click at [365, 452] on button "Continue" at bounding box center [359, 447] width 48 height 17
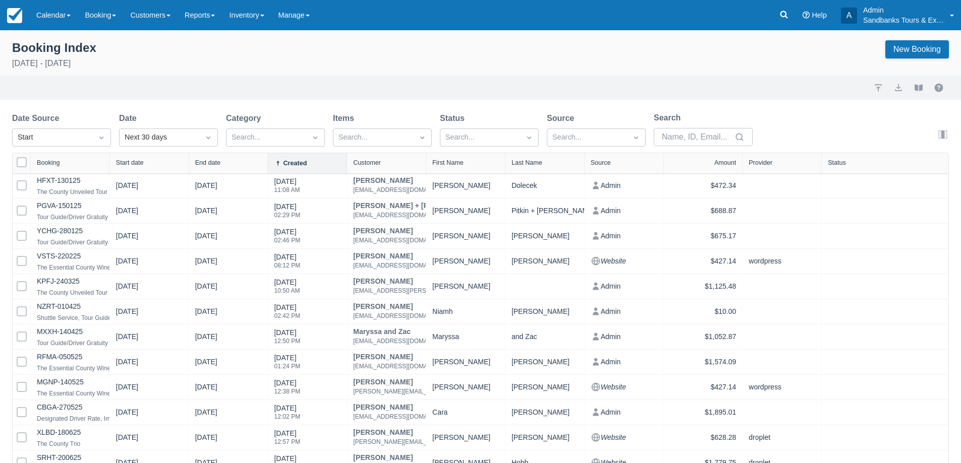
select select "25"
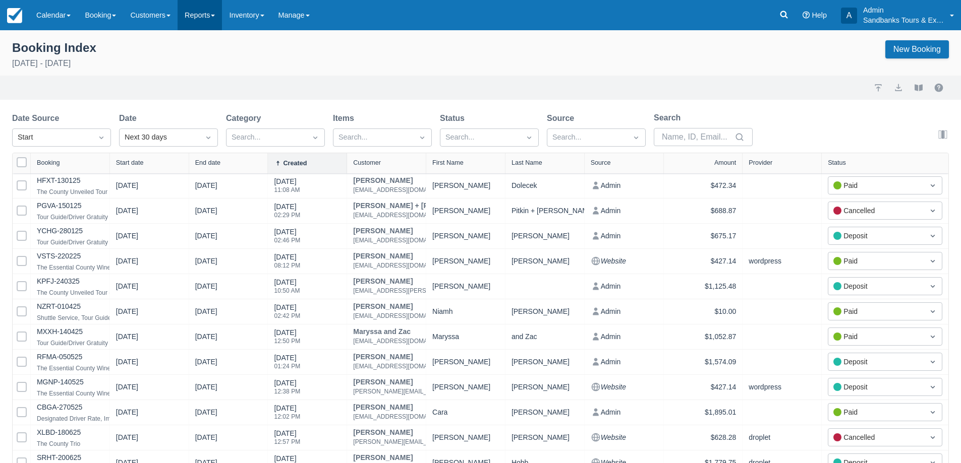
click at [197, 26] on link "Reports" at bounding box center [200, 15] width 44 height 30
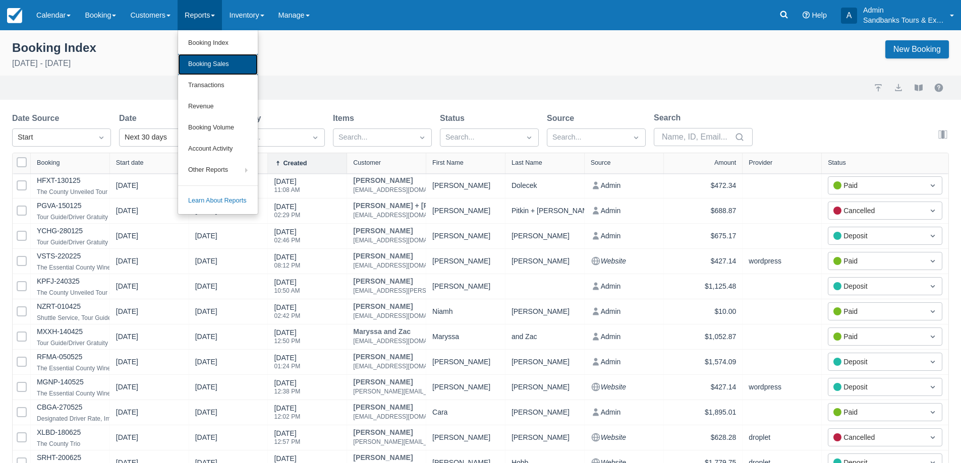
click at [229, 60] on link "Booking Sales" at bounding box center [218, 64] width 80 height 21
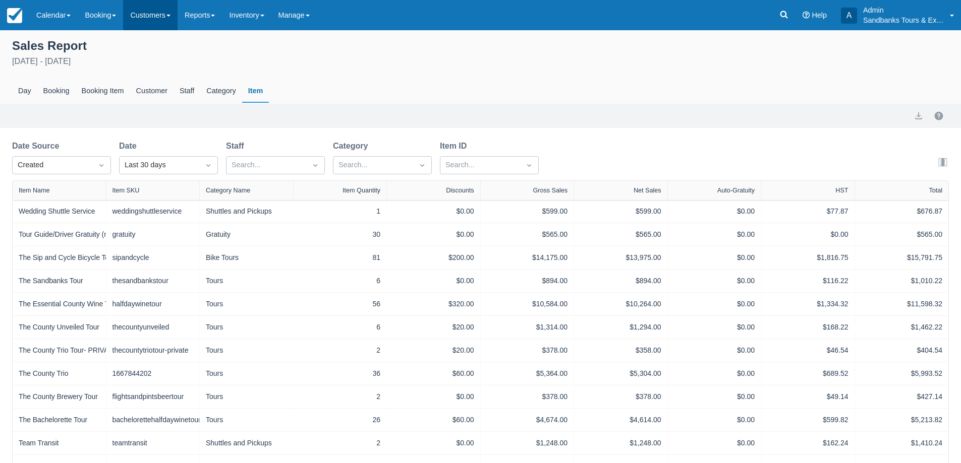
click at [139, 20] on link "Customers" at bounding box center [150, 15] width 54 height 30
click at [106, 11] on link "Booking" at bounding box center [100, 15] width 45 height 30
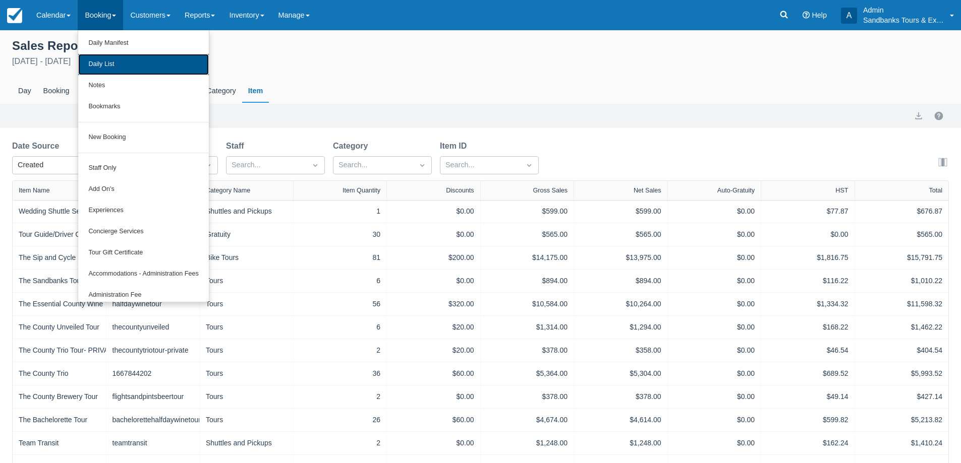
click at [124, 61] on link "Daily List" at bounding box center [143, 64] width 130 height 21
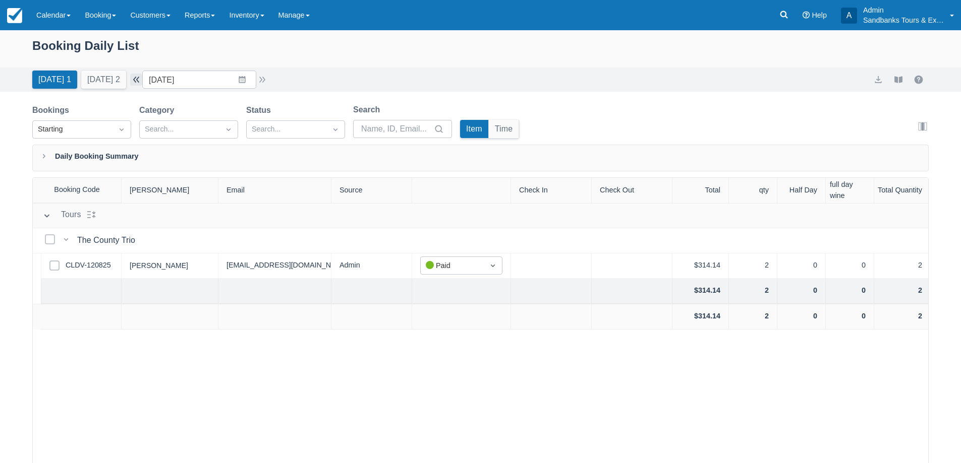
click at [142, 78] on button "button" at bounding box center [136, 80] width 12 height 12
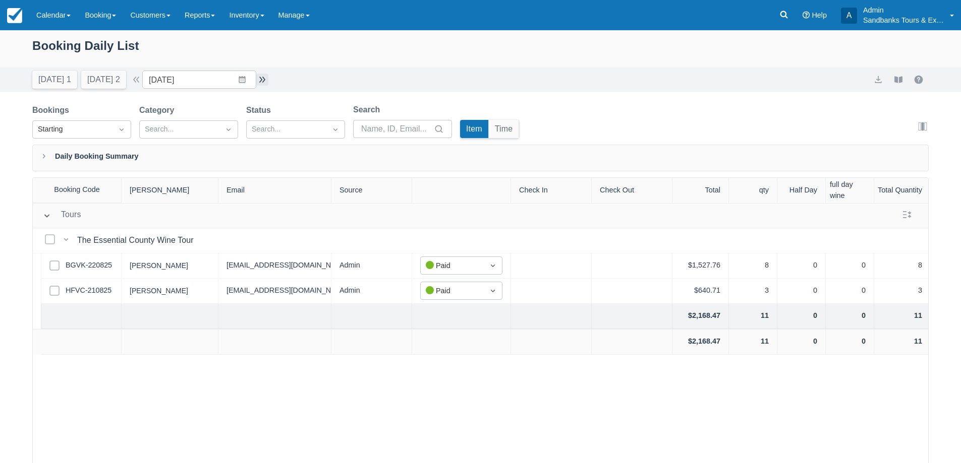
click at [267, 82] on button "button" at bounding box center [262, 80] width 12 height 12
type input "[DATE]"
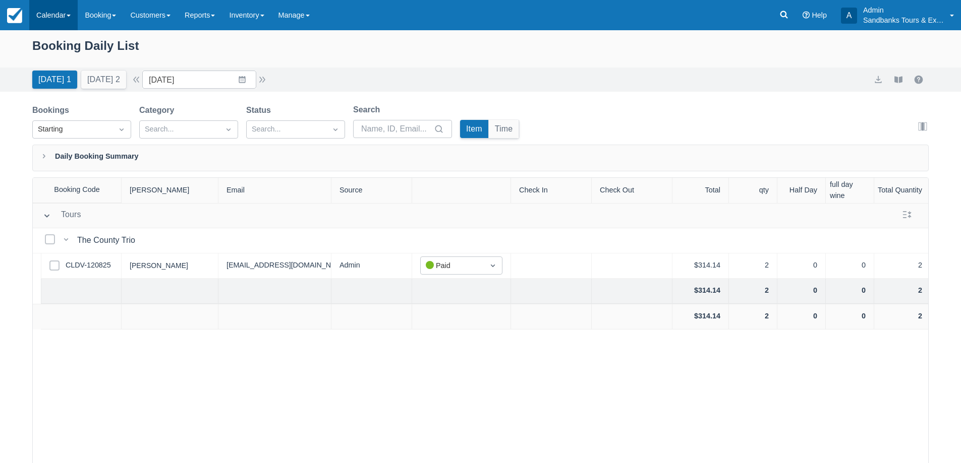
click at [45, 19] on link "Calendar" at bounding box center [53, 15] width 48 height 30
click at [55, 34] on link "Booking" at bounding box center [70, 43] width 80 height 21
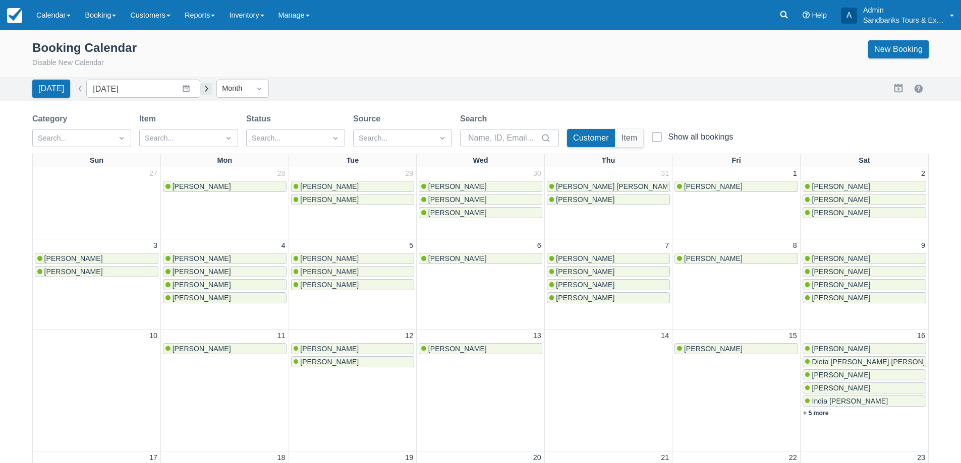
click at [201, 86] on button "button" at bounding box center [206, 89] width 12 height 12
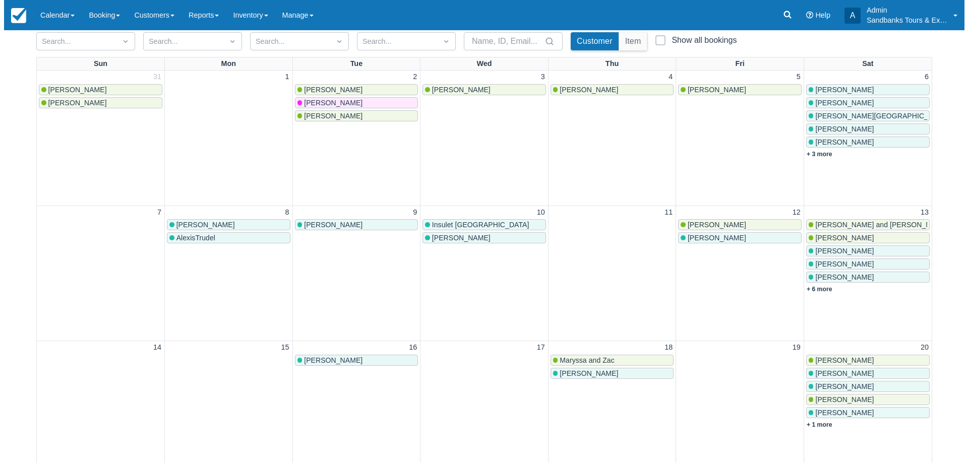
scroll to position [202, 0]
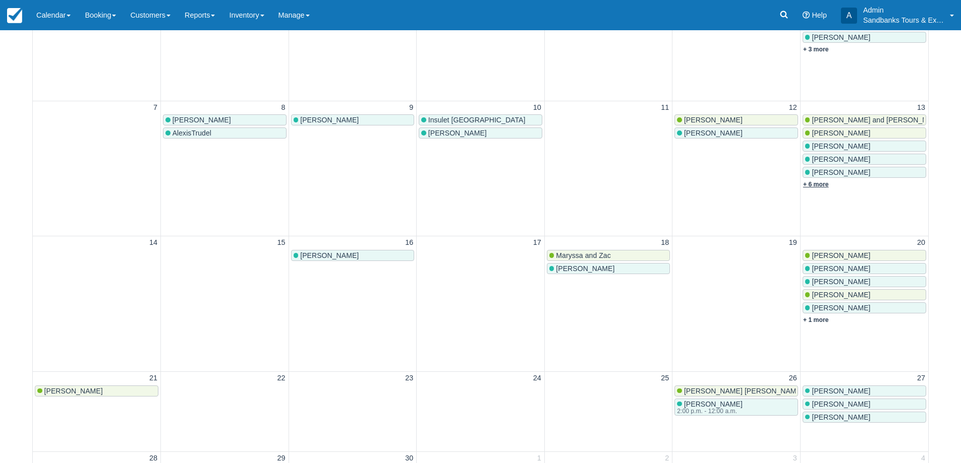
click at [813, 183] on link "+ 6 more" at bounding box center [816, 184] width 26 height 7
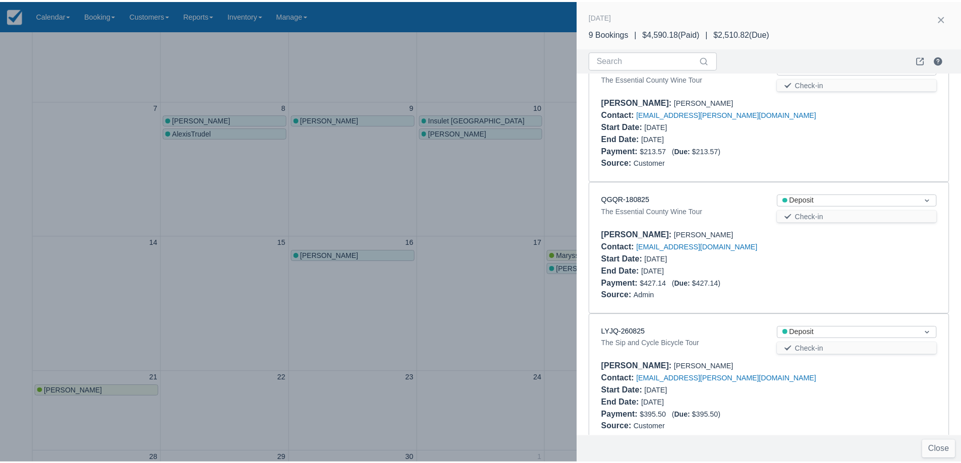
scroll to position [724, 0]
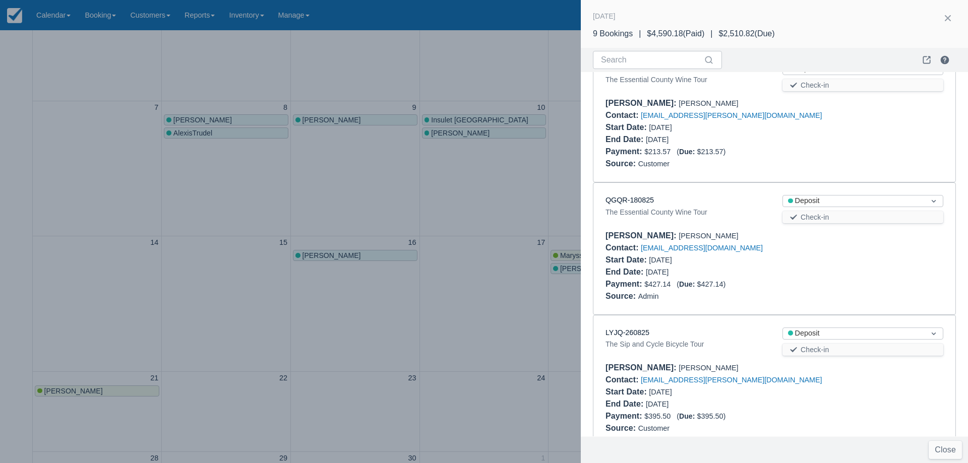
click at [472, 188] on div at bounding box center [484, 231] width 968 height 463
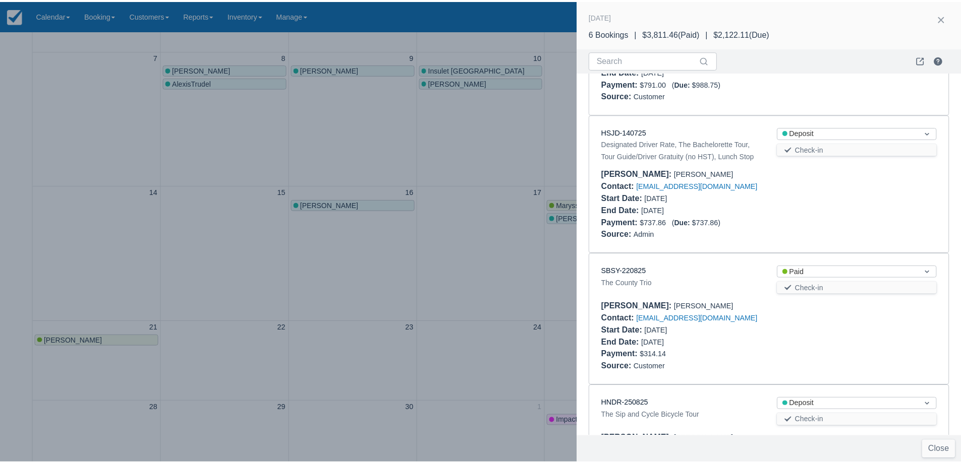
scroll to position [150, 0]
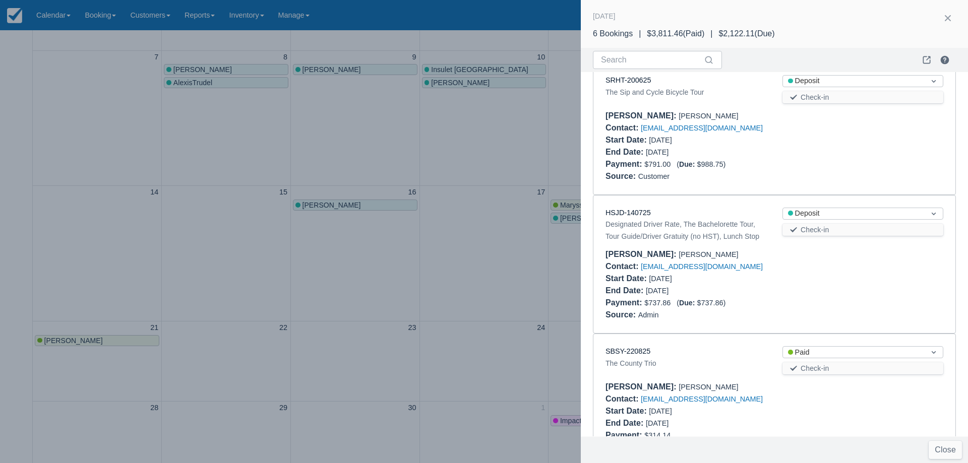
click at [507, 276] on div at bounding box center [484, 231] width 968 height 463
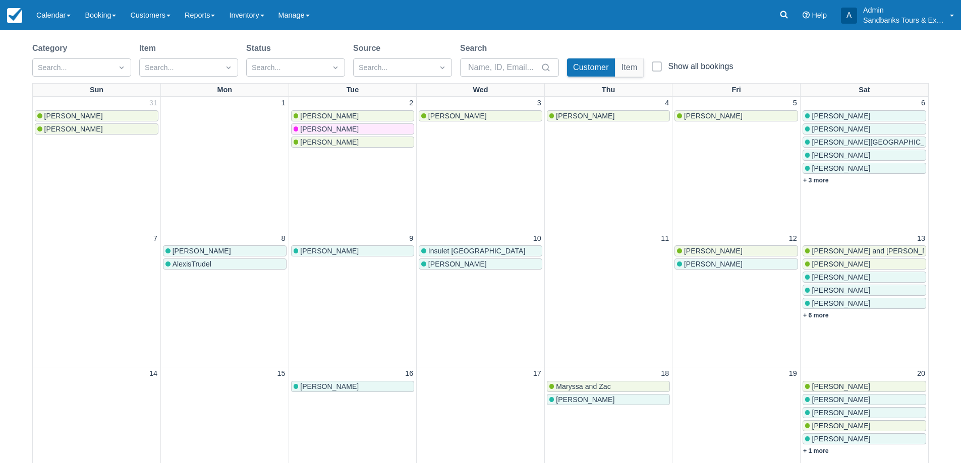
scroll to position [0, 0]
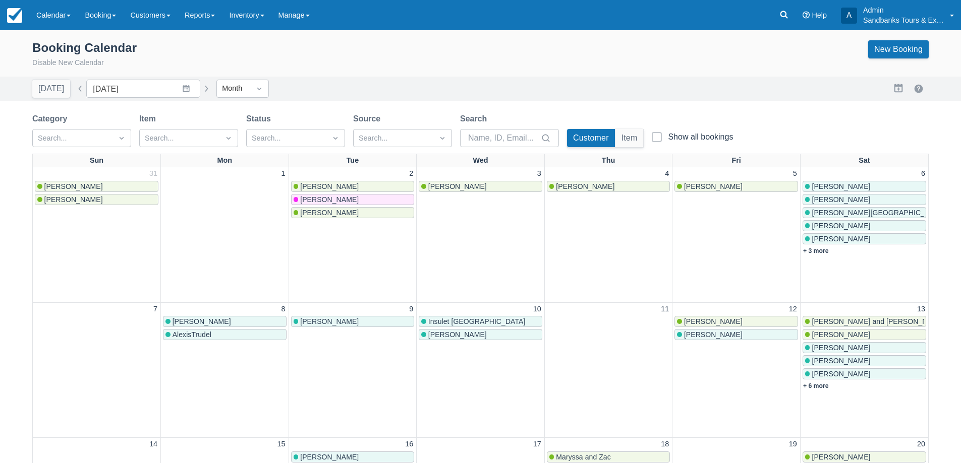
click at [201, 90] on button "button" at bounding box center [206, 89] width 12 height 12
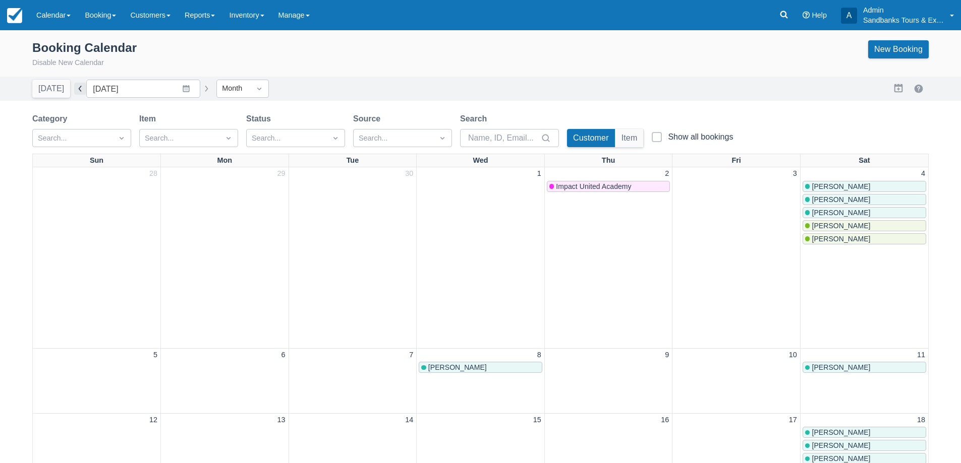
click at [75, 93] on button "button" at bounding box center [80, 89] width 12 height 12
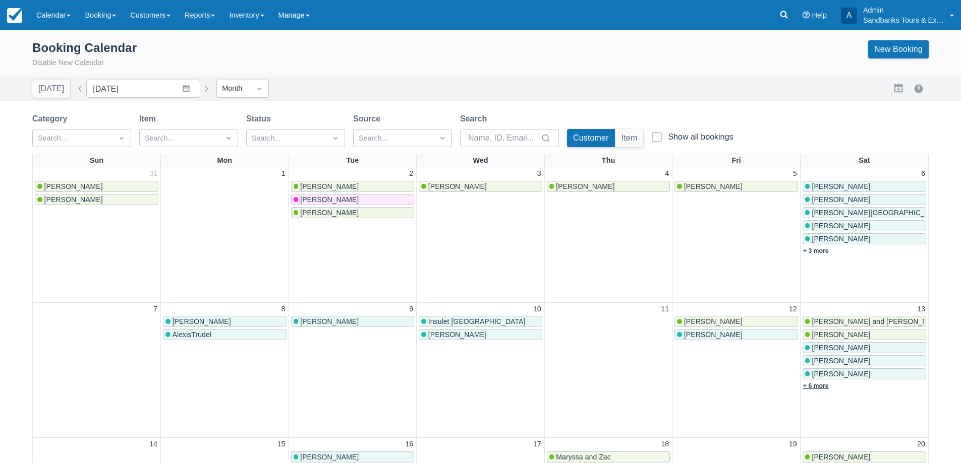
click at [826, 387] on link "+ 6 more" at bounding box center [816, 386] width 26 height 7
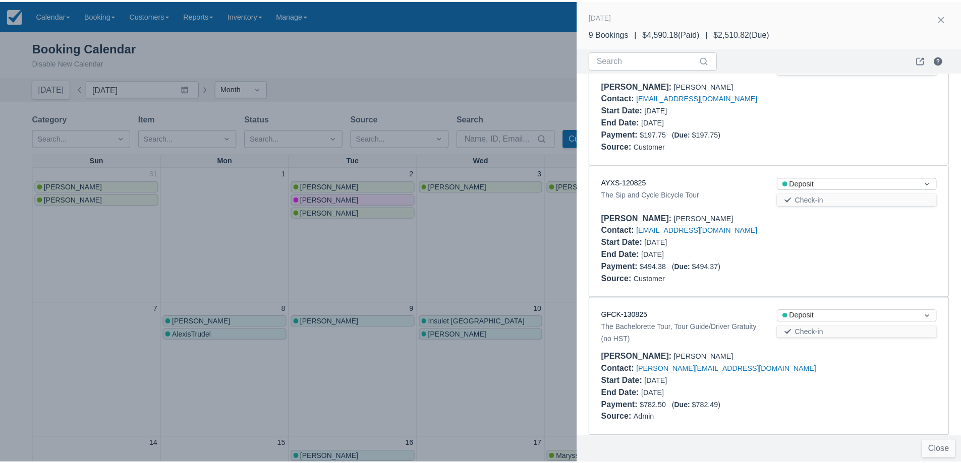
scroll to position [403, 0]
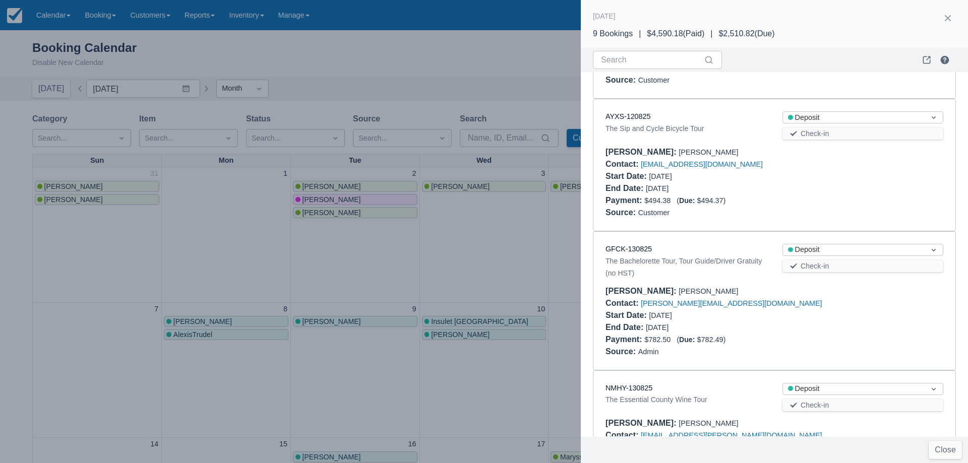
drag, startPoint x: 469, startPoint y: 227, endPoint x: 497, endPoint y: 228, distance: 27.7
click at [469, 227] on div at bounding box center [484, 231] width 968 height 463
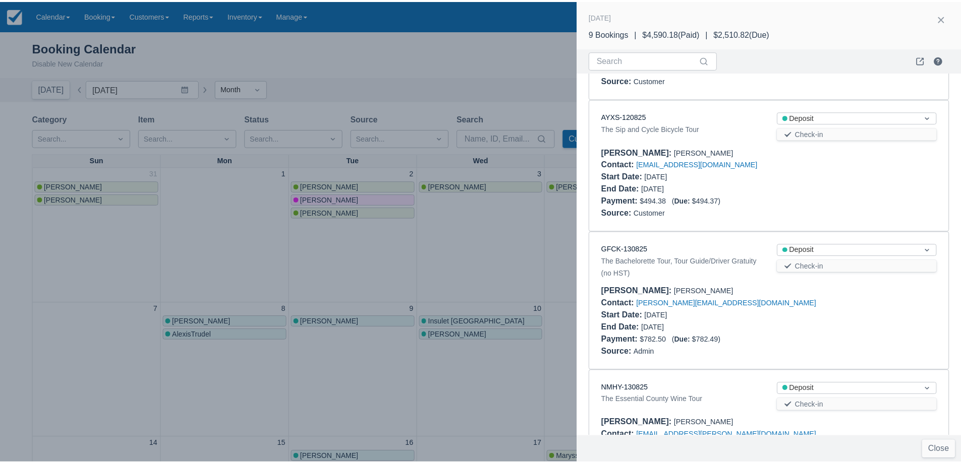
scroll to position [0, 0]
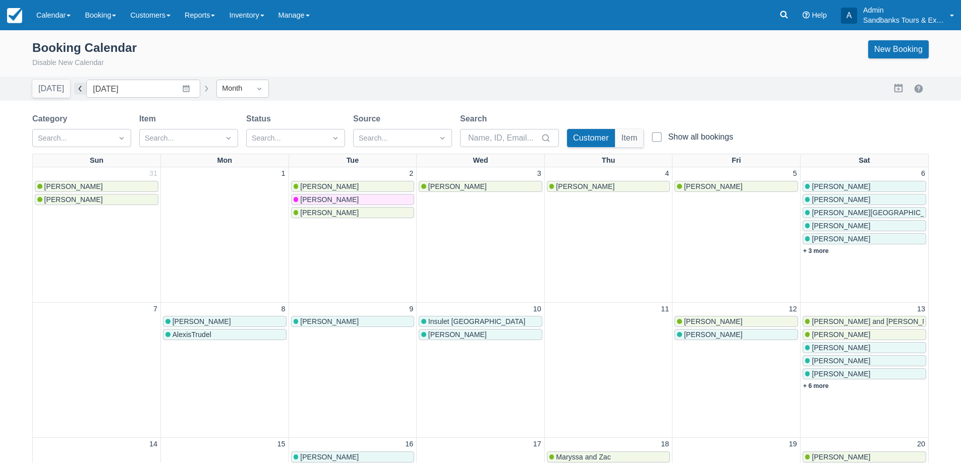
drag, startPoint x: 78, startPoint y: 85, endPoint x: 97, endPoint y: 87, distance: 19.8
click at [77, 85] on button "button" at bounding box center [80, 89] width 12 height 12
type input "[DATE]"
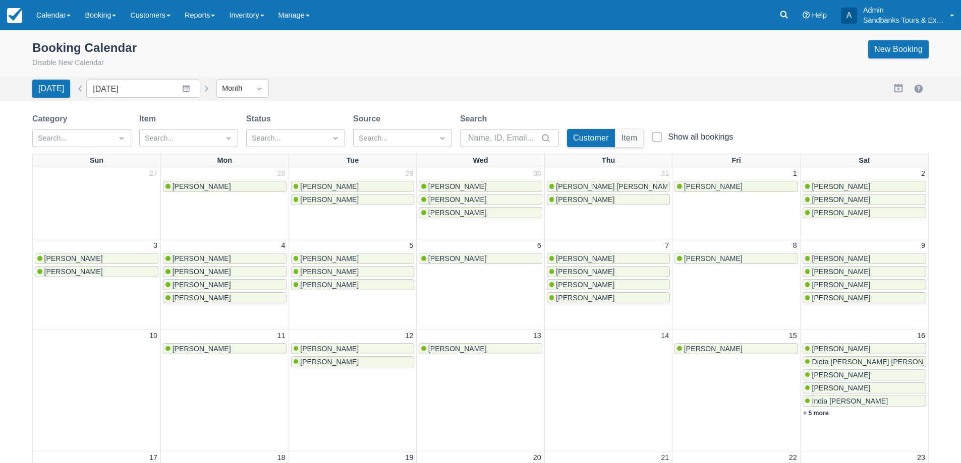
click at [160, 128] on div "Item Search..." at bounding box center [188, 130] width 99 height 34
click at [159, 135] on div at bounding box center [180, 138] width 70 height 13
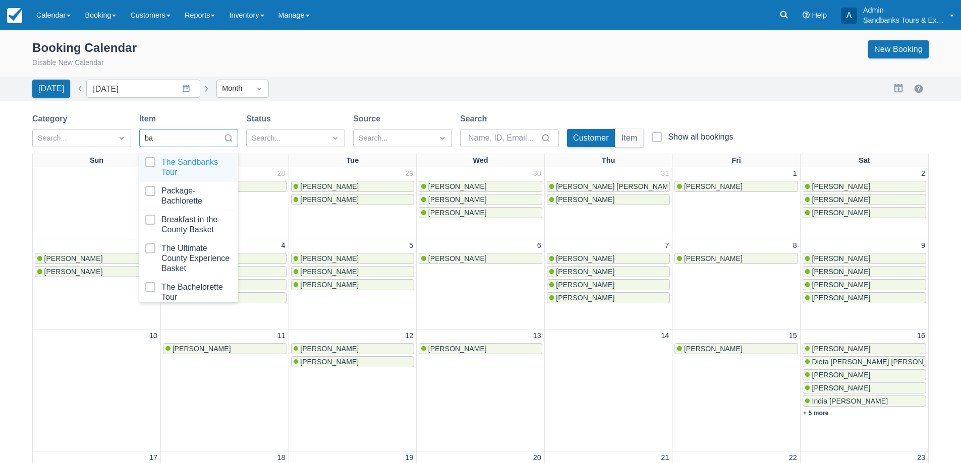
type input "bac"
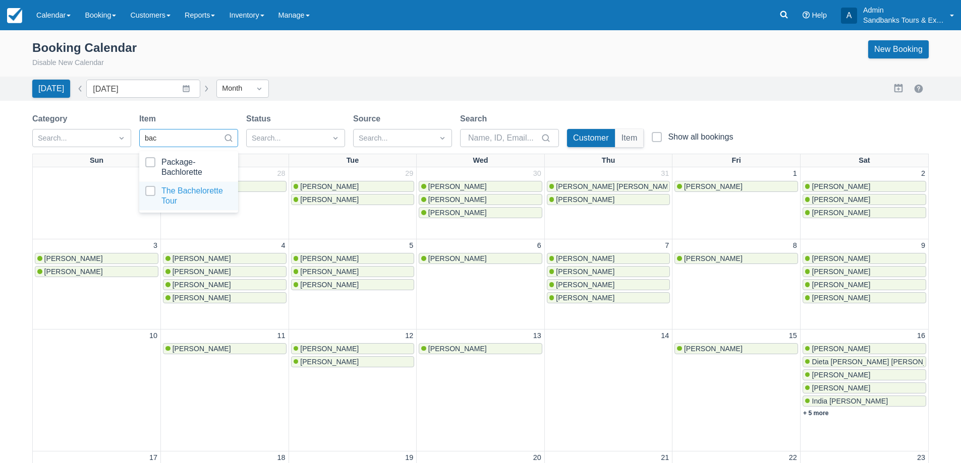
click at [176, 196] on div at bounding box center [188, 196] width 87 height 20
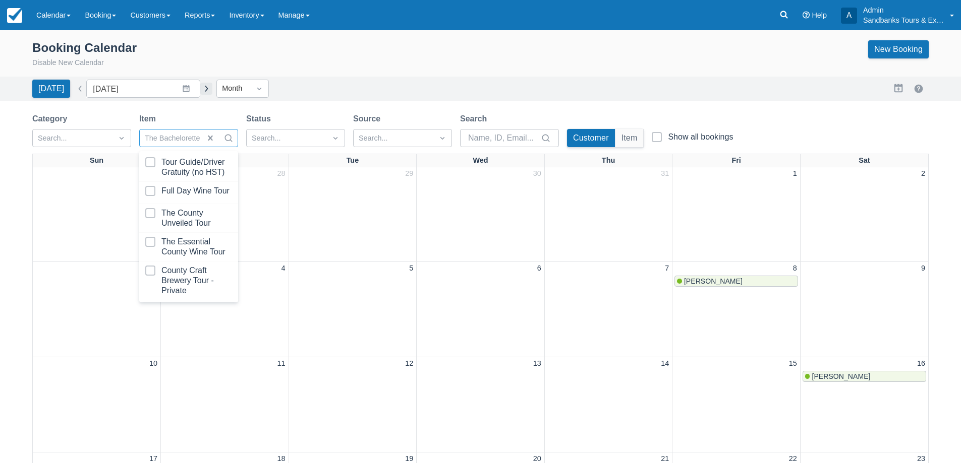
click at [200, 88] on button "button" at bounding box center [206, 89] width 12 height 12
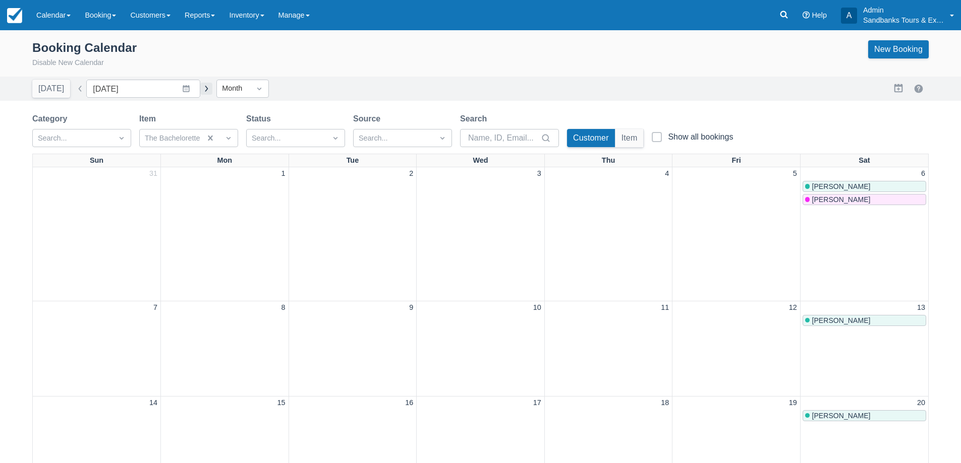
click at [200, 89] on button "button" at bounding box center [206, 89] width 12 height 12
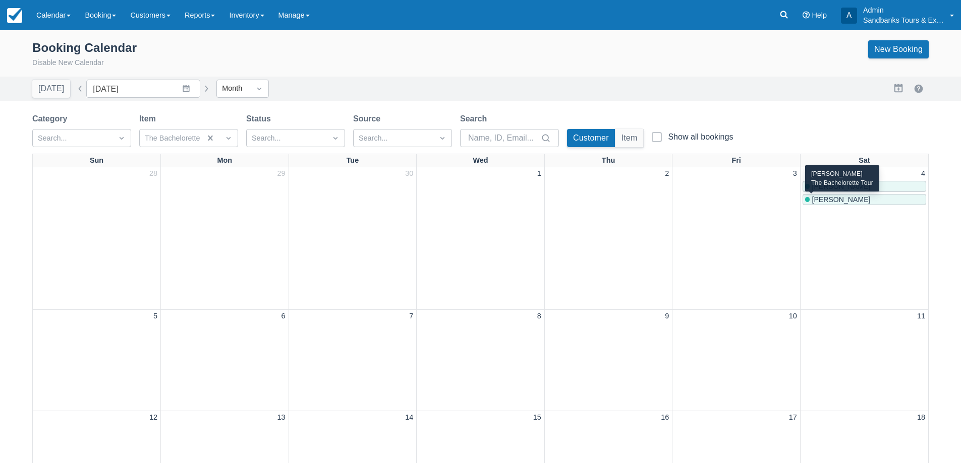
click at [833, 197] on span "Katie MacPherson" at bounding box center [840, 200] width 59 height 8
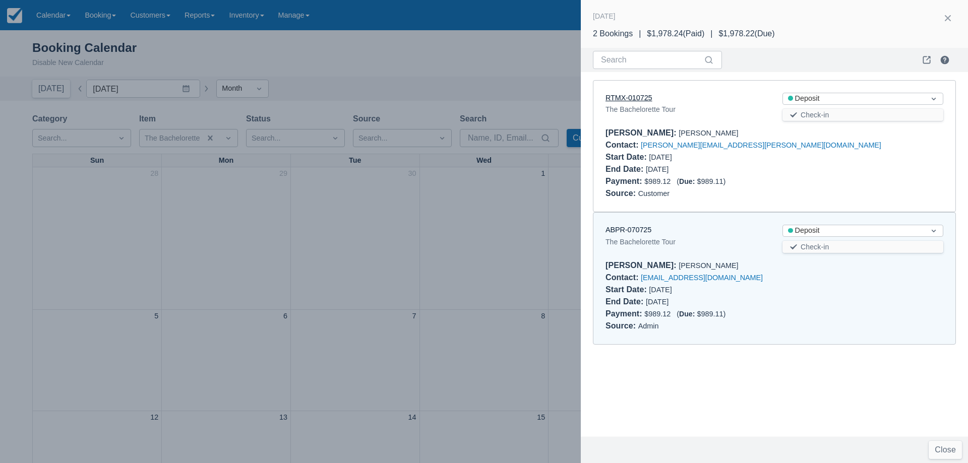
click at [634, 97] on link "RTMX-010725" at bounding box center [629, 98] width 47 height 8
click at [639, 226] on link "ABPR-070725" at bounding box center [629, 230] width 46 height 8
click at [300, 299] on div at bounding box center [484, 231] width 968 height 463
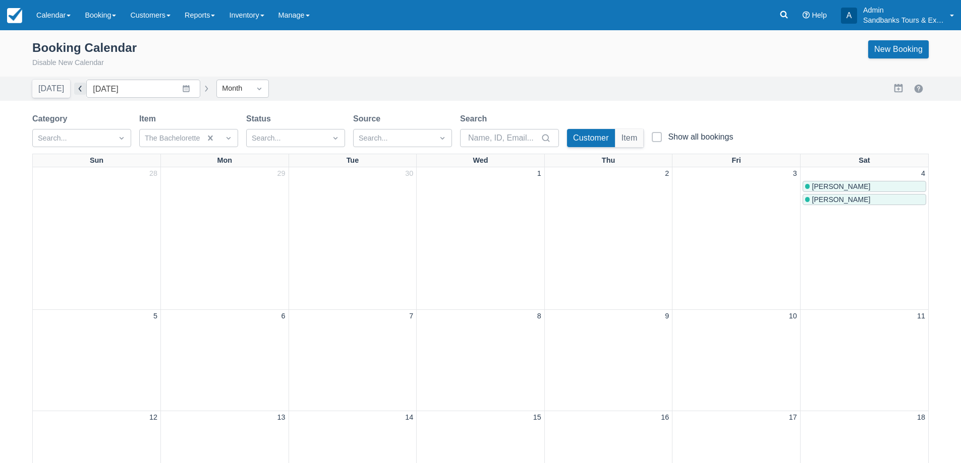
click at [76, 94] on button "button" at bounding box center [80, 89] width 12 height 12
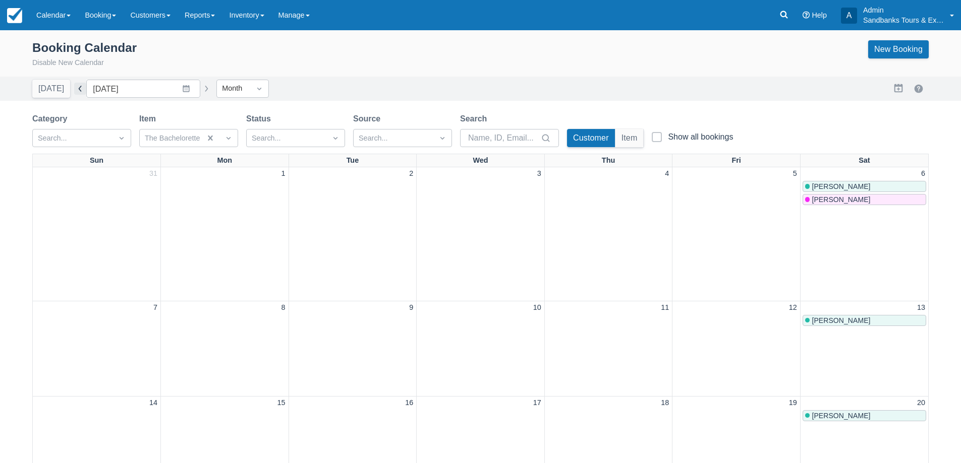
click at [74, 90] on button "button" at bounding box center [80, 89] width 12 height 12
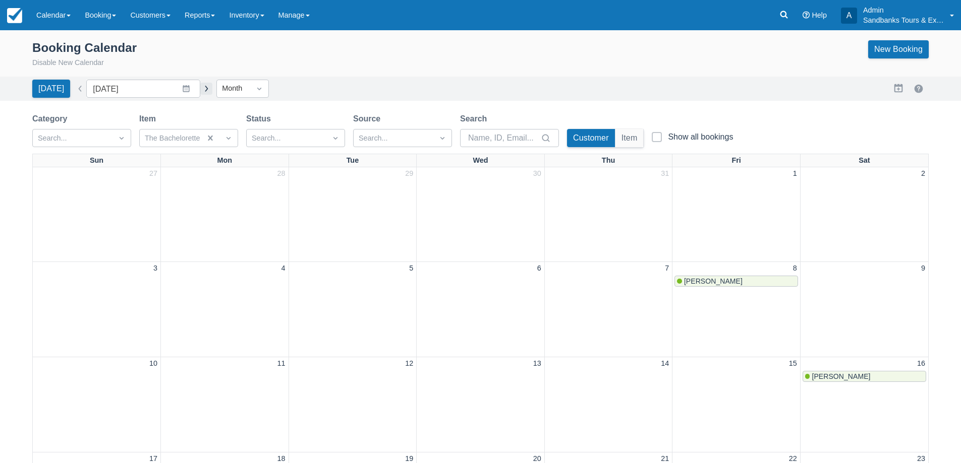
click at [201, 85] on button "button" at bounding box center [206, 89] width 12 height 12
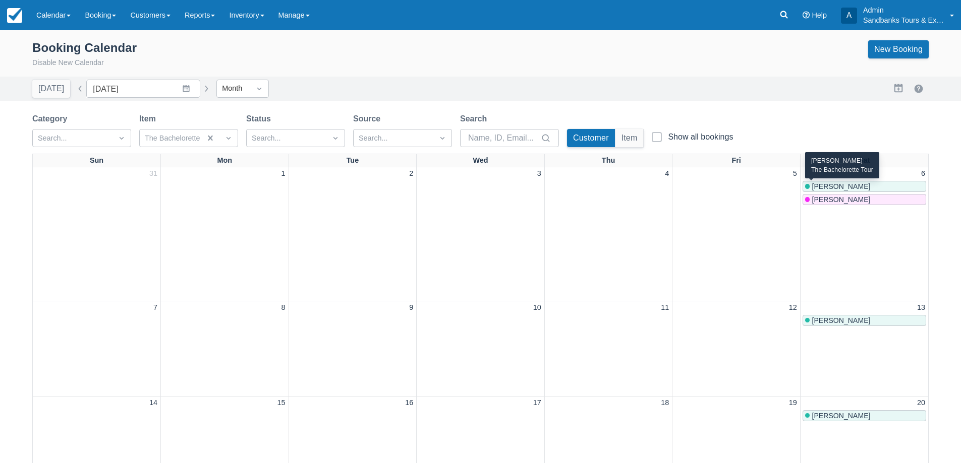
click at [839, 183] on span "Tammy Mulrooney" at bounding box center [840, 187] width 59 height 8
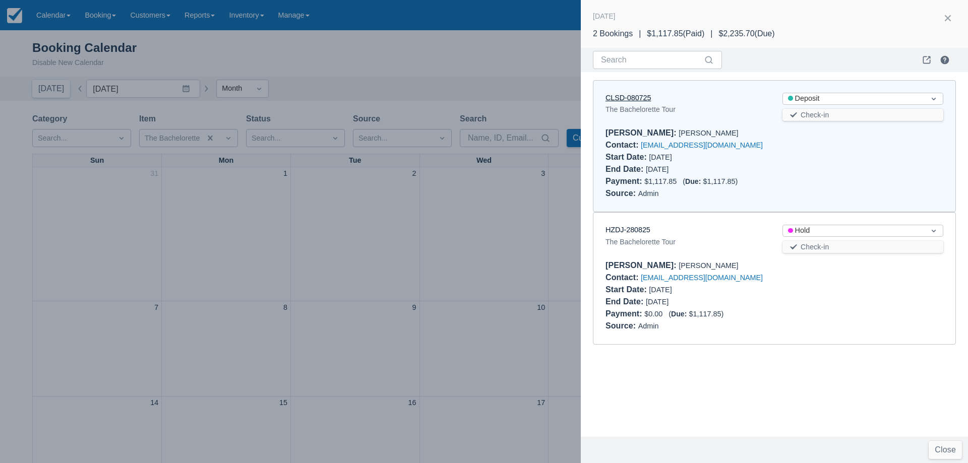
click at [644, 99] on link "CLSD-080725" at bounding box center [628, 98] width 45 height 8
click at [485, 220] on div at bounding box center [484, 231] width 968 height 463
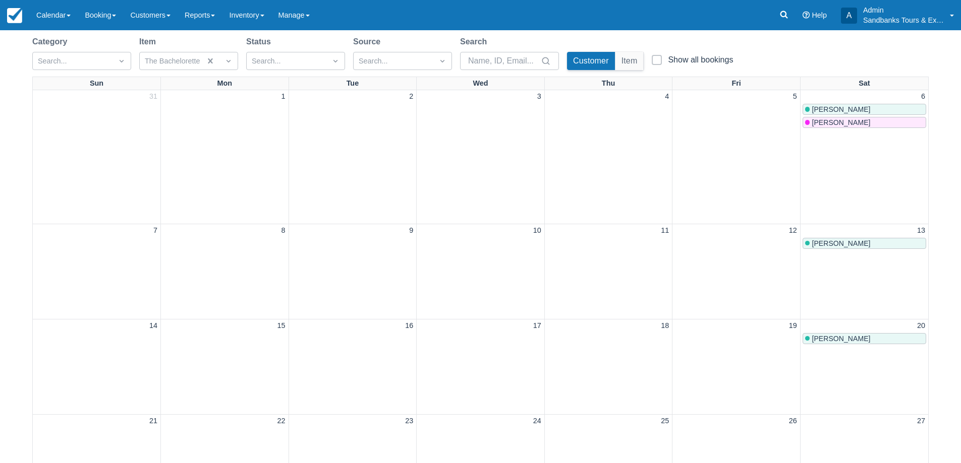
scroll to position [151, 0]
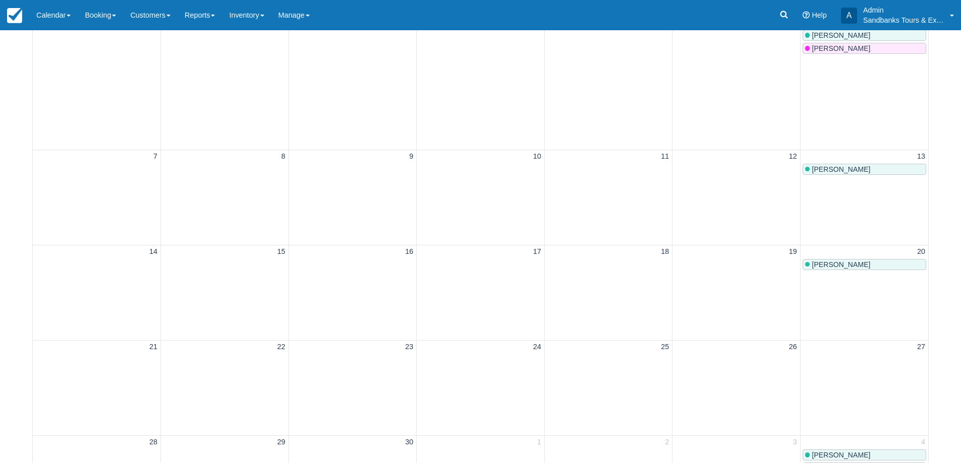
click at [824, 164] on link "Eljiah Graham" at bounding box center [864, 169] width 124 height 11
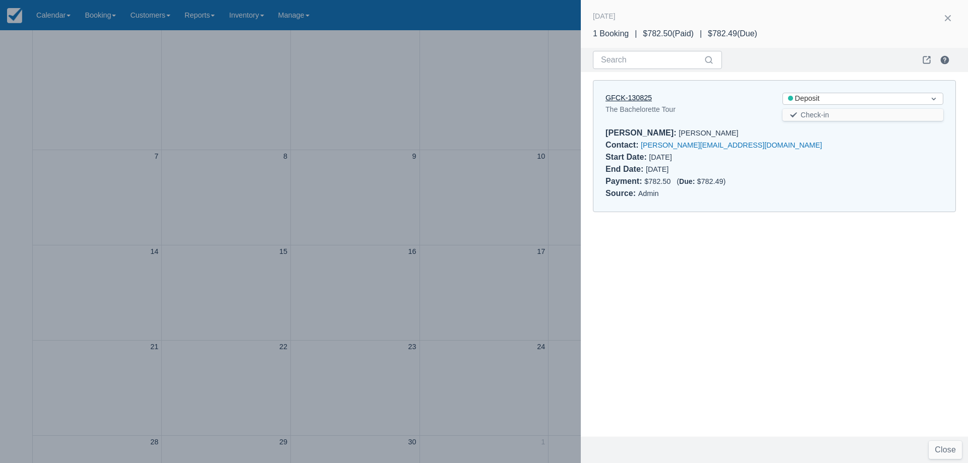
click at [638, 94] on link "GFCK-130825" at bounding box center [629, 98] width 46 height 8
click at [471, 150] on div at bounding box center [484, 231] width 968 height 463
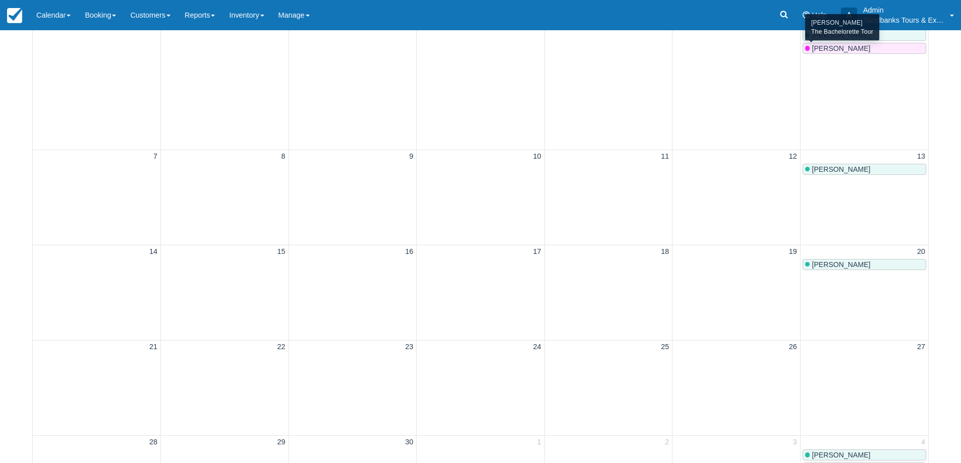
click at [829, 50] on span "Annick Marcouiller" at bounding box center [840, 48] width 59 height 8
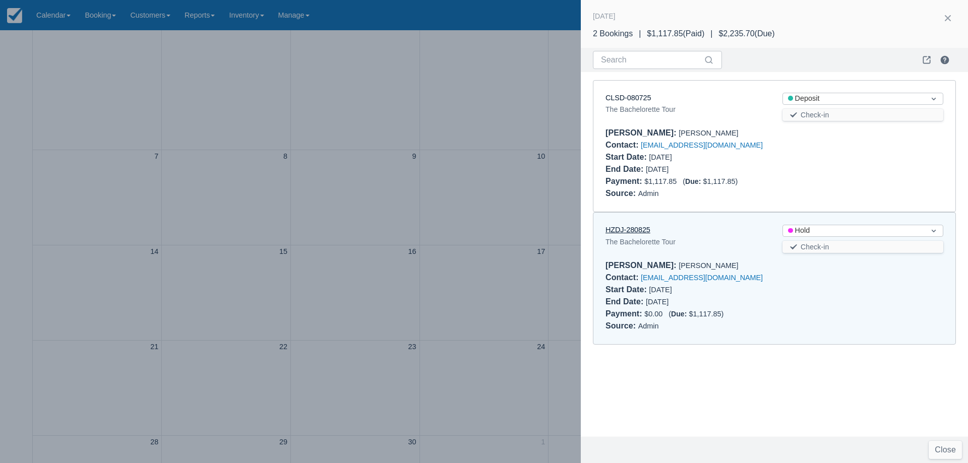
click at [621, 230] on link "HZDJ-280825" at bounding box center [628, 230] width 45 height 8
click at [337, 265] on div at bounding box center [484, 231] width 968 height 463
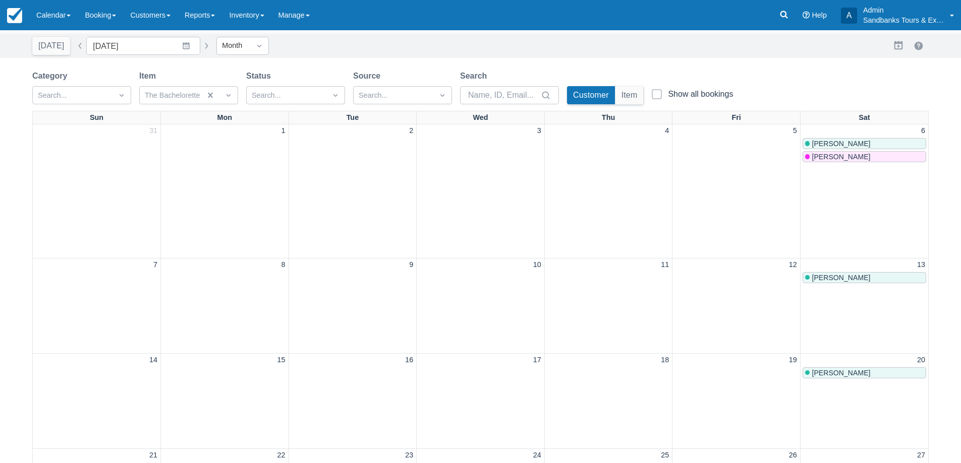
scroll to position [0, 0]
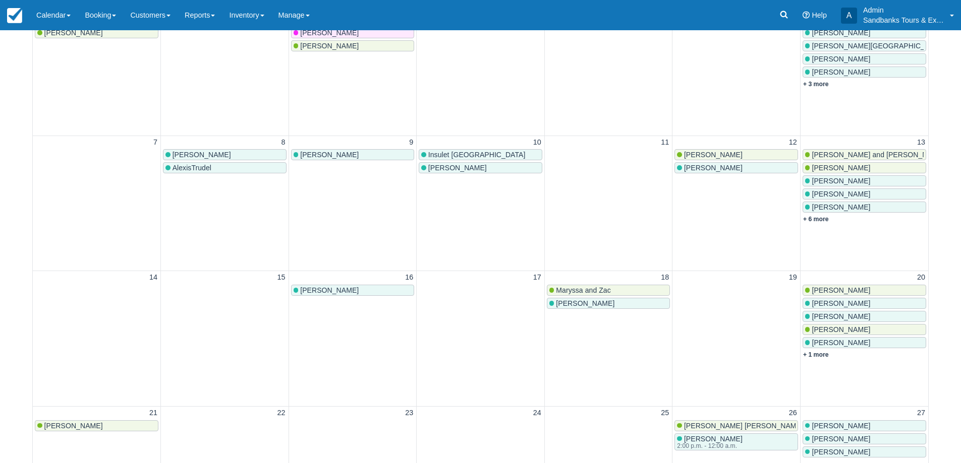
scroll to position [51, 0]
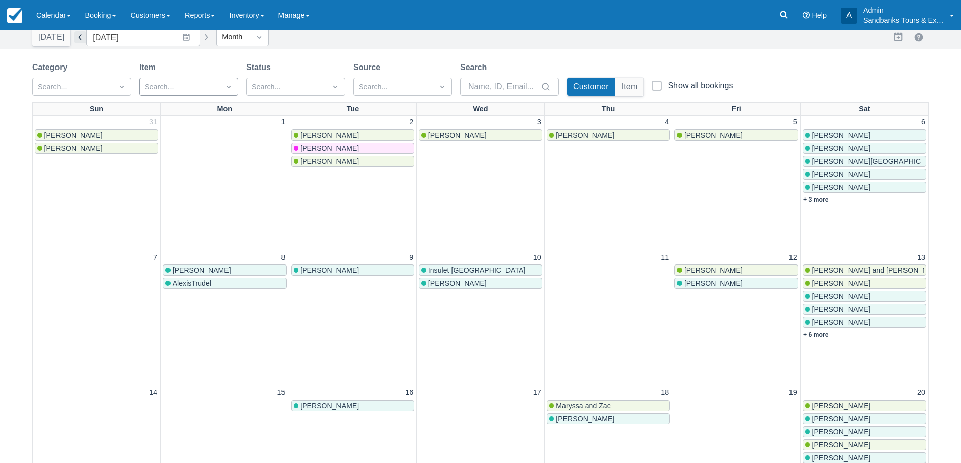
click at [78, 34] on button "button" at bounding box center [80, 37] width 12 height 12
type input "[DATE]"
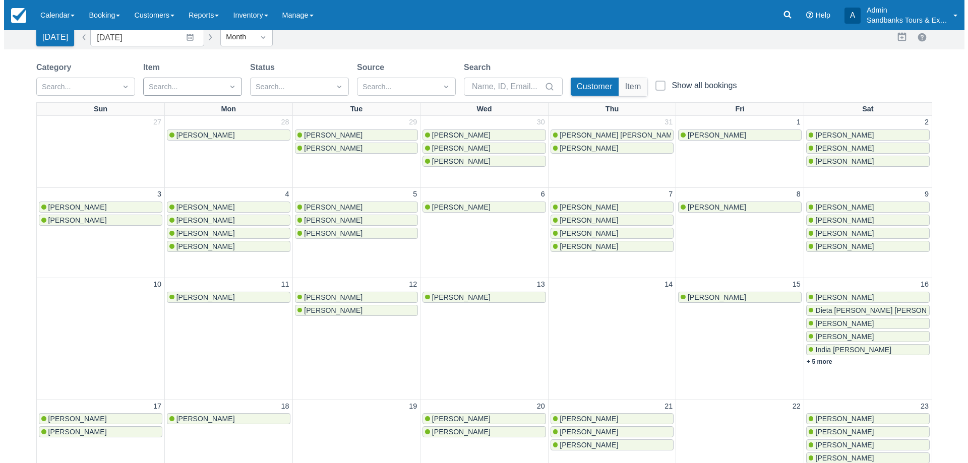
scroll to position [354, 0]
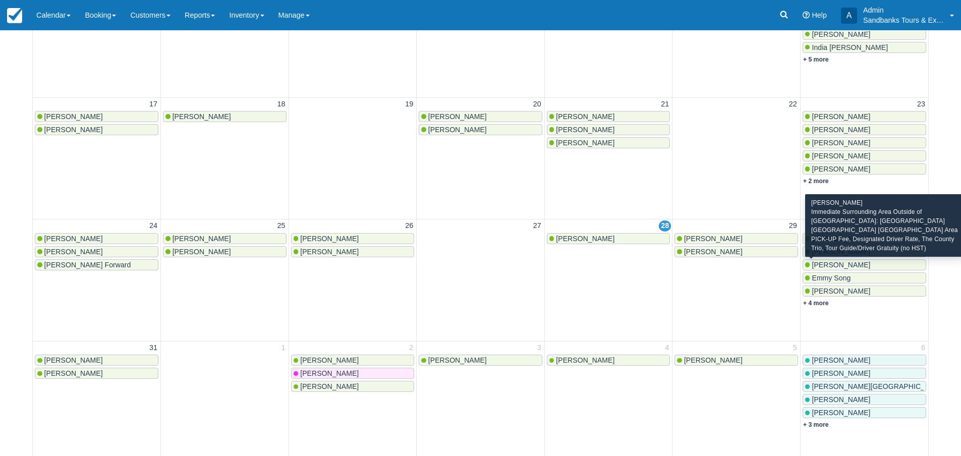
click at [844, 263] on span "Cara DeCoursey" at bounding box center [840, 265] width 59 height 8
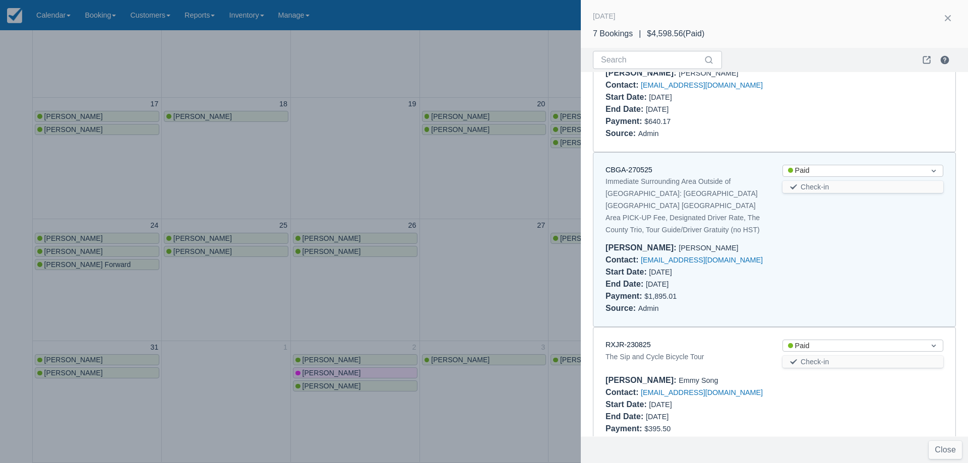
scroll to position [111, 0]
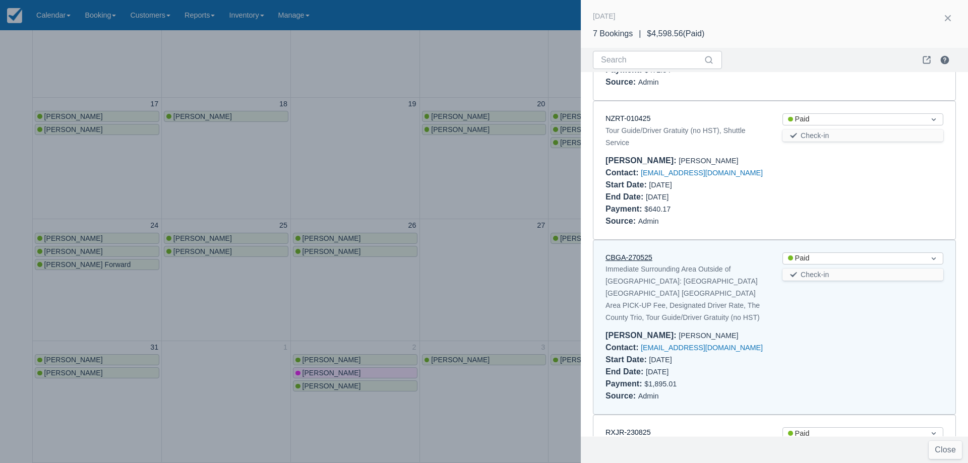
click at [632, 259] on link "CBGA-270525" at bounding box center [629, 258] width 47 height 8
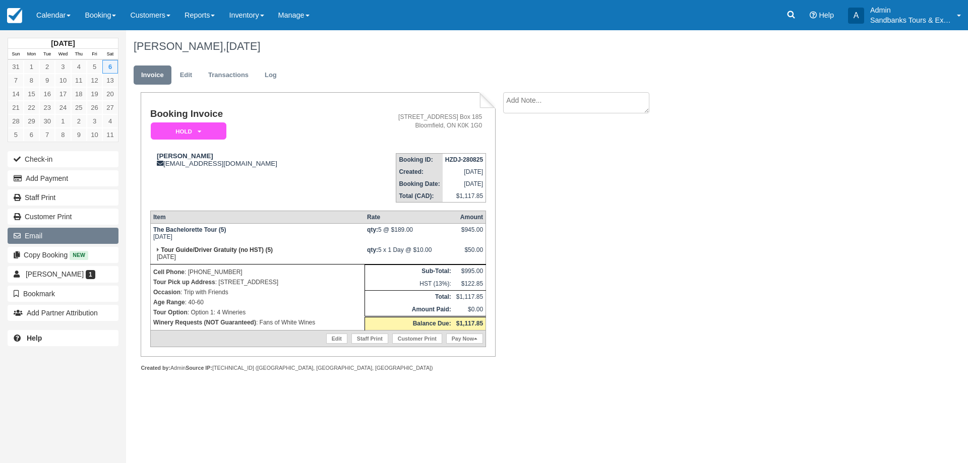
click at [45, 239] on button "Email" at bounding box center [63, 236] width 111 height 16
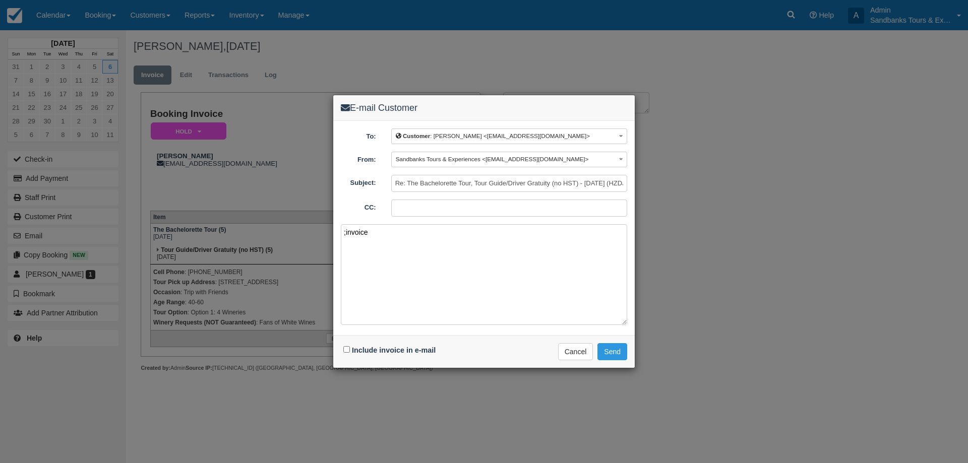
paste textarea "Please see your booking invoice below for a XXX tour for your group of XXX for …"
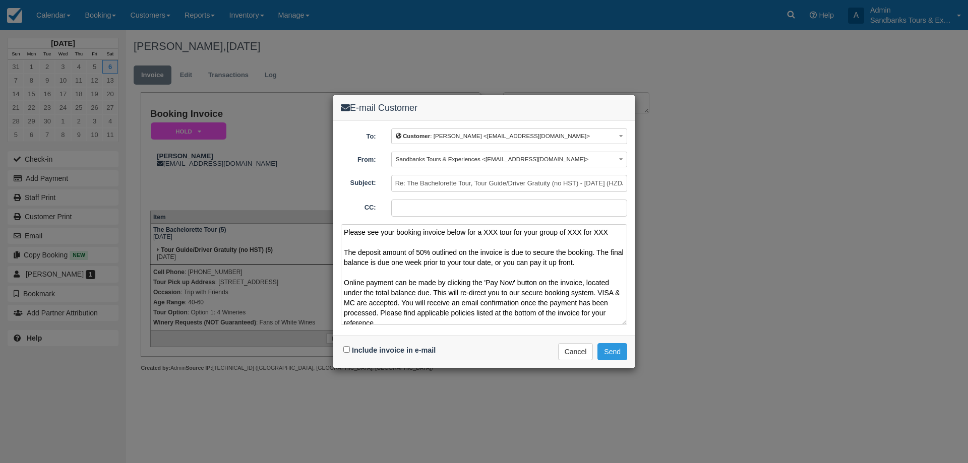
drag, startPoint x: 608, startPoint y: 230, endPoint x: 484, endPoint y: 227, distance: 123.6
click at [484, 227] on textarea "Please see your booking invoice below for a XXX tour for your group of XXX for …" at bounding box center [484, 274] width 286 height 101
paste textarea "B̶a̶c̶h̶e̶l̶o̶r̶e̶t̶t̶e̶ ̶T̶o̶u̶r̶"
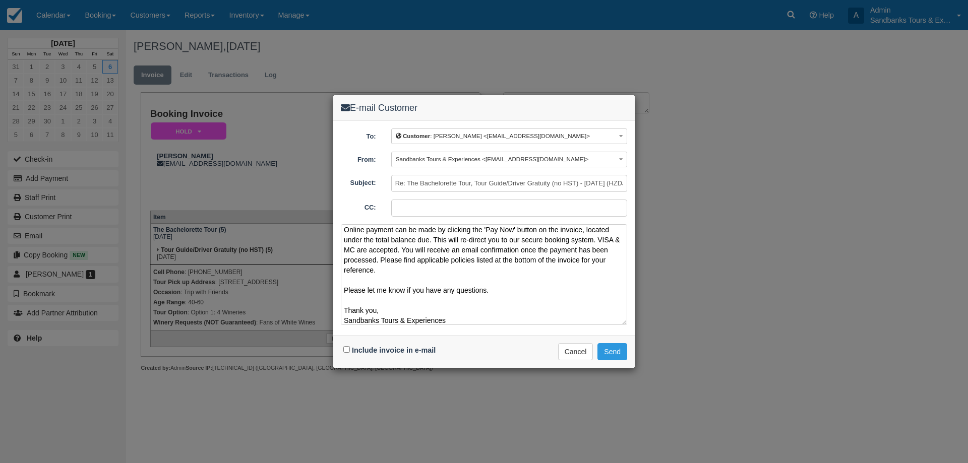
scroll to position [67, 0]
type textarea "Please see your booking invoice below for a B̶a̶c̶h̶e̶l̶o̶r̶e̶t̶t̶e̶ ̶T̶o̶u̶r̶ …"
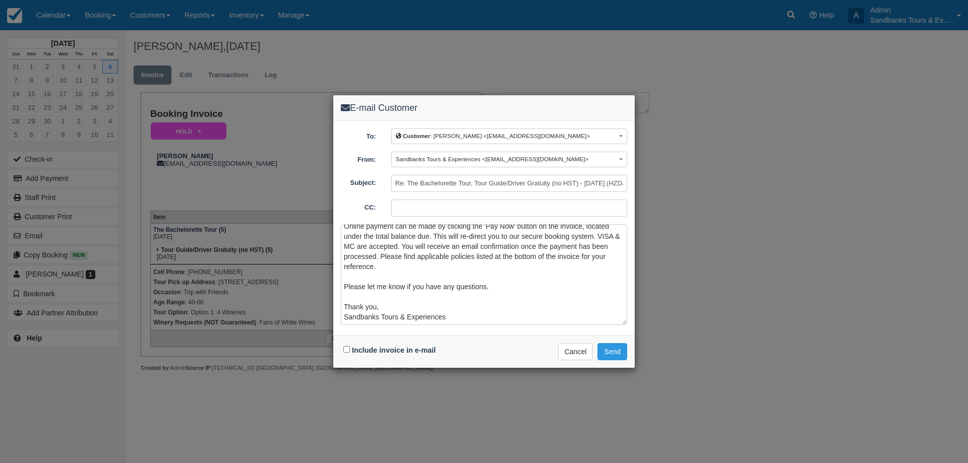
click at [350, 350] on div "Include invoice in e-mail" at bounding box center [391, 350] width 100 height 15
click at [349, 351] on input "Include invoice in e-mail" at bounding box center [346, 349] width 7 height 7
checkbox input "true"
click at [609, 355] on button "Send" at bounding box center [613, 351] width 30 height 17
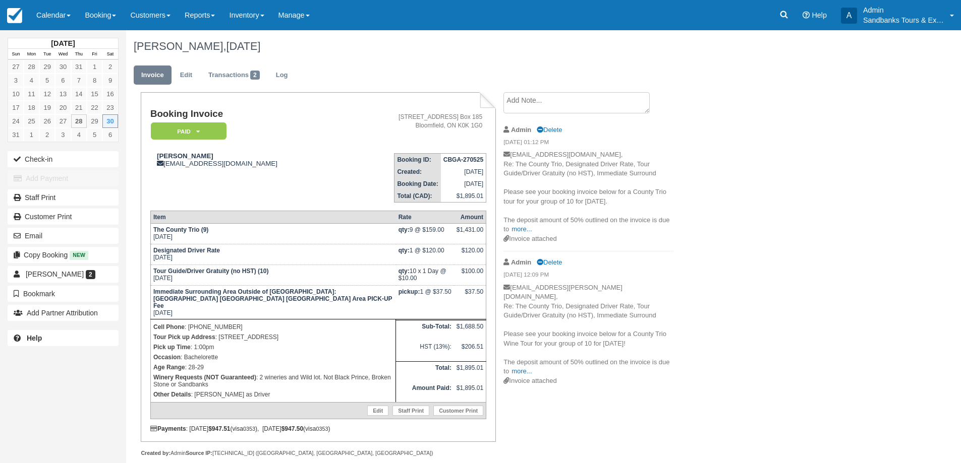
drag, startPoint x: 312, startPoint y: 328, endPoint x: 219, endPoint y: 330, distance: 93.3
click at [219, 332] on p "Tour Pick up Address : [STREET_ADDRESS]" at bounding box center [273, 337] width 240 height 10
copy p "[STREET_ADDRESS]"
drag, startPoint x: 210, startPoint y: 153, endPoint x: 153, endPoint y: 158, distance: 57.2
click at [153, 158] on div "[PERSON_NAME] [EMAIL_ADDRESS][DOMAIN_NAME]" at bounding box center [247, 159] width 195 height 15
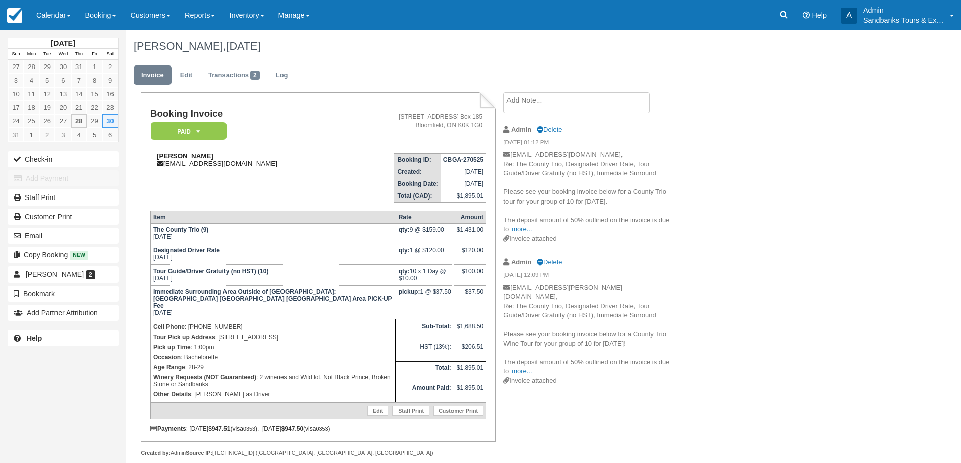
copy strong "[PERSON_NAME]"
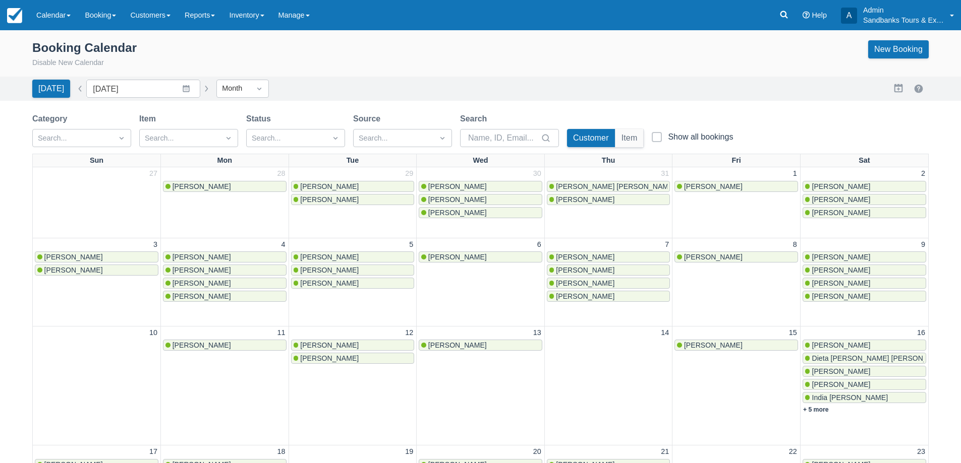
click at [215, 294] on span "[PERSON_NAME]" at bounding box center [201, 297] width 59 height 8
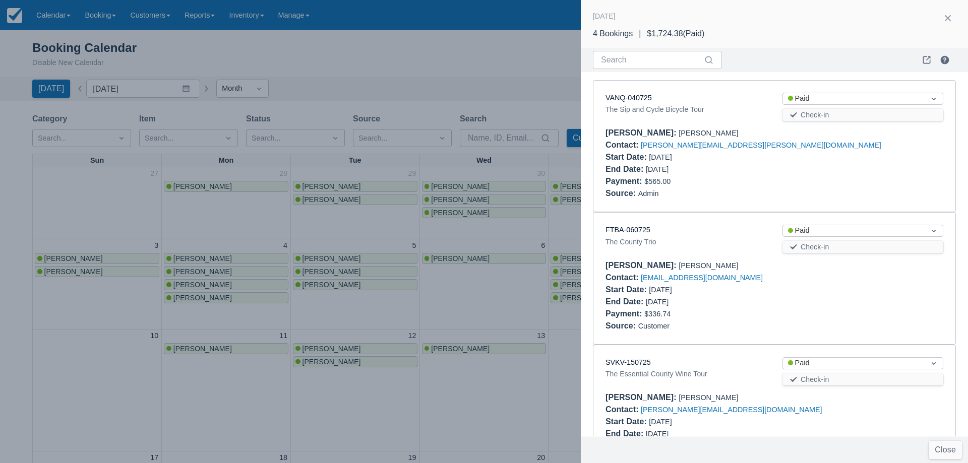
scroll to position [181, 0]
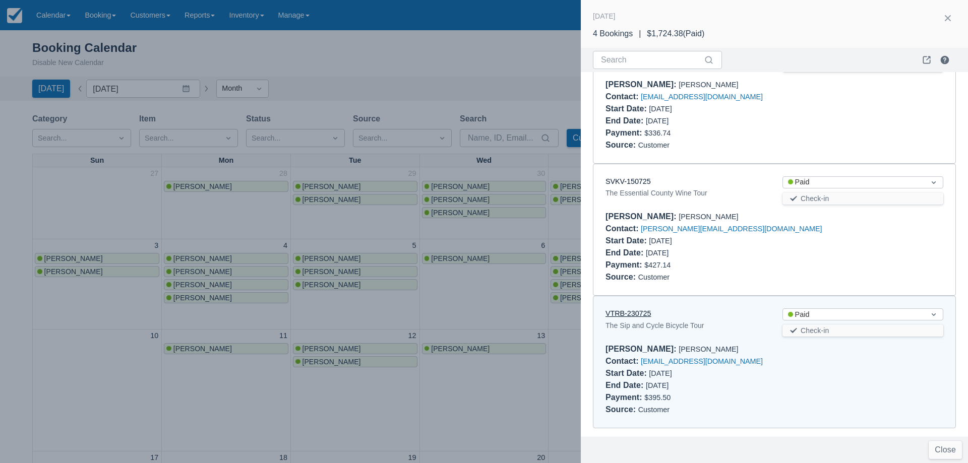
click at [636, 318] on link "VTRB-230725" at bounding box center [628, 314] width 45 height 8
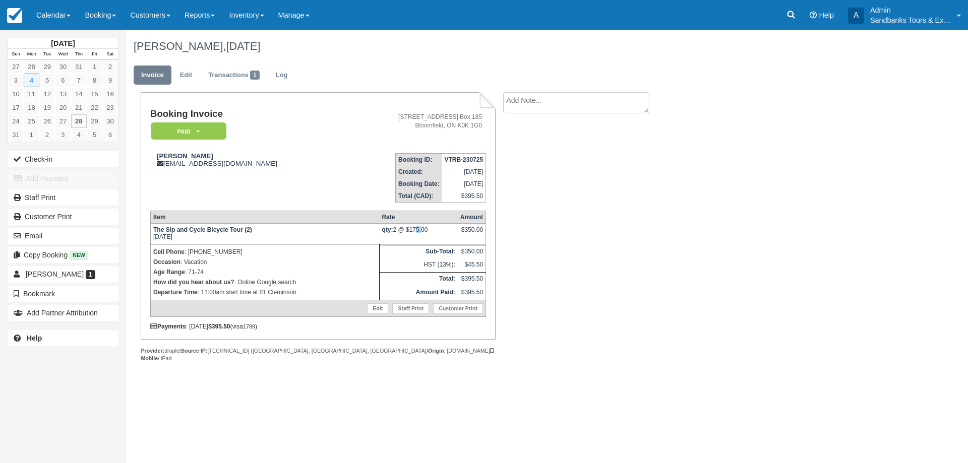
drag, startPoint x: 418, startPoint y: 230, endPoint x: 412, endPoint y: 231, distance: 6.7
click at [412, 231] on td "qty: 2 @ $175.00" at bounding box center [418, 234] width 78 height 21
drag, startPoint x: 252, startPoint y: 292, endPoint x: 297, endPoint y: 292, distance: 44.9
click at [297, 292] on p "Departure Time : 11:00am start time at 81 Cleminson" at bounding box center [264, 292] width 223 height 10
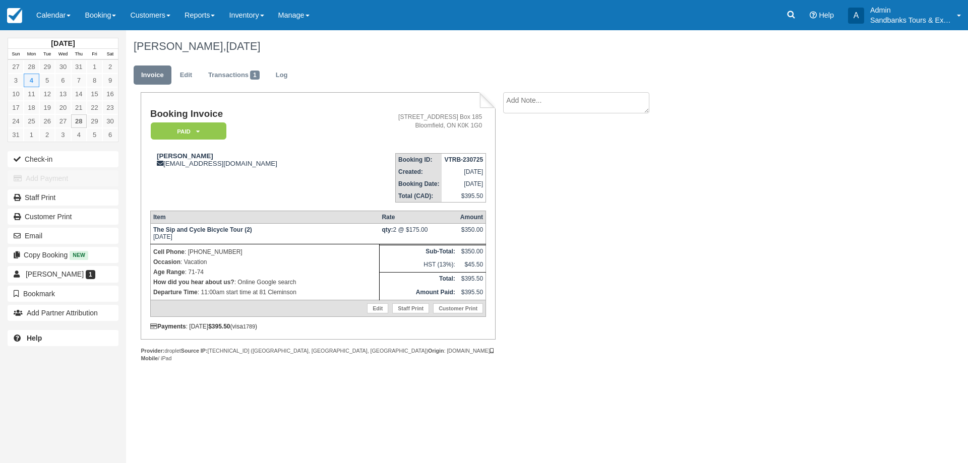
click at [280, 285] on p "How did you hear about us? : Online Google search" at bounding box center [264, 282] width 223 height 10
drag, startPoint x: 239, startPoint y: 284, endPoint x: 296, endPoint y: 281, distance: 57.1
click at [296, 281] on p "How did you hear about us? : Online Google search" at bounding box center [264, 282] width 223 height 10
click at [299, 284] on p "How did you hear about us? : Online Google search" at bounding box center [264, 282] width 223 height 10
drag, startPoint x: 302, startPoint y: 293, endPoint x: 201, endPoint y: 295, distance: 100.4
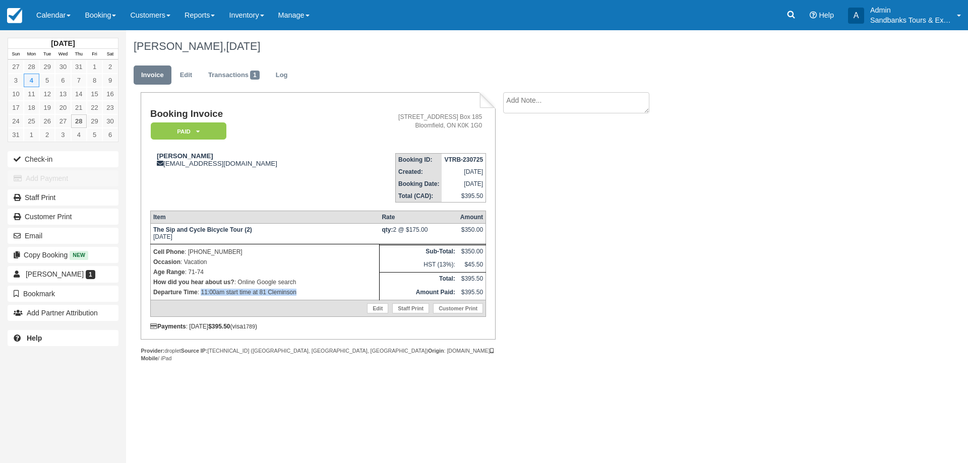
click at [201, 295] on p "Departure Time : 11:00am start time at 81 Cleminson" at bounding box center [264, 292] width 223 height 10
click at [220, 289] on p "Departure Time : 11:00am start time at 81 Cleminson" at bounding box center [264, 292] width 223 height 10
